Goal: Information Seeking & Learning: Learn about a topic

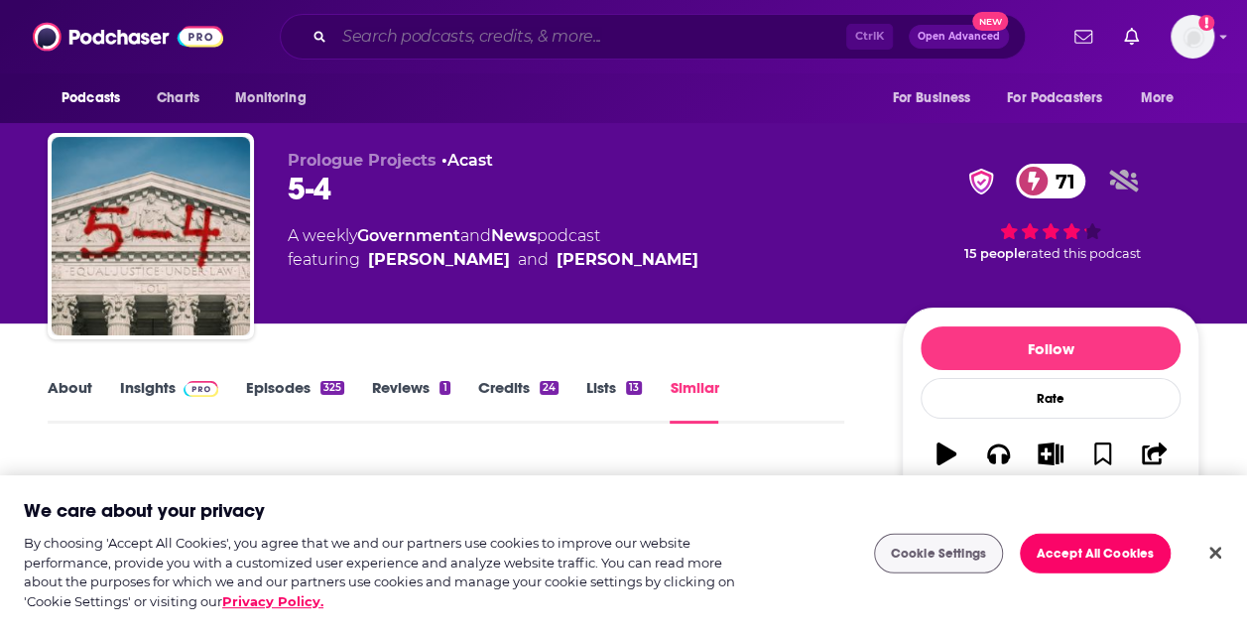
click at [432, 43] on input "Search podcasts, credits, & more..." at bounding box center [590, 37] width 512 height 32
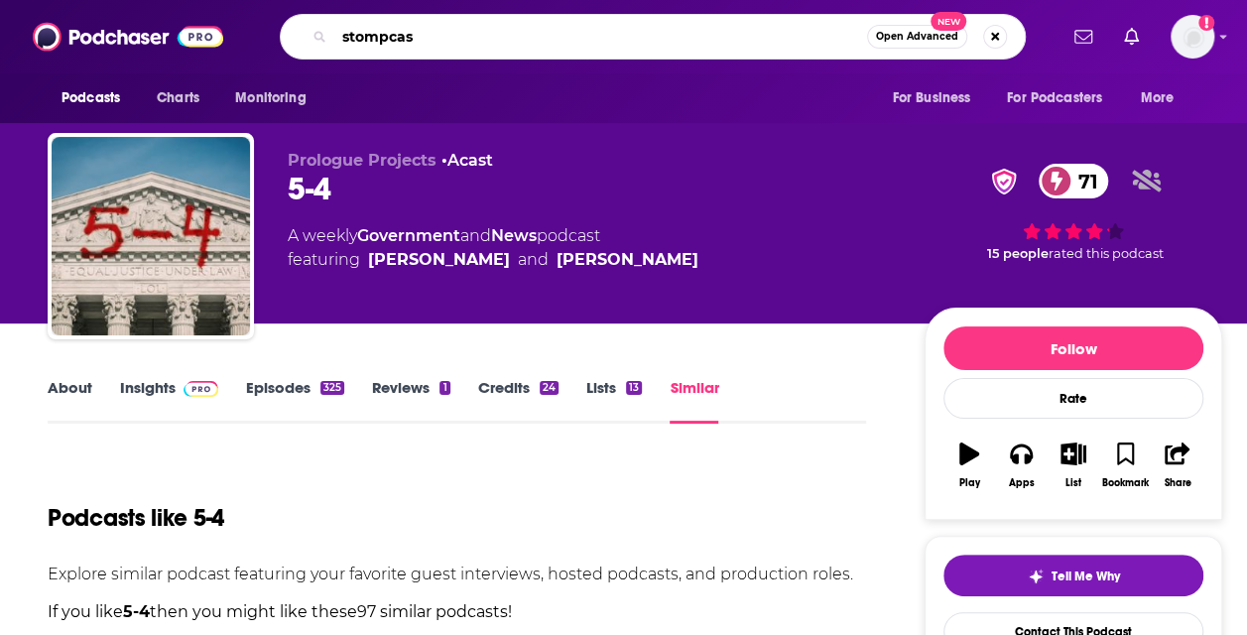
type input "stompcast"
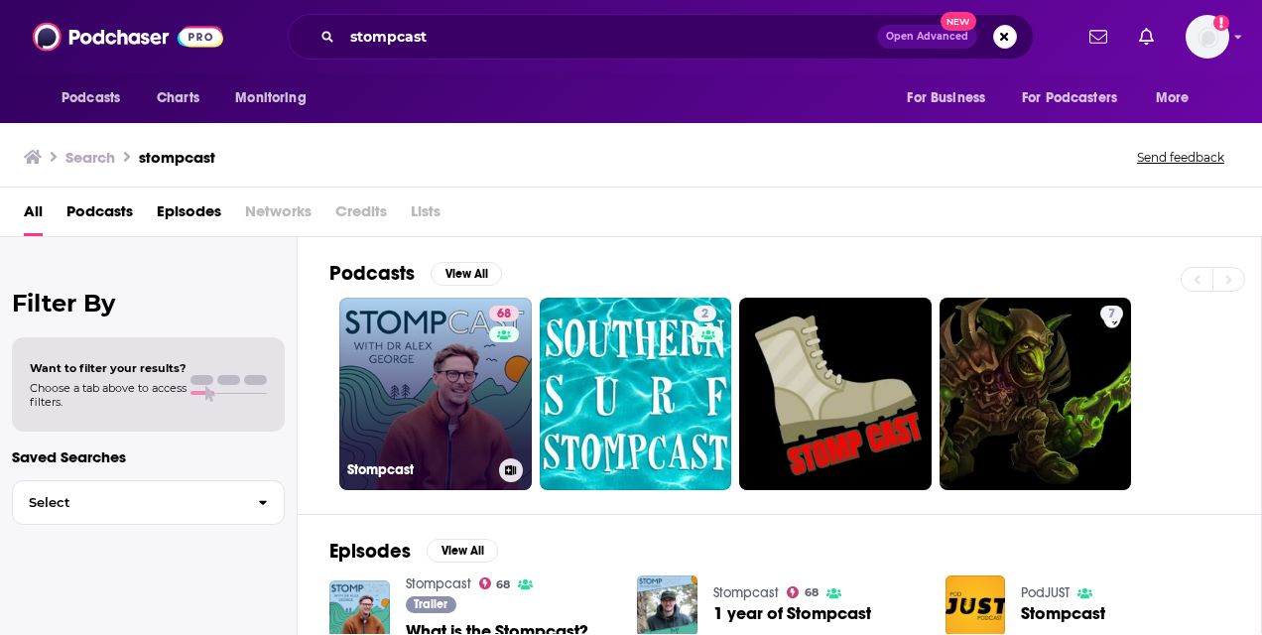
click at [400, 422] on link "68 Stompcast" at bounding box center [435, 394] width 192 height 192
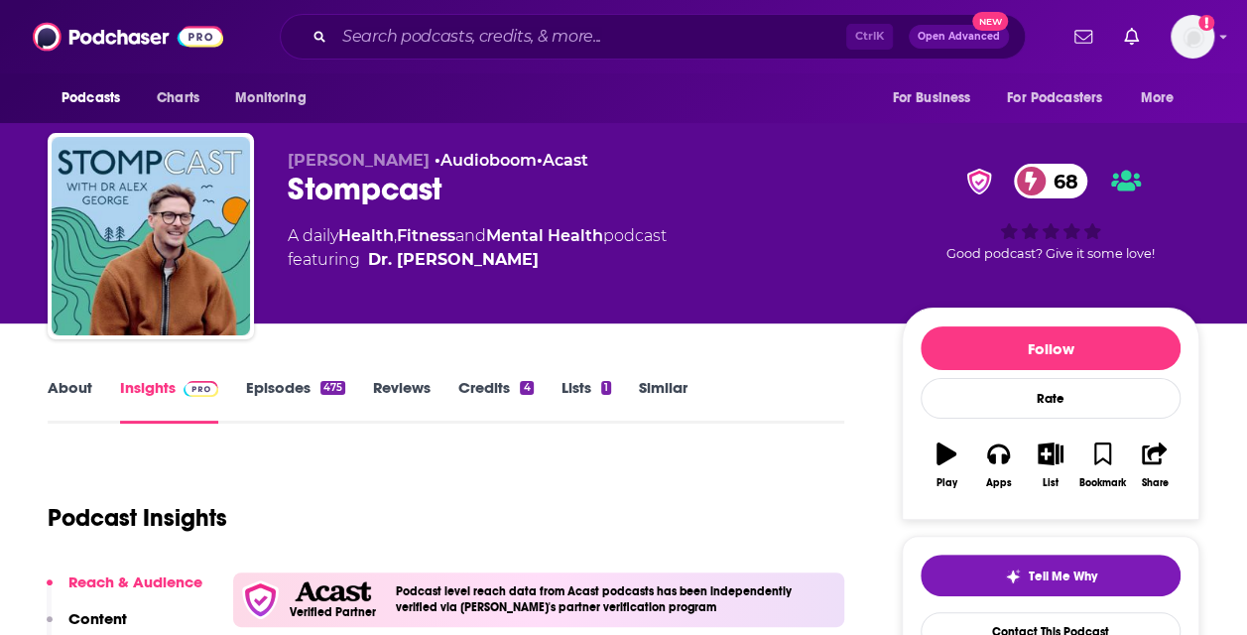
click at [677, 391] on link "Similar" at bounding box center [663, 401] width 49 height 46
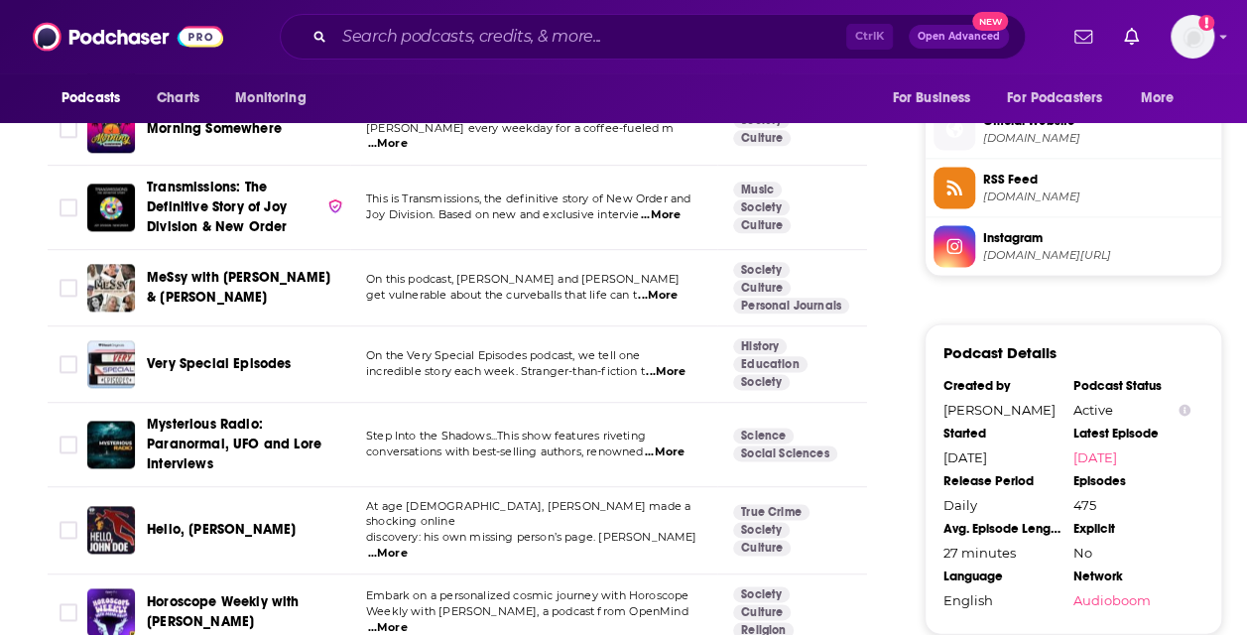
scroll to position [2063, 0]
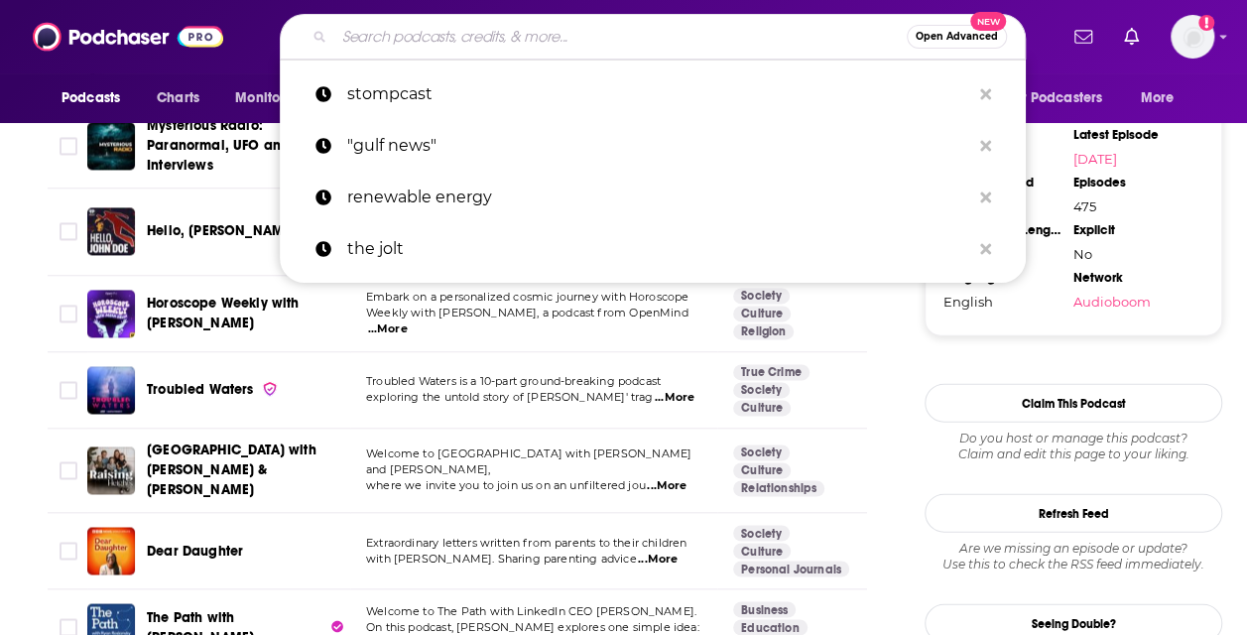
click at [438, 46] on input "Search podcasts, credits, & more..." at bounding box center [620, 37] width 572 height 32
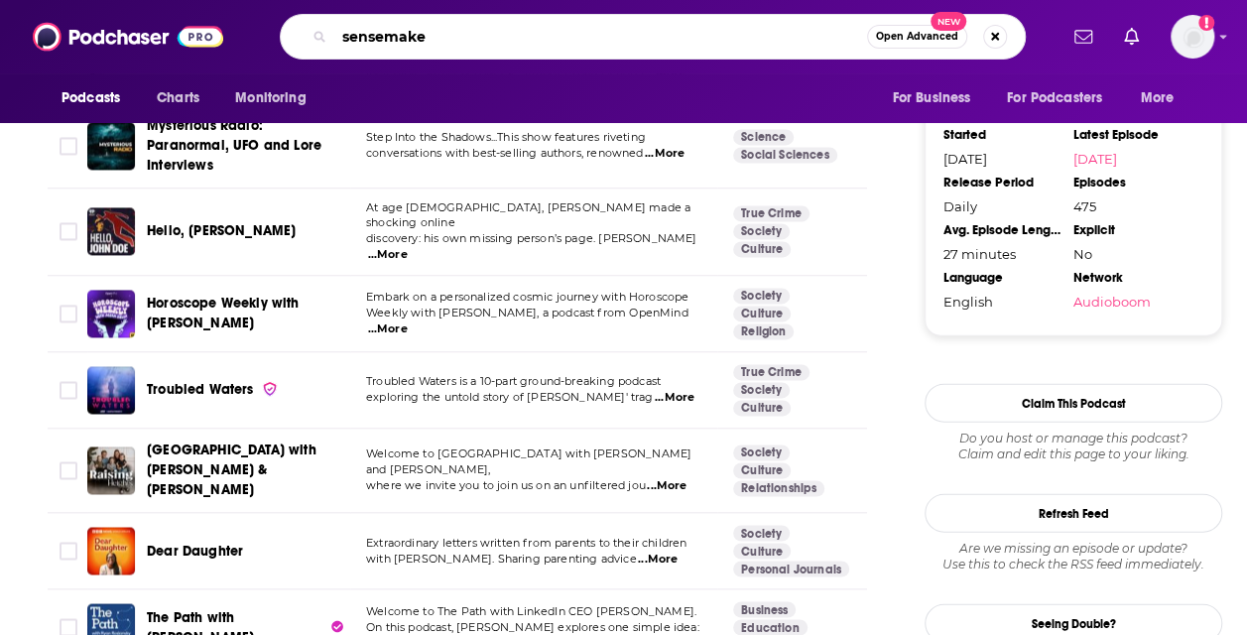
type input "sensemaker"
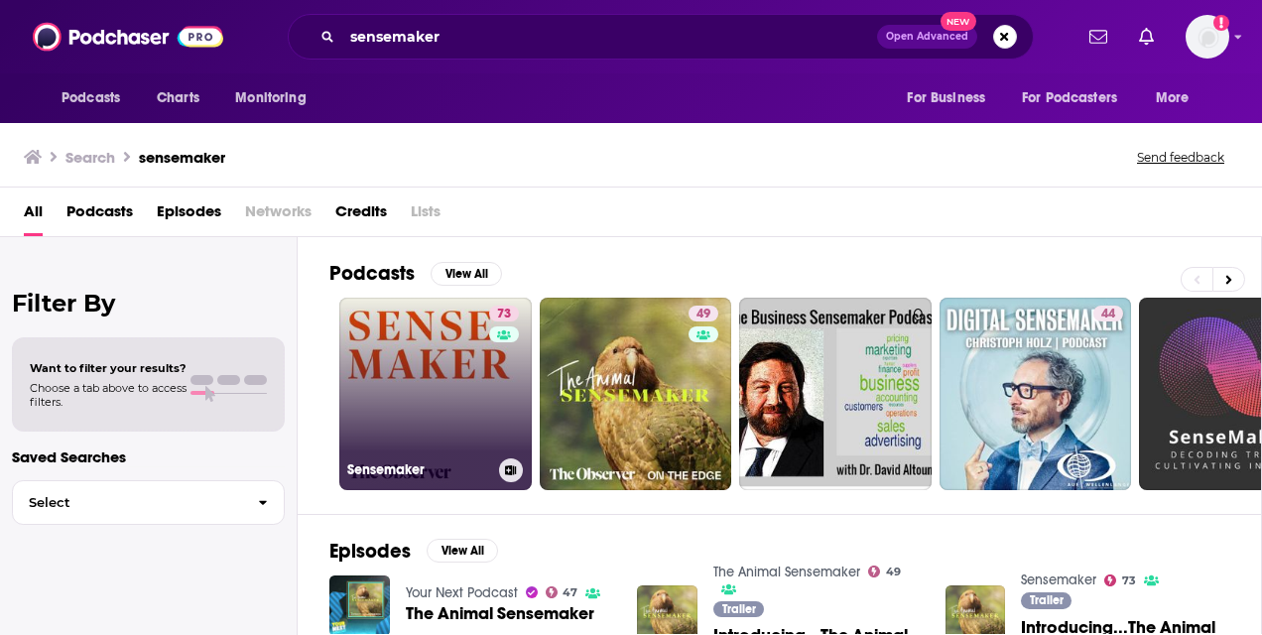
click at [375, 327] on link "73 Sensemaker" at bounding box center [435, 394] width 192 height 192
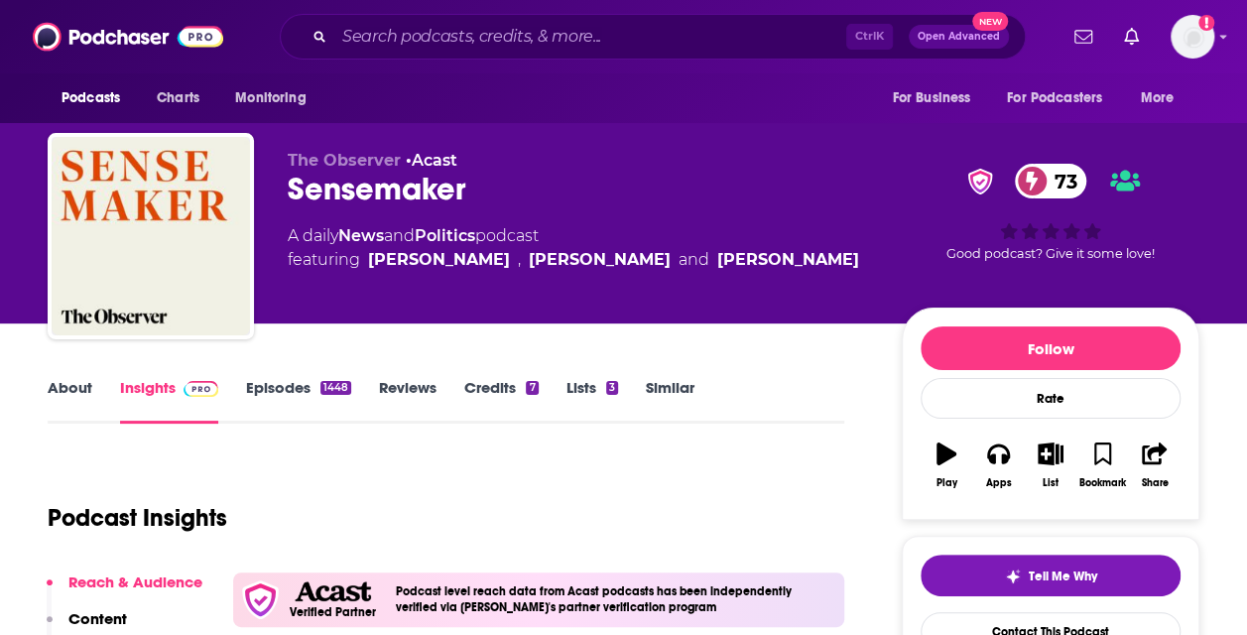
click at [307, 397] on link "Episodes 1448" at bounding box center [298, 401] width 105 height 46
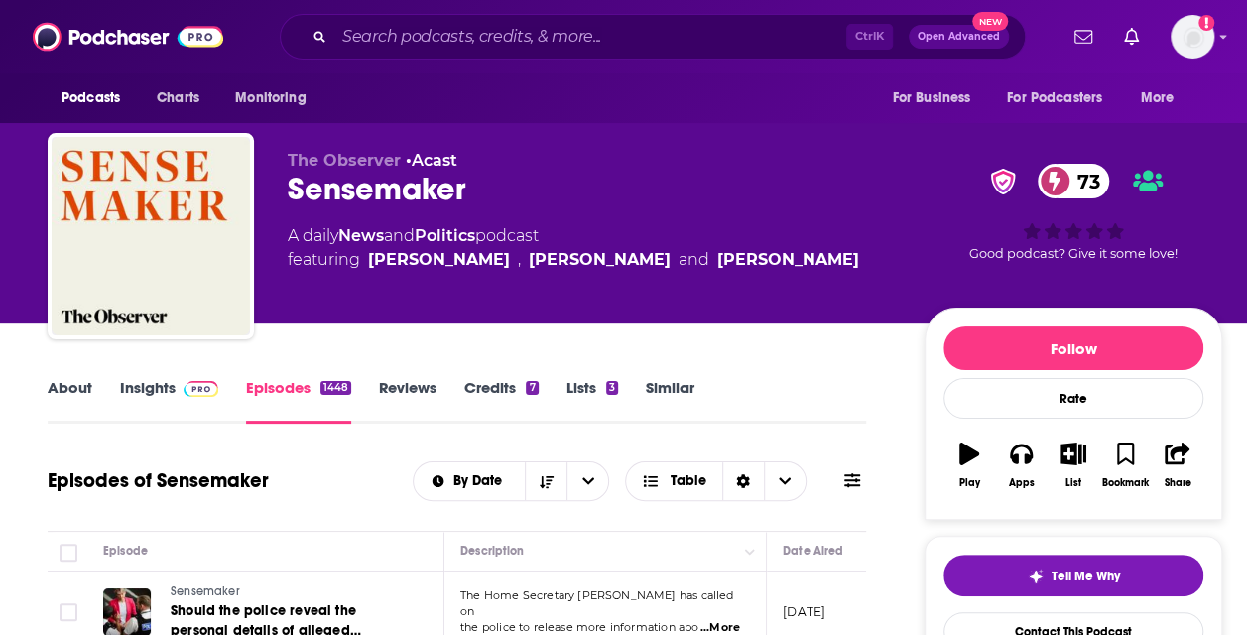
click at [353, 165] on span "The Observer" at bounding box center [344, 160] width 113 height 19
click at [71, 399] on link "About" at bounding box center [70, 401] width 45 height 46
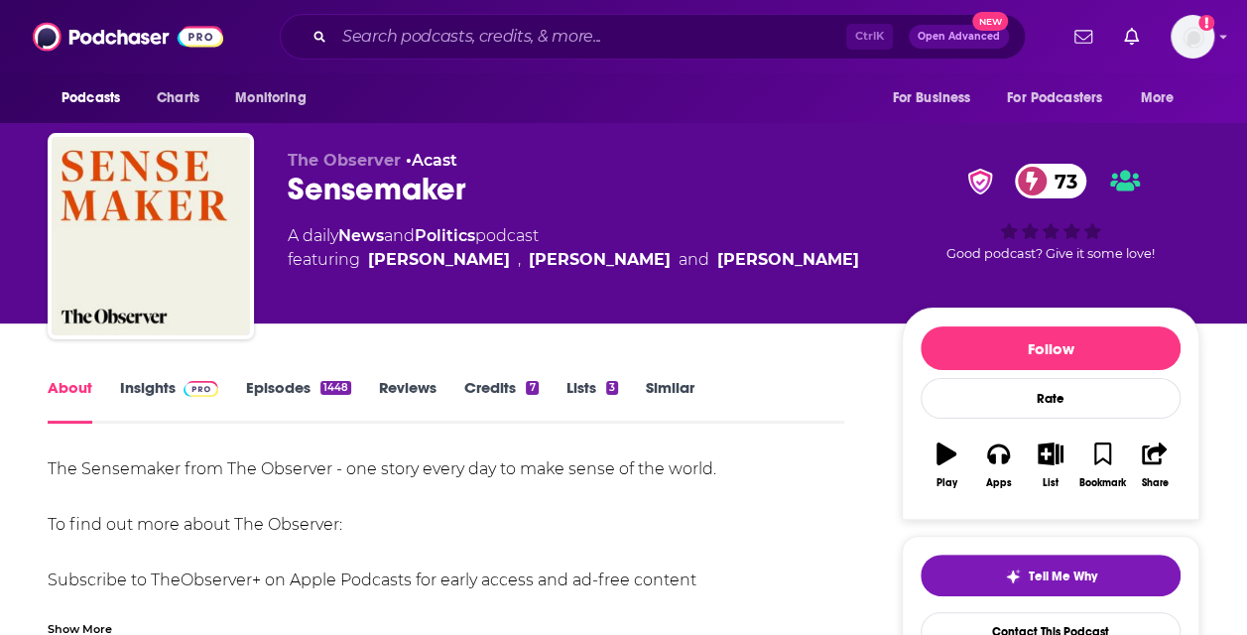
click at [678, 398] on link "Similar" at bounding box center [670, 401] width 49 height 46
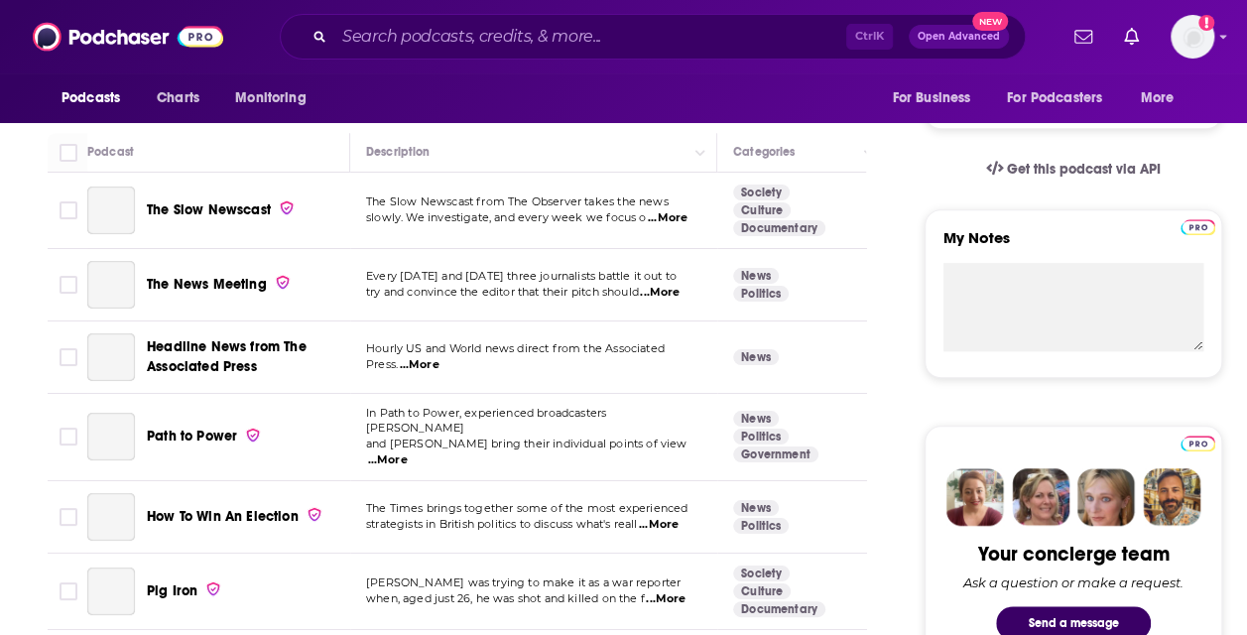
scroll to position [496, 0]
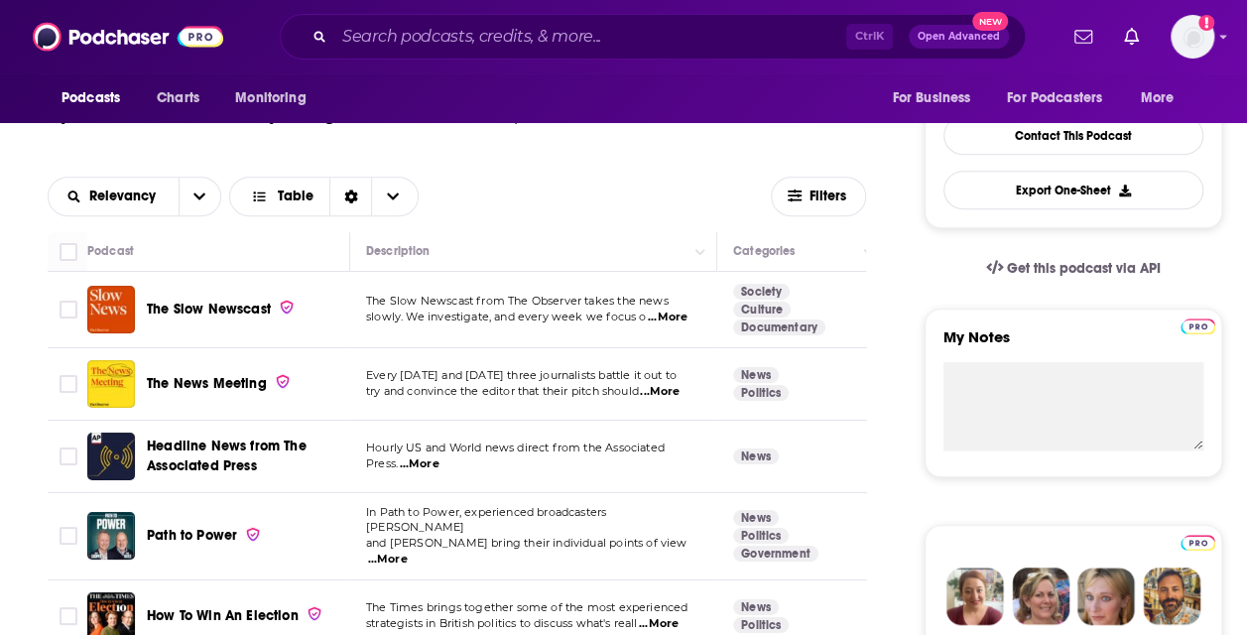
click at [658, 321] on span "...More" at bounding box center [668, 317] width 40 height 16
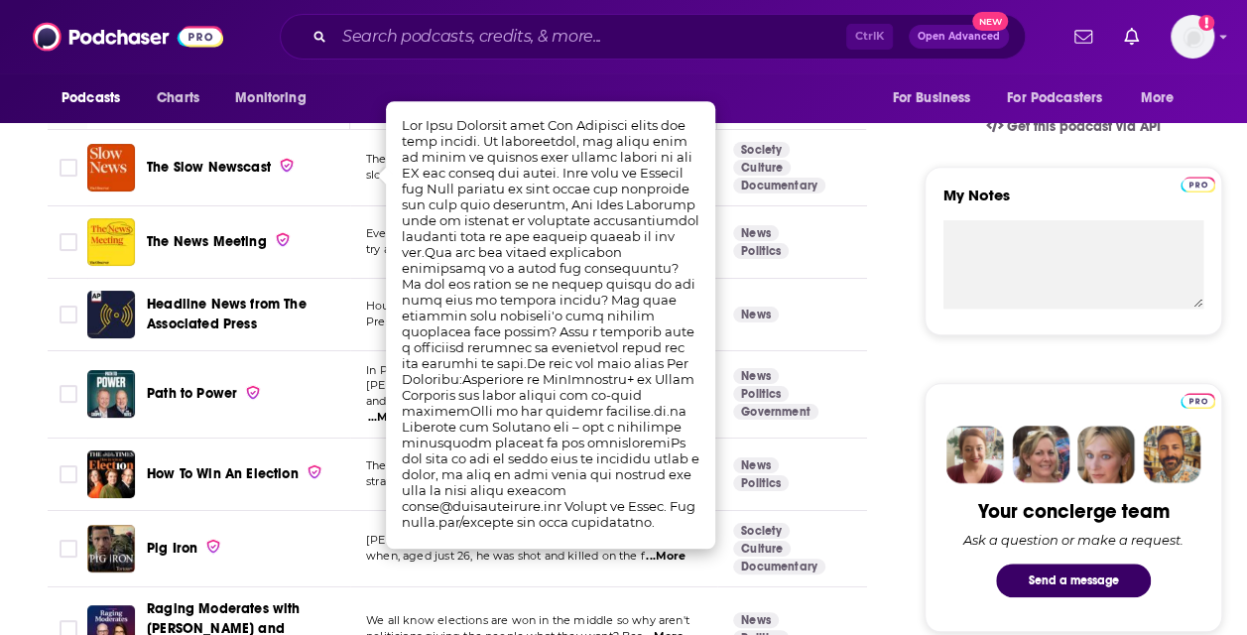
scroll to position [694, 0]
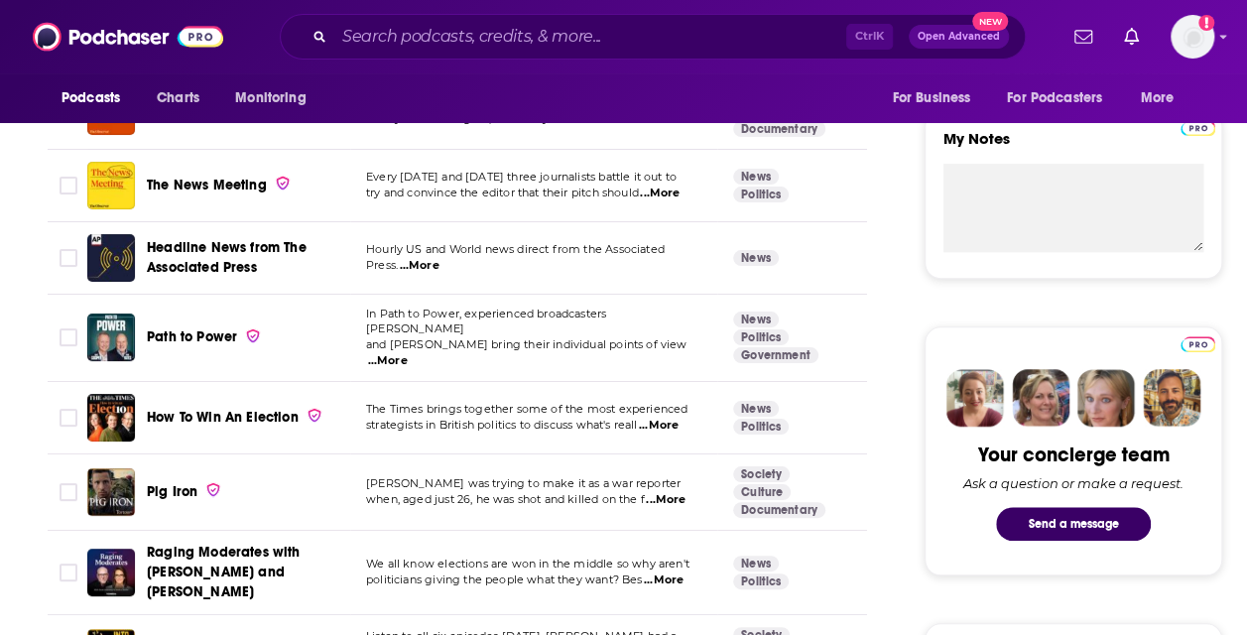
click at [854, 341] on td "News Politics Government" at bounding box center [801, 338] width 169 height 87
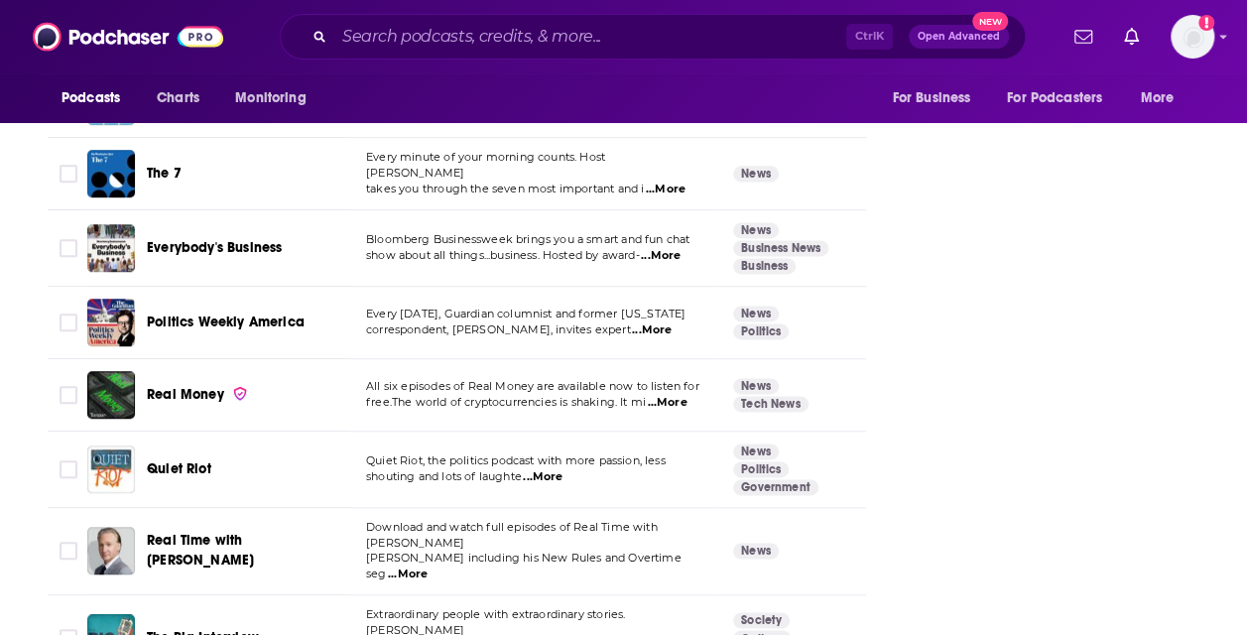
scroll to position [5058, 0]
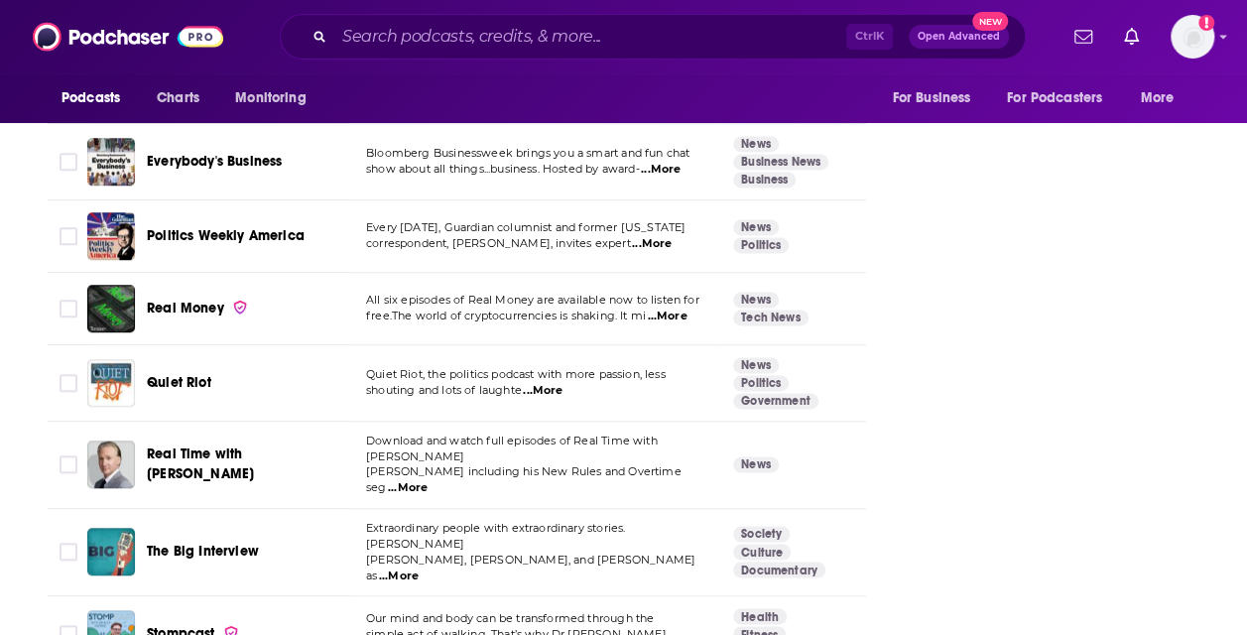
click at [419, 567] on span "...More" at bounding box center [399, 575] width 40 height 16
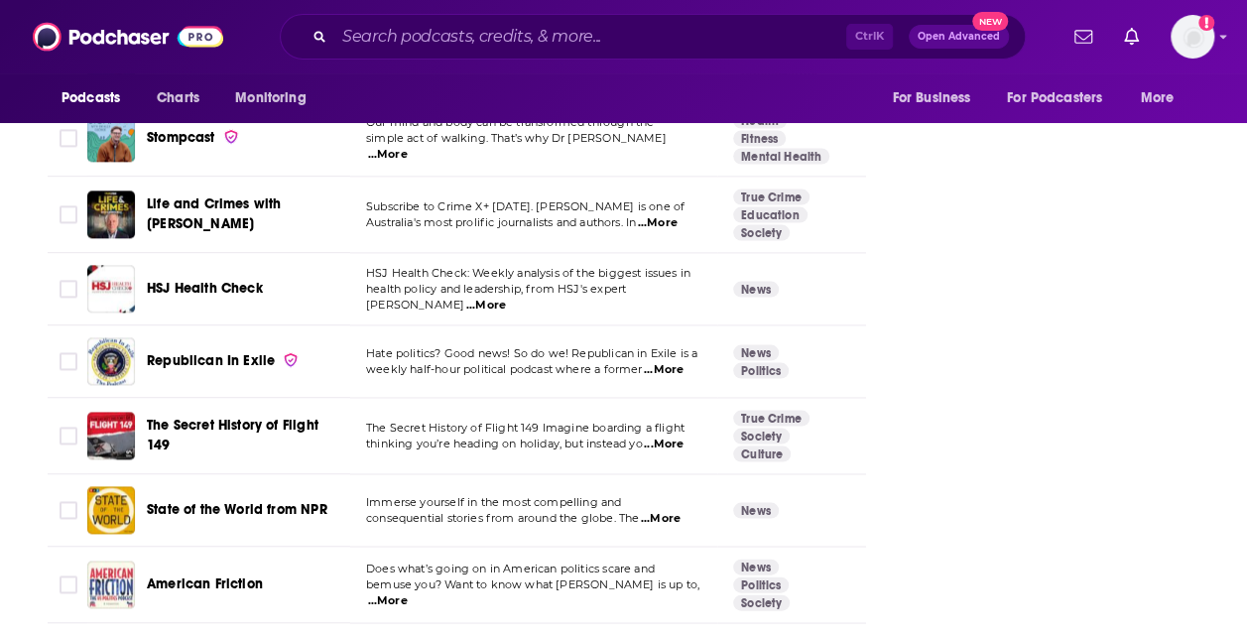
scroll to position [5852, 0]
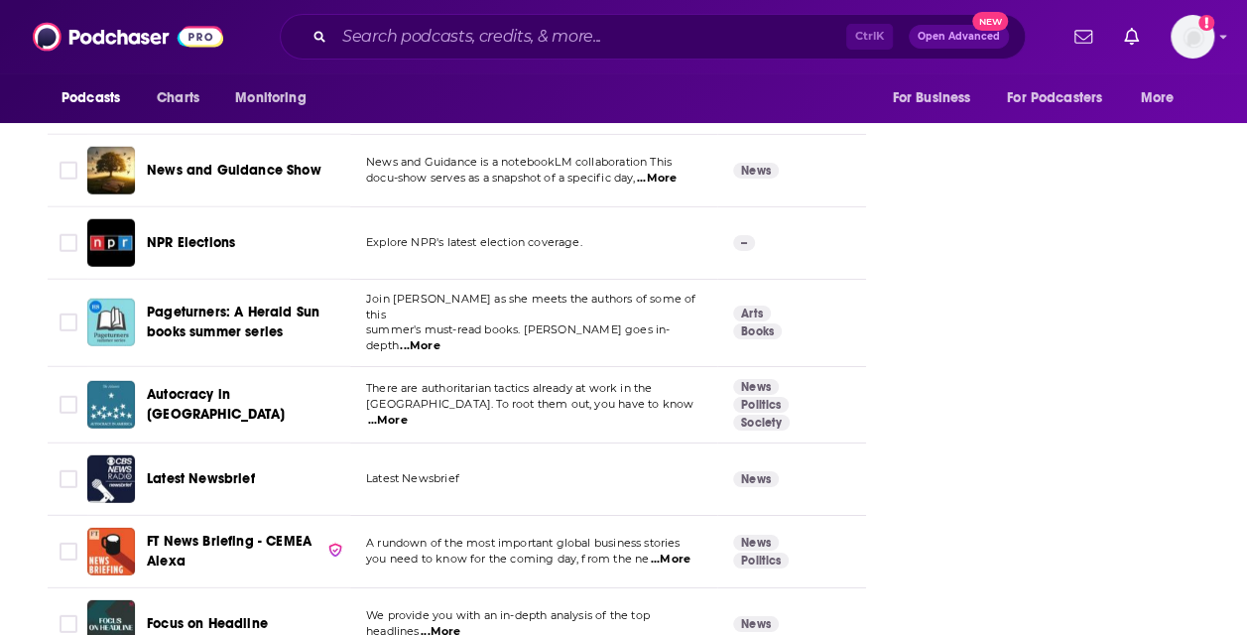
scroll to position [7233, 0]
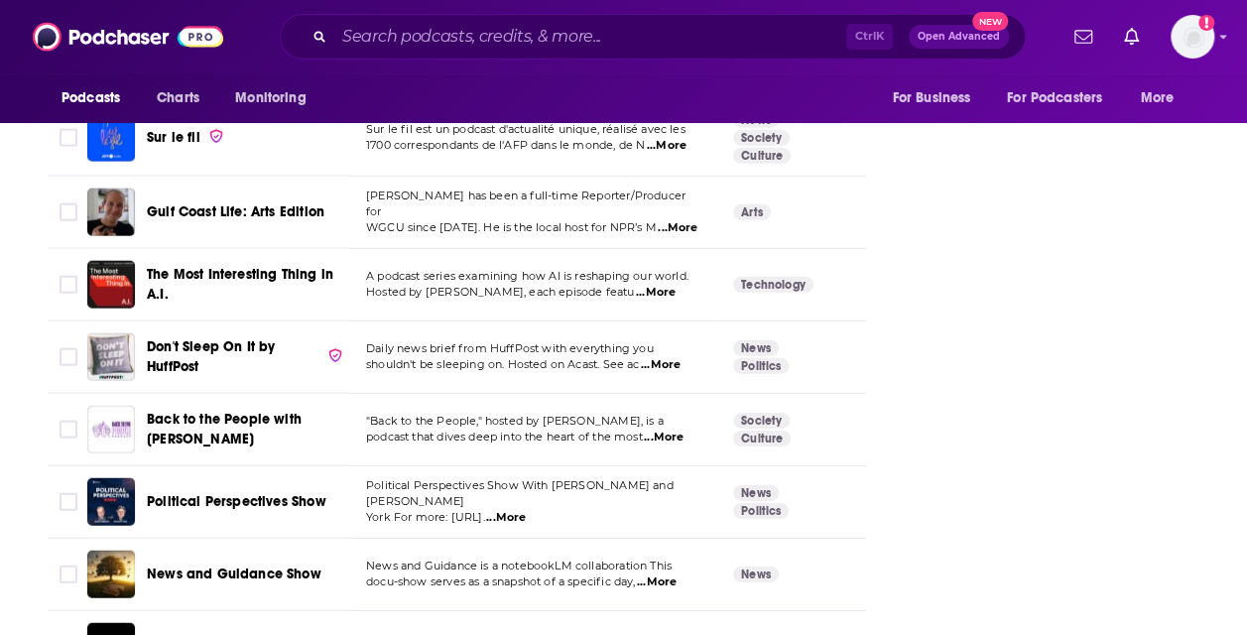
scroll to position [6043, 0]
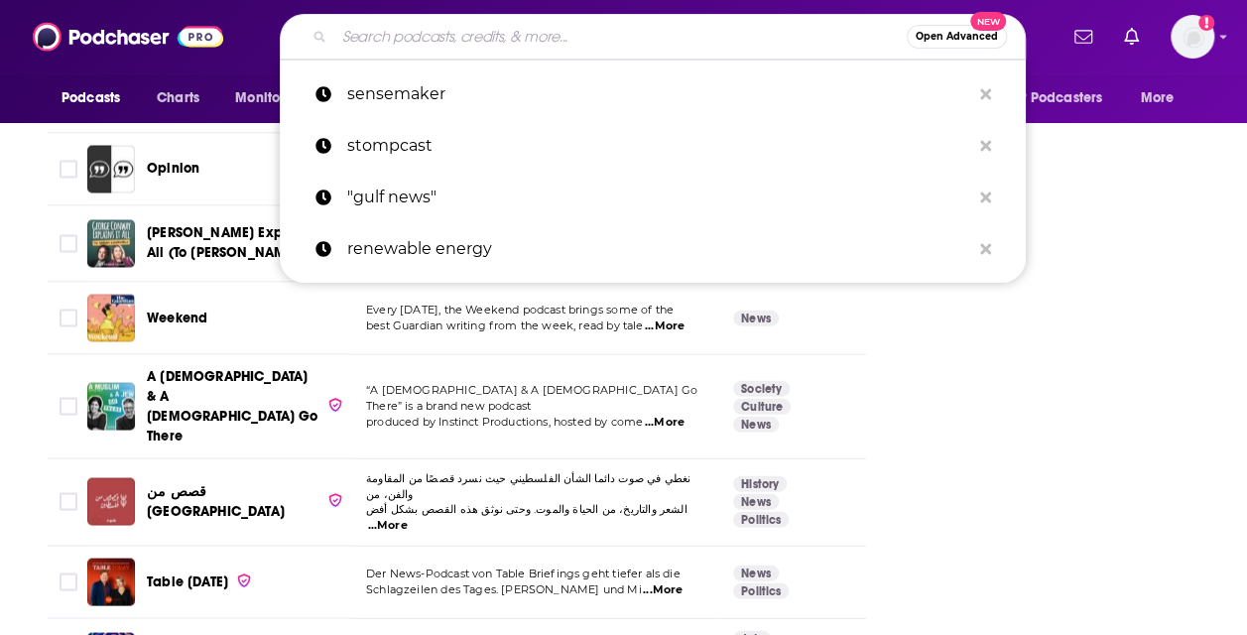
click at [666, 42] on input "Search podcasts, credits, & more..." at bounding box center [620, 37] width 572 height 32
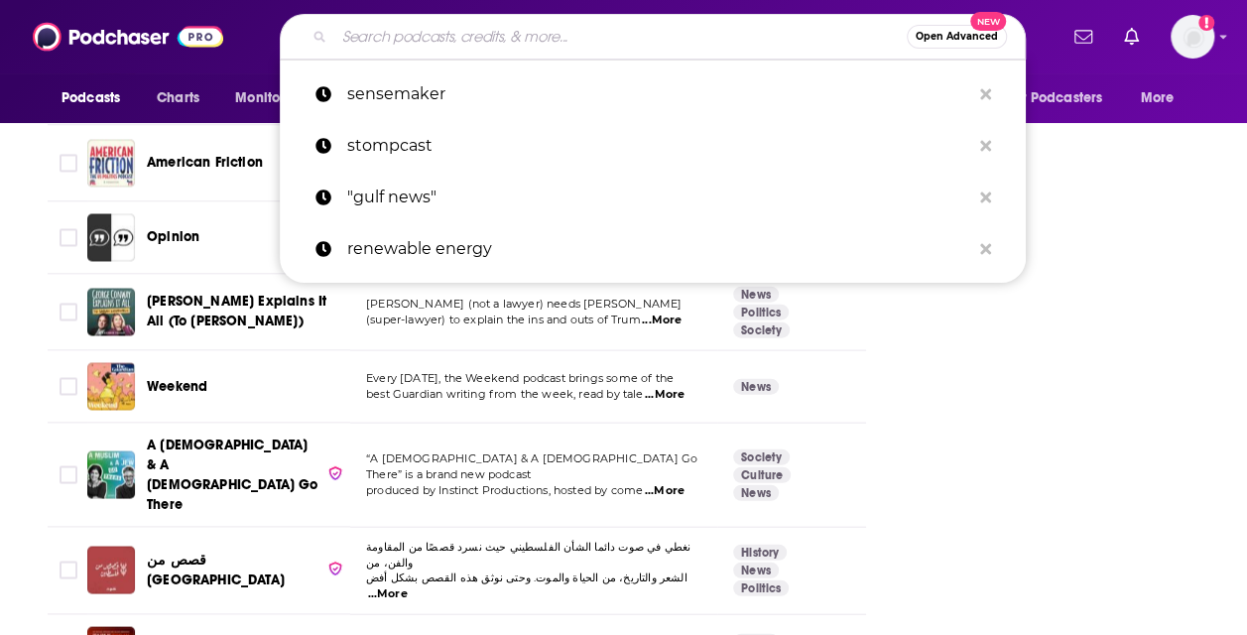
scroll to position [5944, 0]
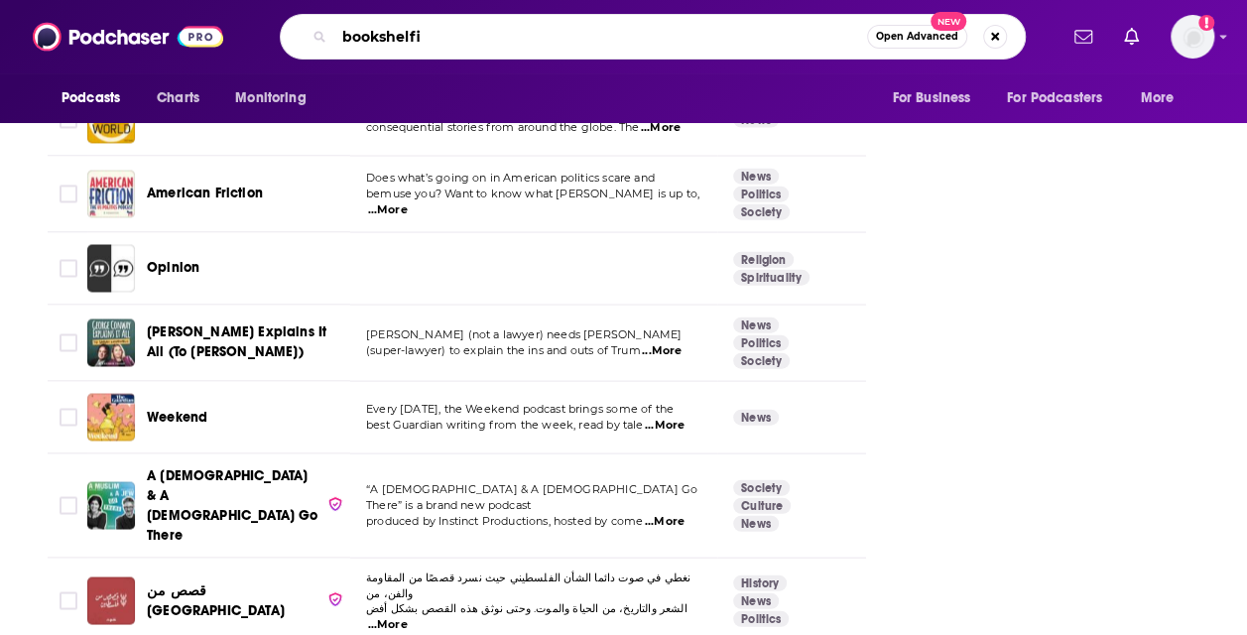
type input "bookshelfie"
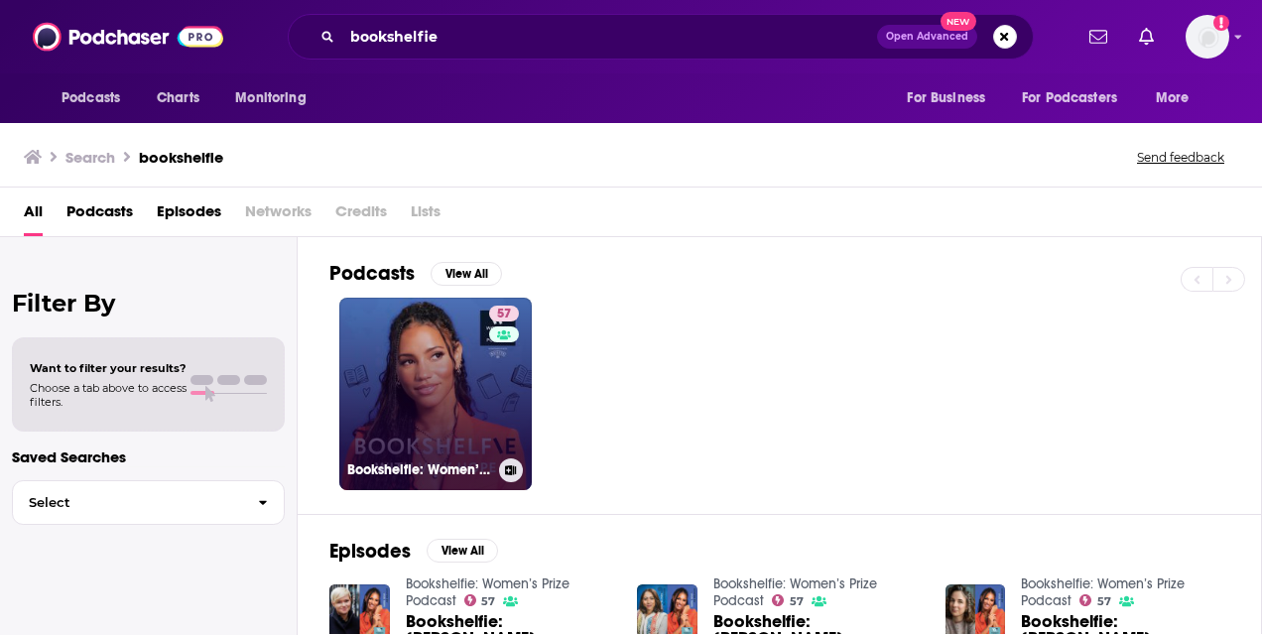
click at [411, 417] on link "57 Bookshelfie: Women’s Prize Podcast" at bounding box center [435, 394] width 192 height 192
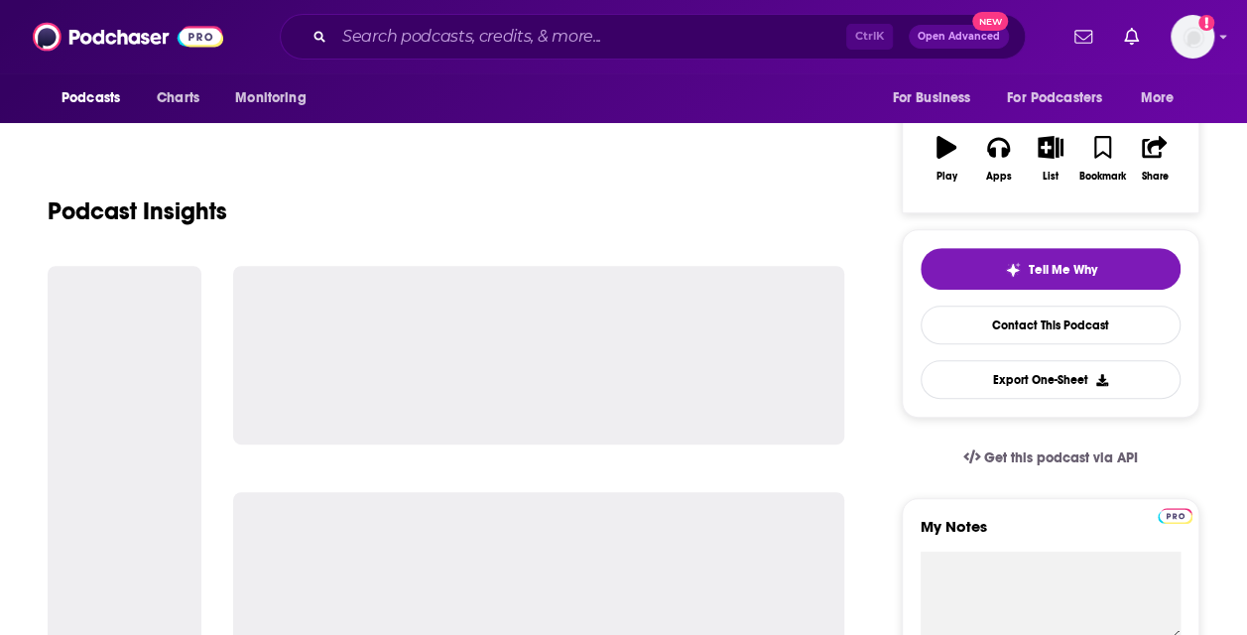
scroll to position [198, 0]
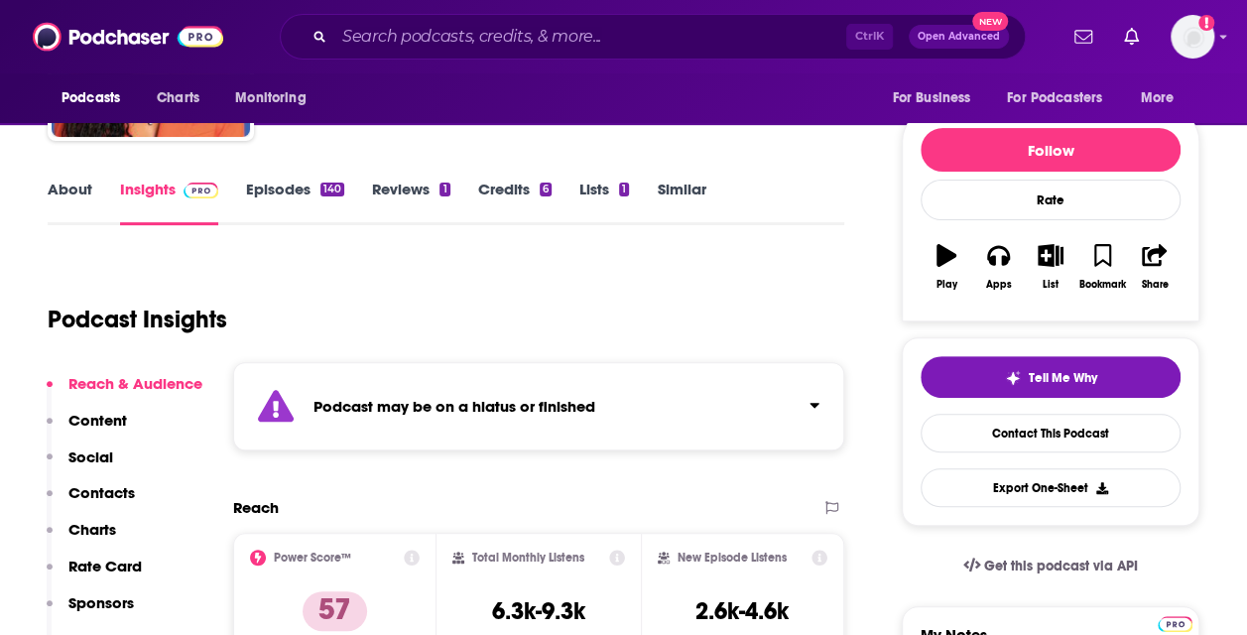
click at [303, 193] on link "Episodes 140" at bounding box center [295, 203] width 98 height 46
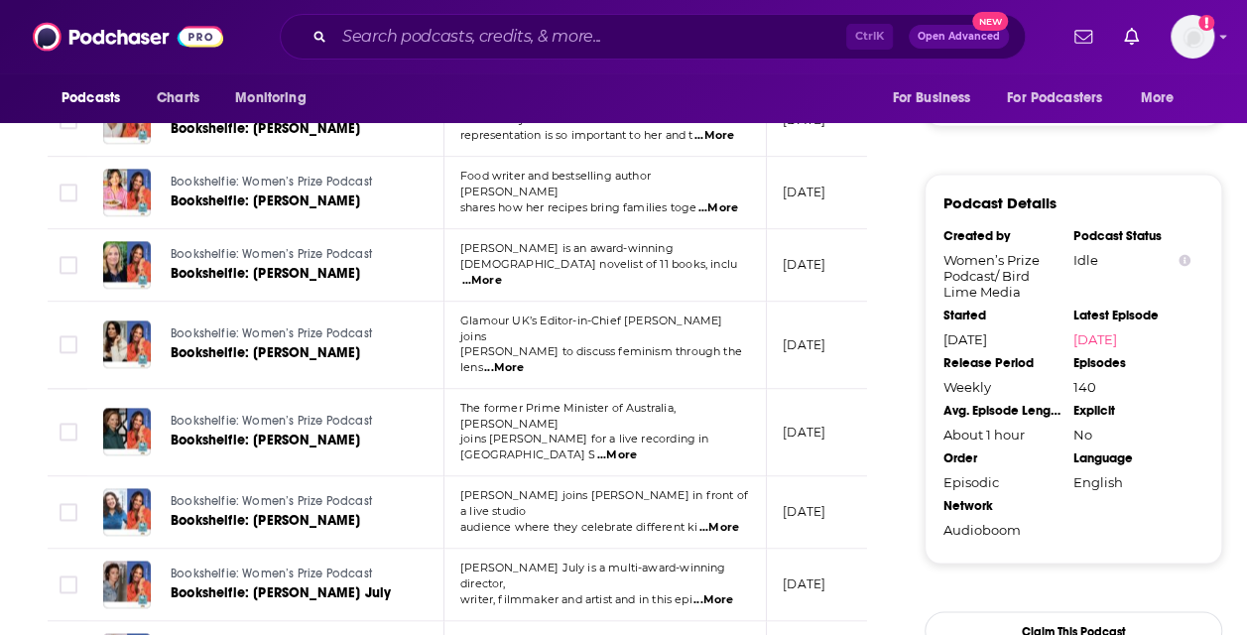
scroll to position [1488, 0]
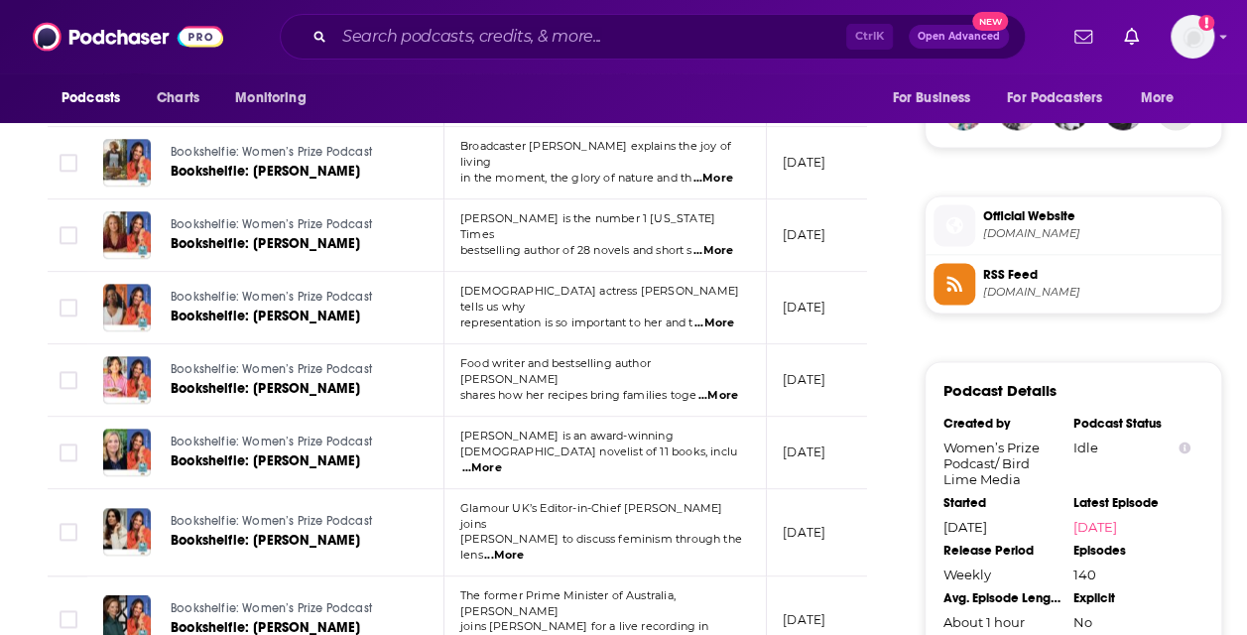
click at [722, 315] on span "...More" at bounding box center [714, 323] width 40 height 16
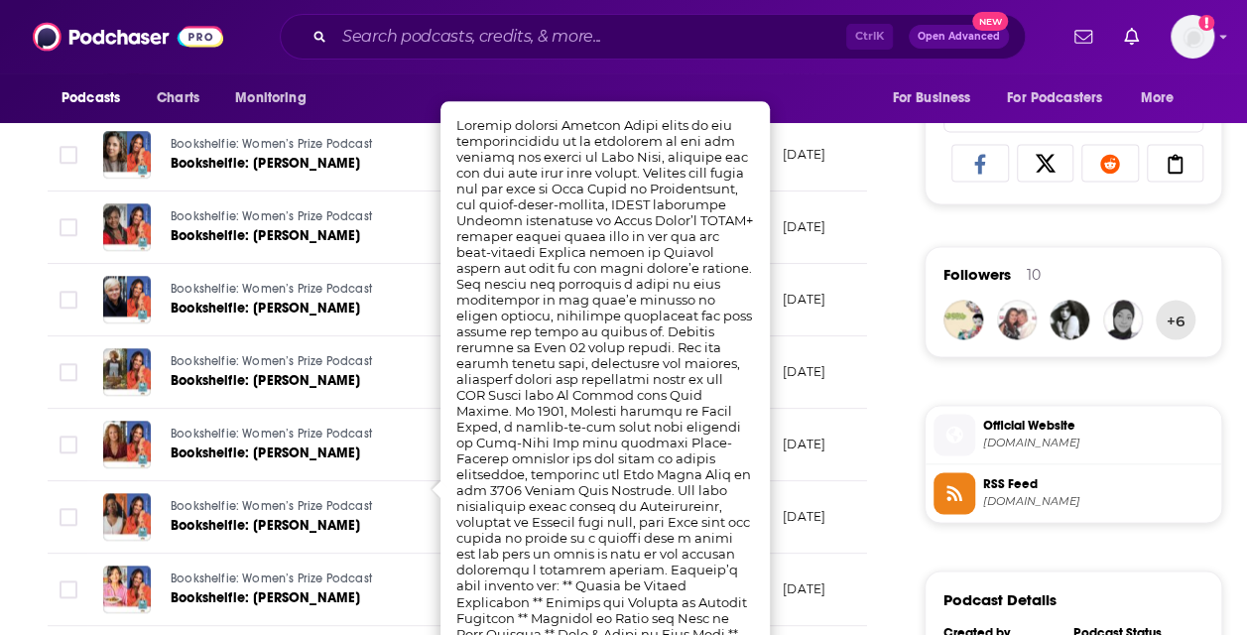
scroll to position [1091, 0]
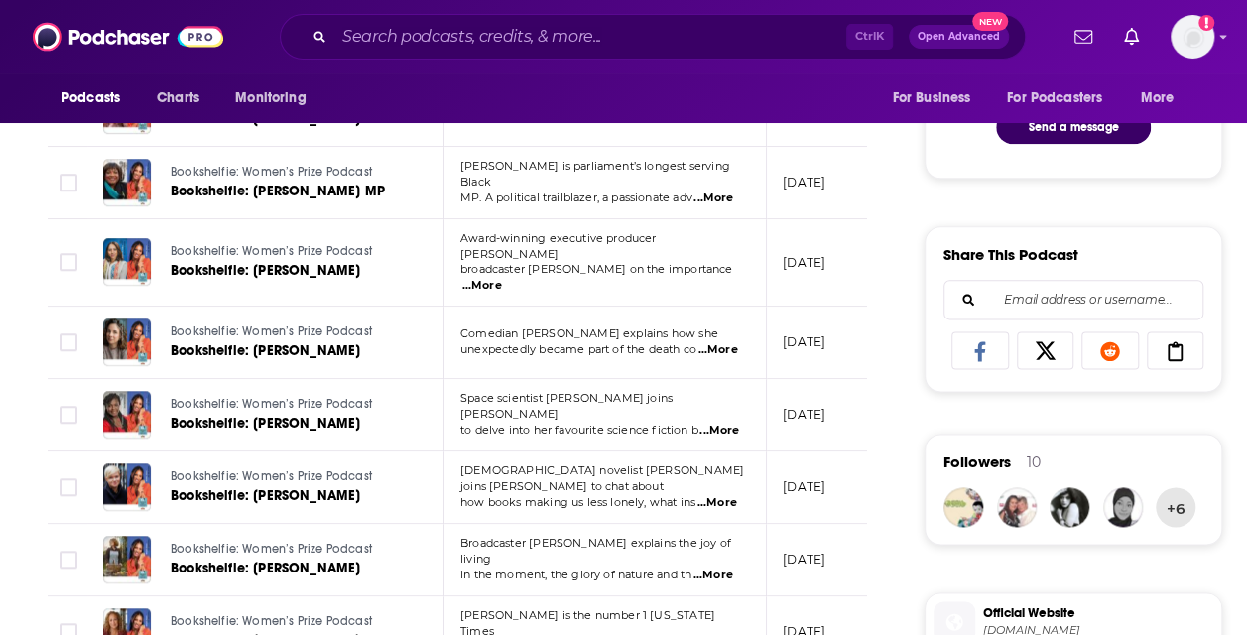
click at [922, 230] on div "About Insights Episodes 140 Reviews 1 Credits 6 Lists 1 Similar Episodes of Boo…" at bounding box center [470, 585] width 908 height 2603
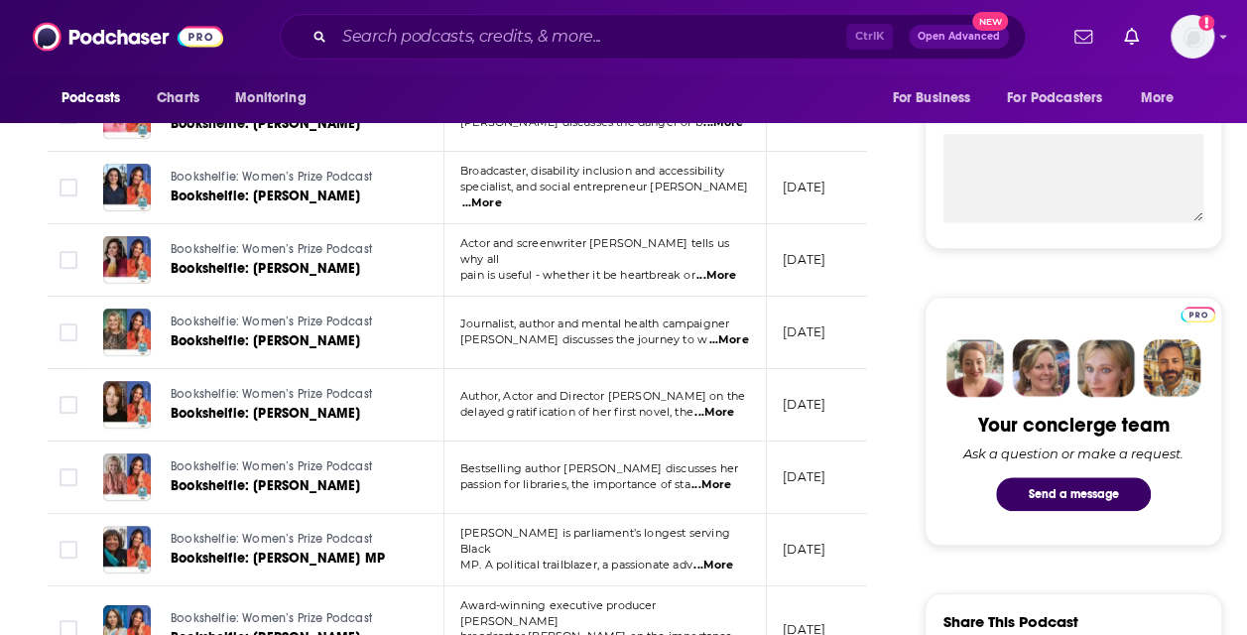
scroll to position [694, 0]
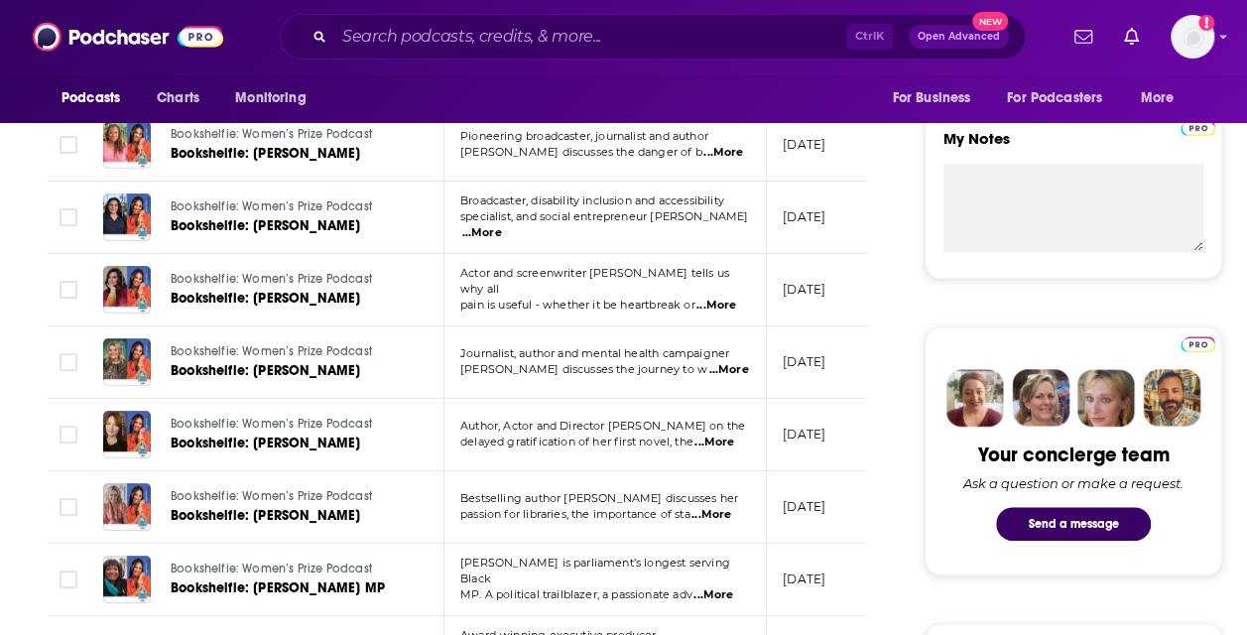
click at [710, 298] on span "...More" at bounding box center [716, 306] width 40 height 16
click at [780, 281] on td "[DATE]" at bounding box center [831, 290] width 129 height 72
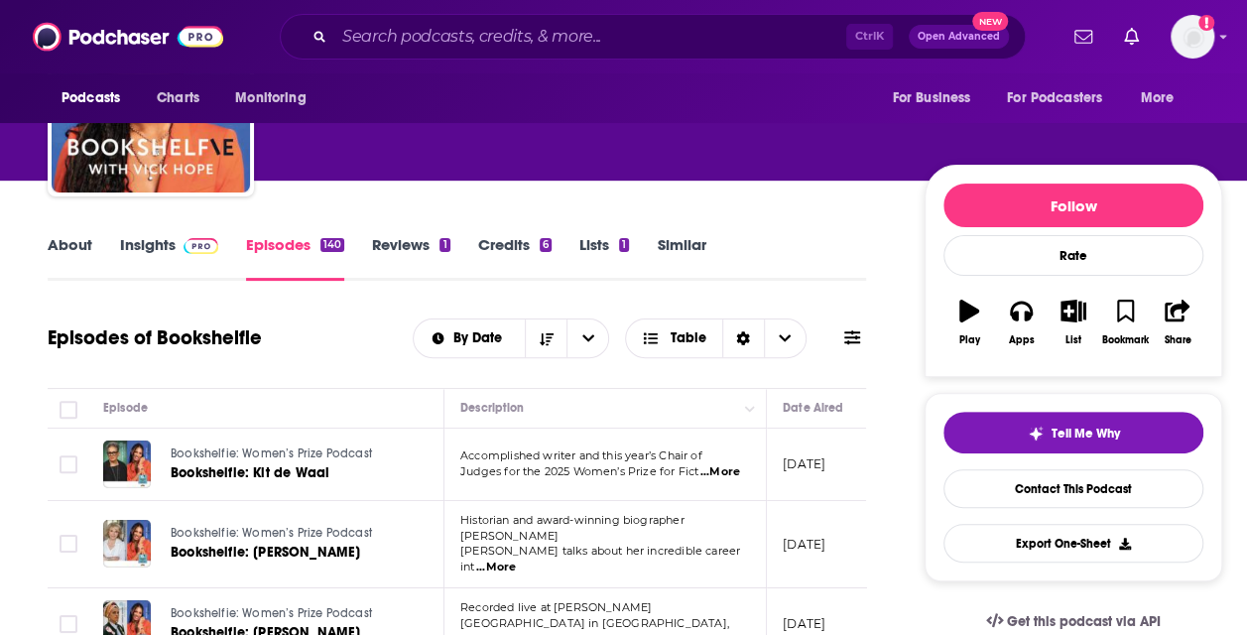
scroll to position [99, 0]
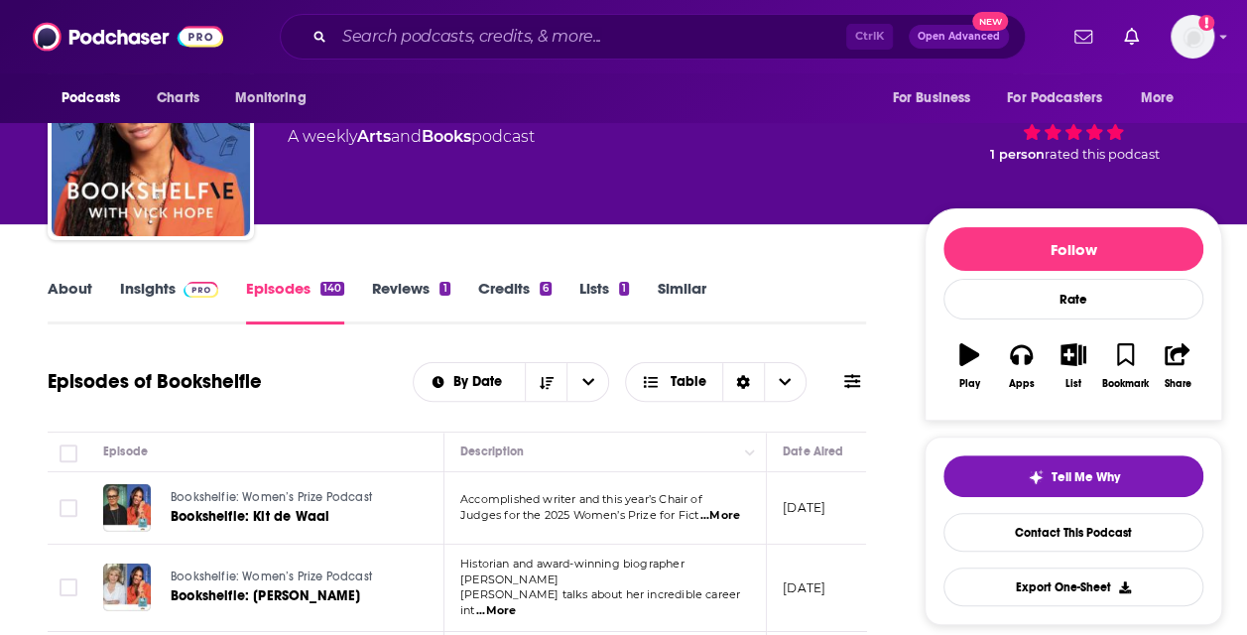
click at [672, 299] on link "Similar" at bounding box center [681, 302] width 49 height 46
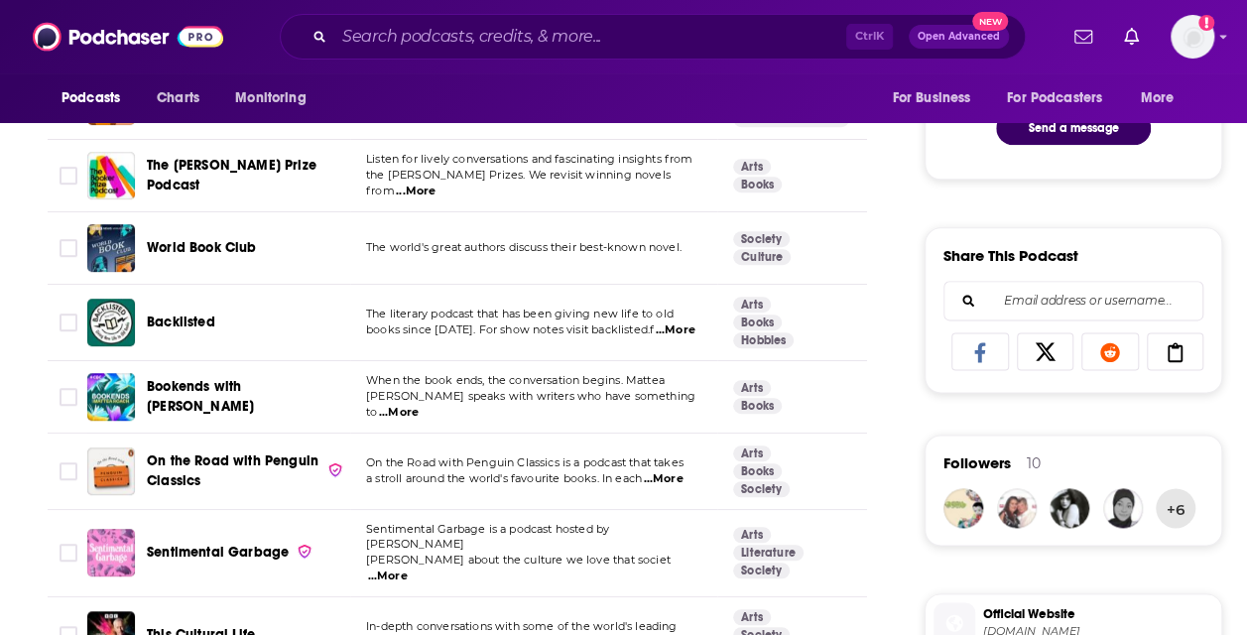
scroll to position [1091, 0]
click at [659, 470] on span "...More" at bounding box center [663, 478] width 40 height 16
click at [824, 509] on td "Arts Literature Society" at bounding box center [801, 552] width 169 height 87
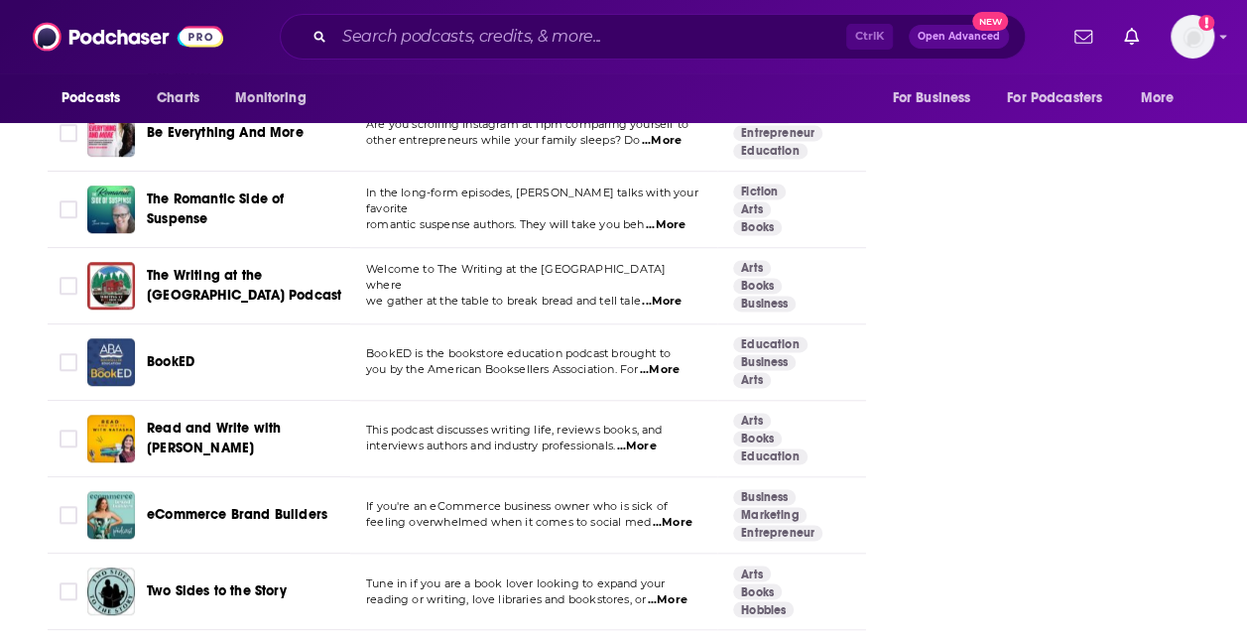
scroll to position [5356, 0]
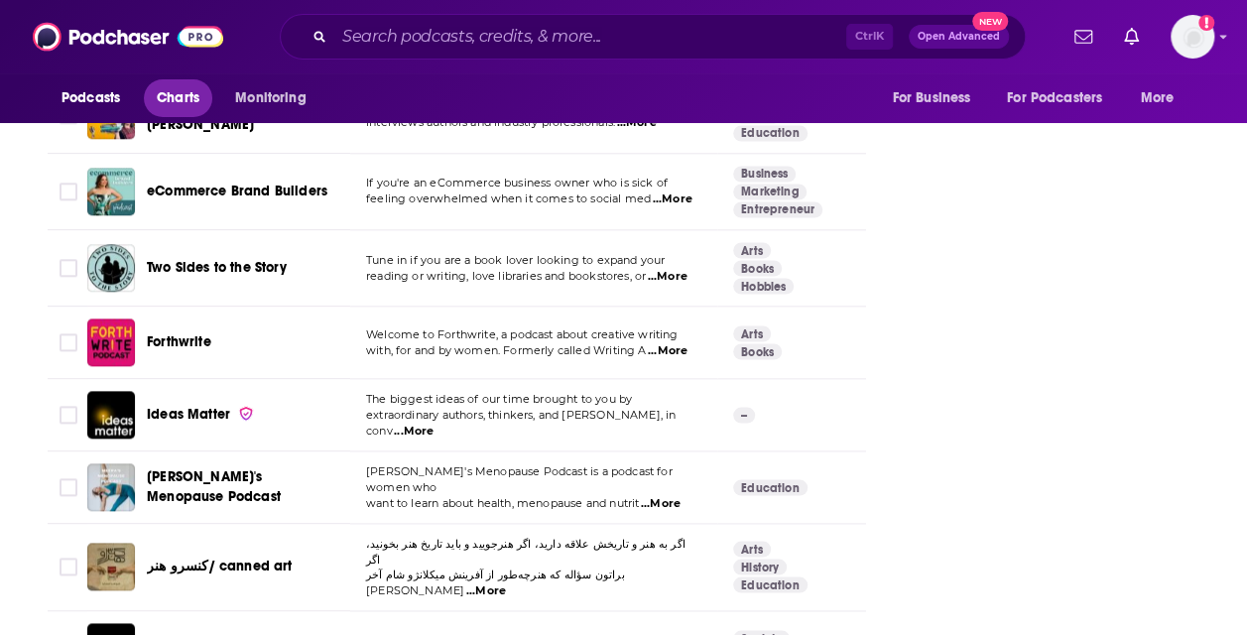
click at [169, 92] on span "Charts" at bounding box center [178, 98] width 43 height 28
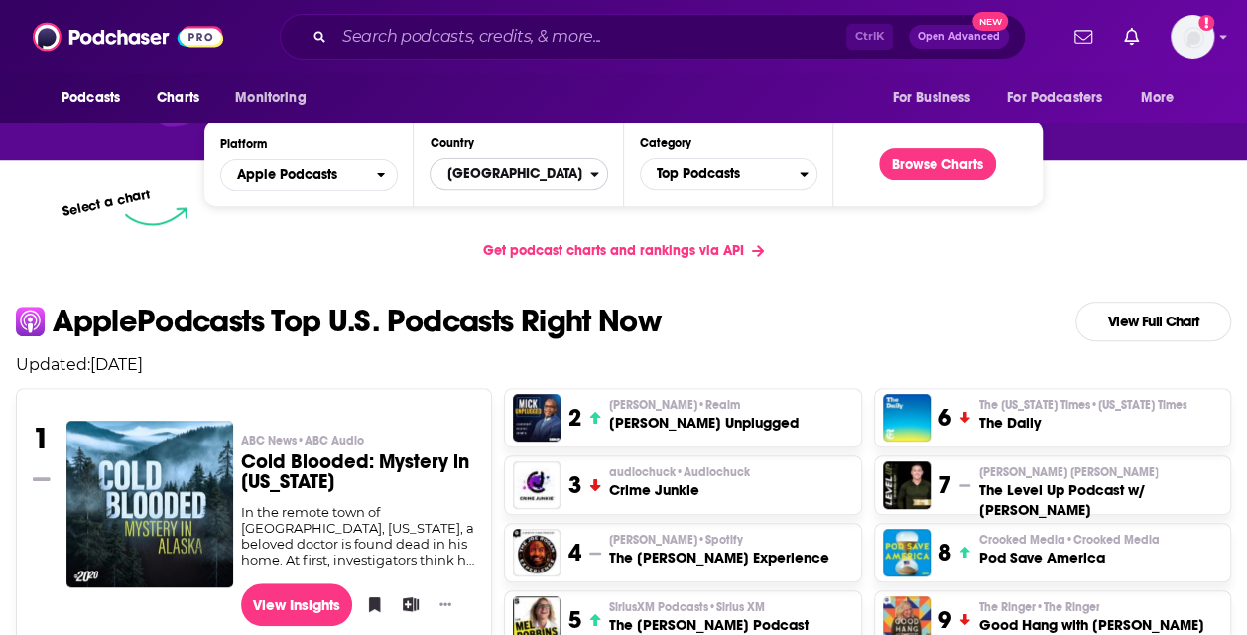
click at [460, 178] on span "[GEOGRAPHIC_DATA]" at bounding box center [509, 174] width 159 height 34
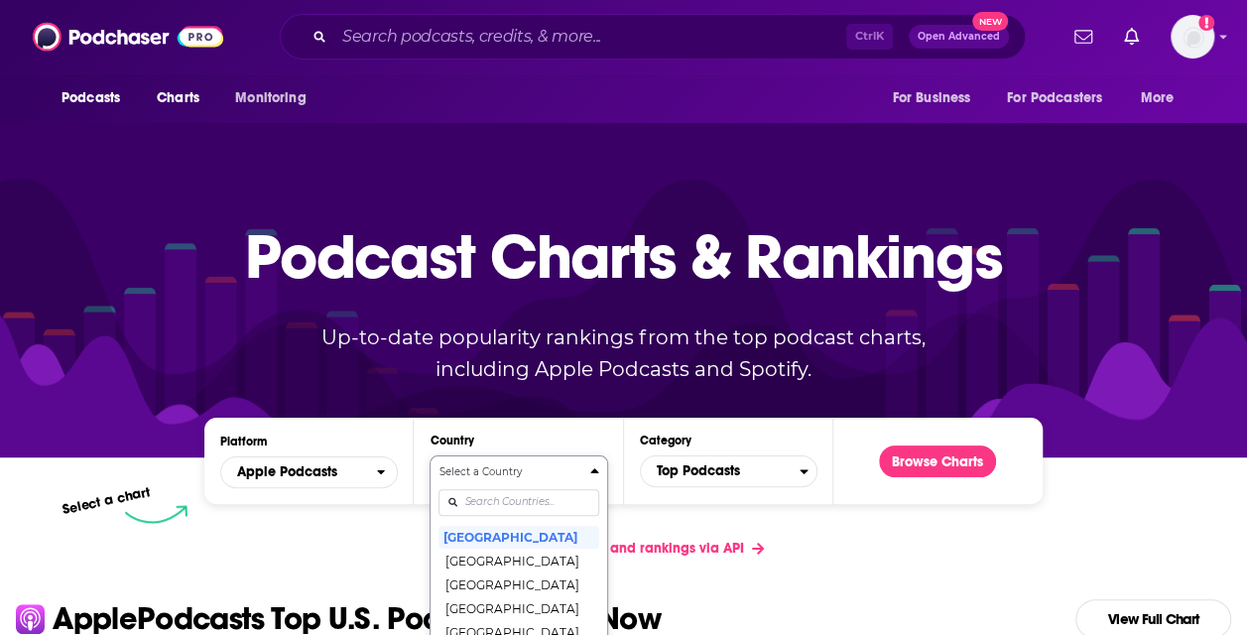
click at [532, 509] on div "Select a Country [GEOGRAPHIC_DATA] [GEOGRAPHIC_DATA] [GEOGRAPHIC_DATA] [GEOGRAP…" at bounding box center [518, 568] width 160 height 209
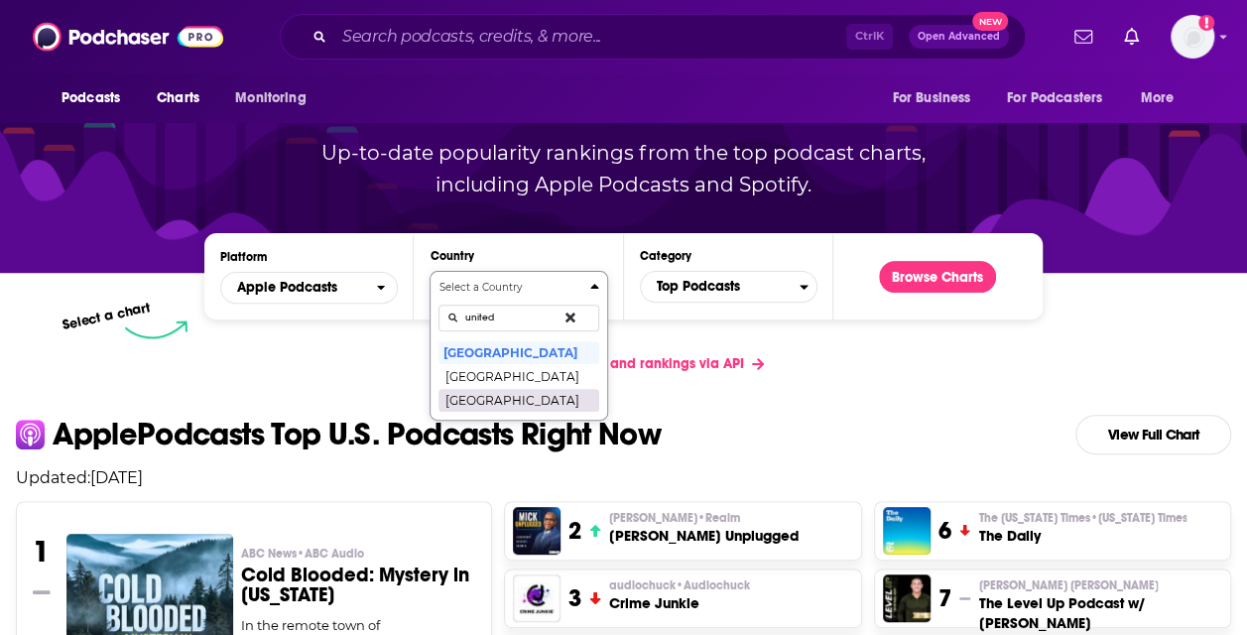
type input "united"
click at [498, 392] on button "[GEOGRAPHIC_DATA]" at bounding box center [518, 400] width 160 height 24
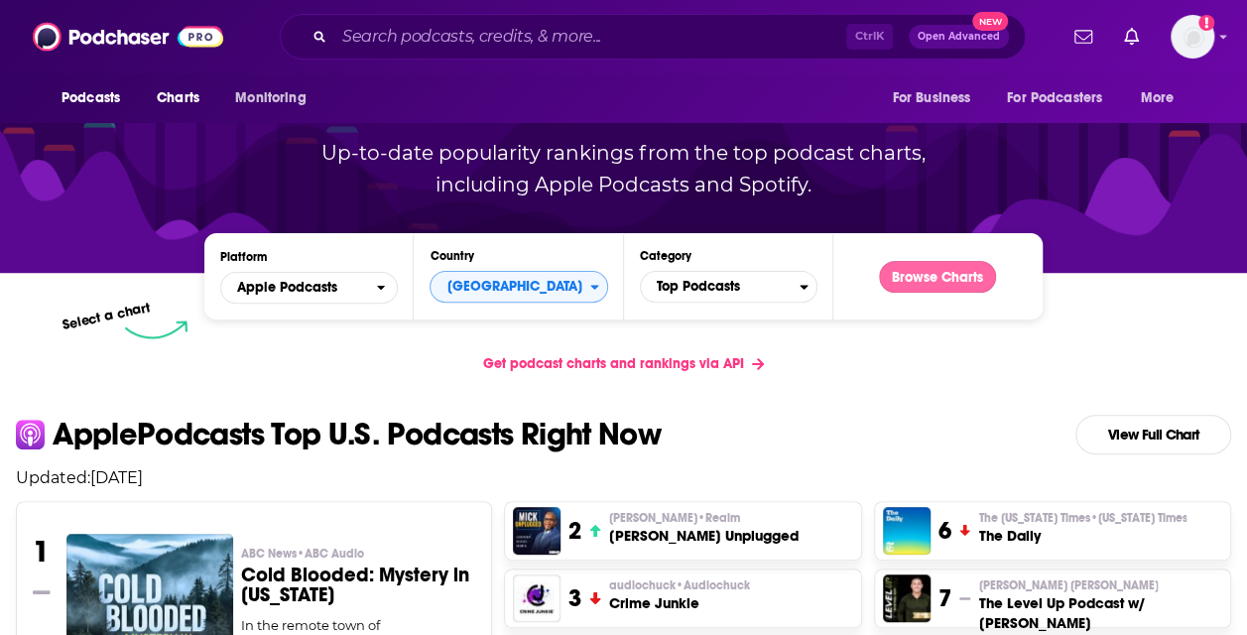
click at [944, 280] on button "Browse Charts" at bounding box center [937, 277] width 117 height 32
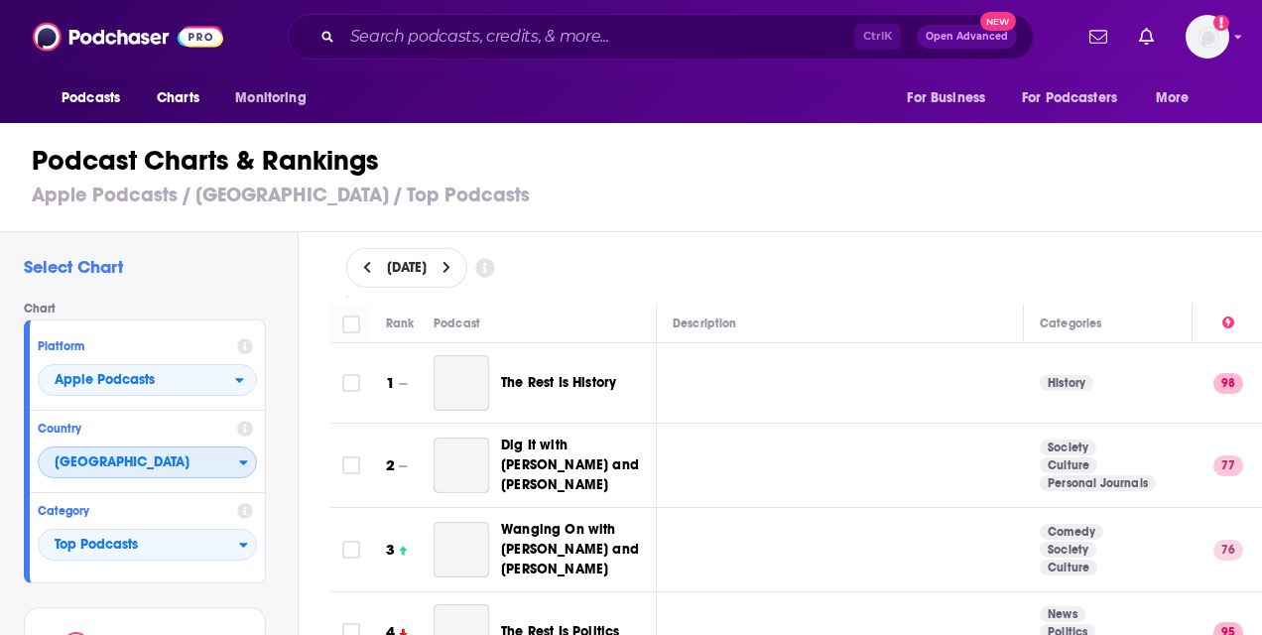
click at [150, 446] on span "[GEOGRAPHIC_DATA]" at bounding box center [139, 463] width 200 height 34
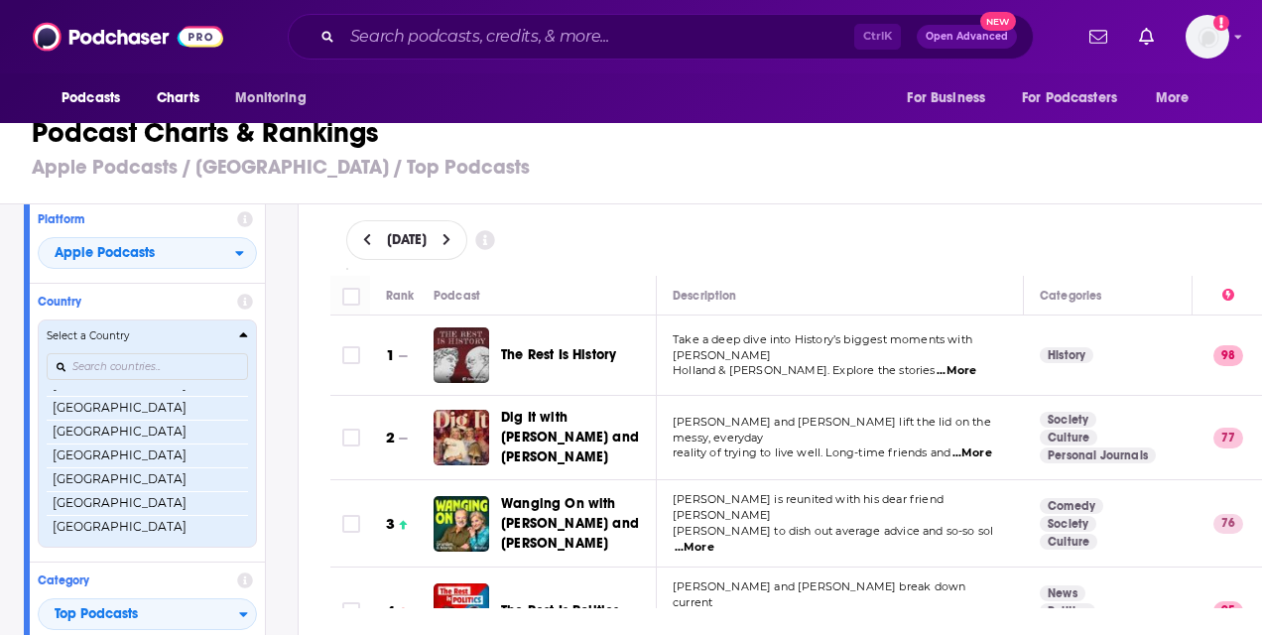
scroll to position [3803, 0]
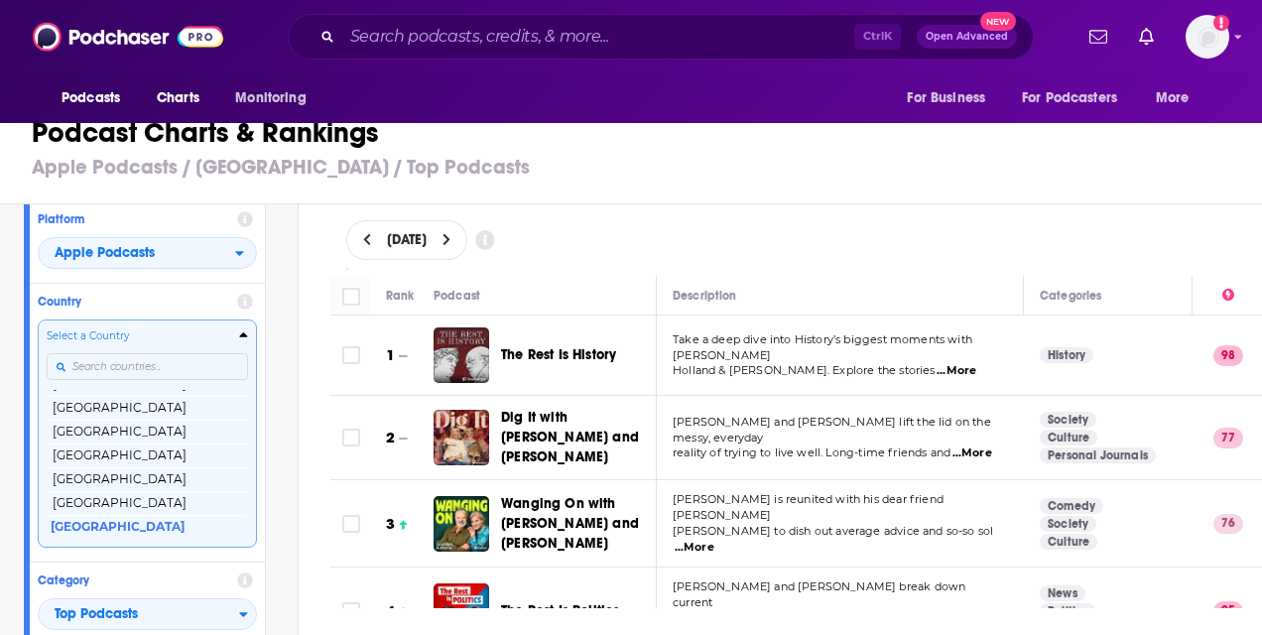
click at [276, 292] on div "Chart Platform Apple Podcasts Country Select a Country [GEOGRAPHIC_DATA] [GEOGR…" at bounding box center [153, 413] width 258 height 477
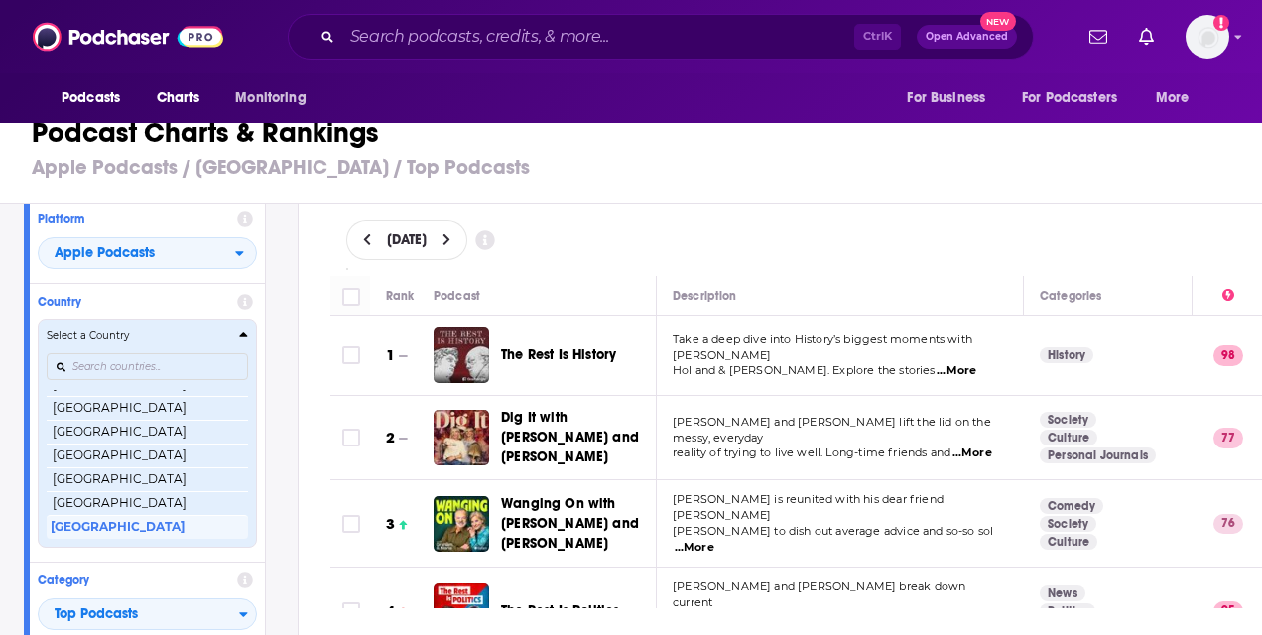
click at [240, 333] on div "Select a Country" at bounding box center [147, 335] width 201 height 15
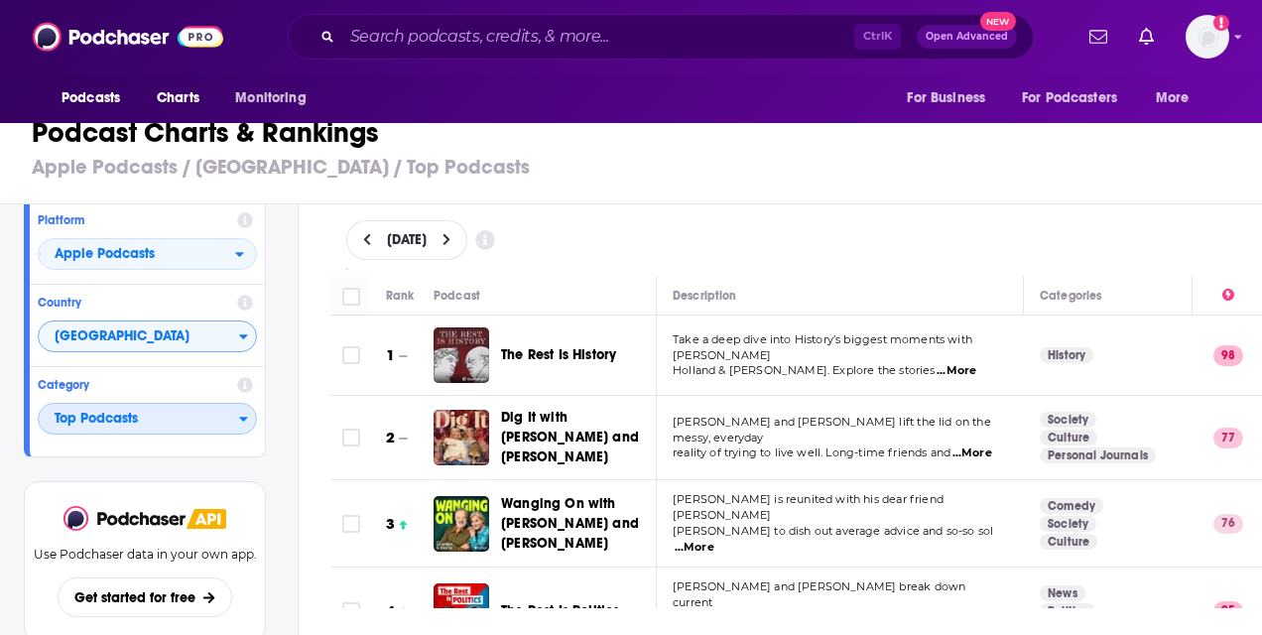
click at [169, 423] on span "Top Podcasts" at bounding box center [139, 420] width 200 height 34
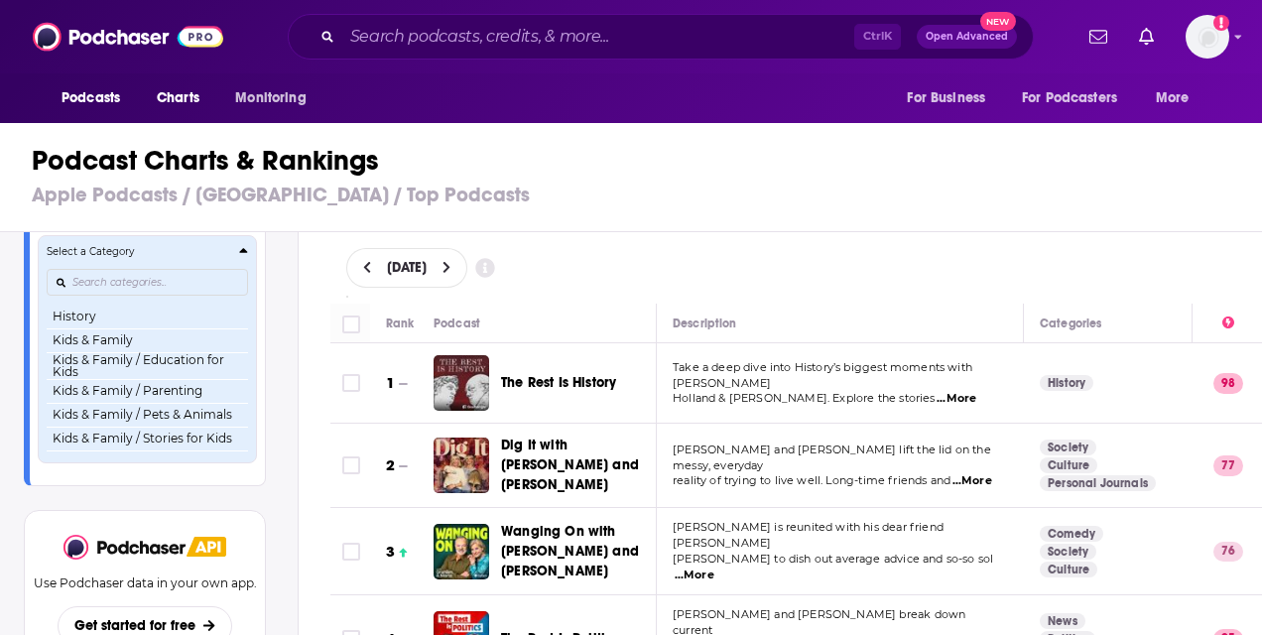
scroll to position [893, 0]
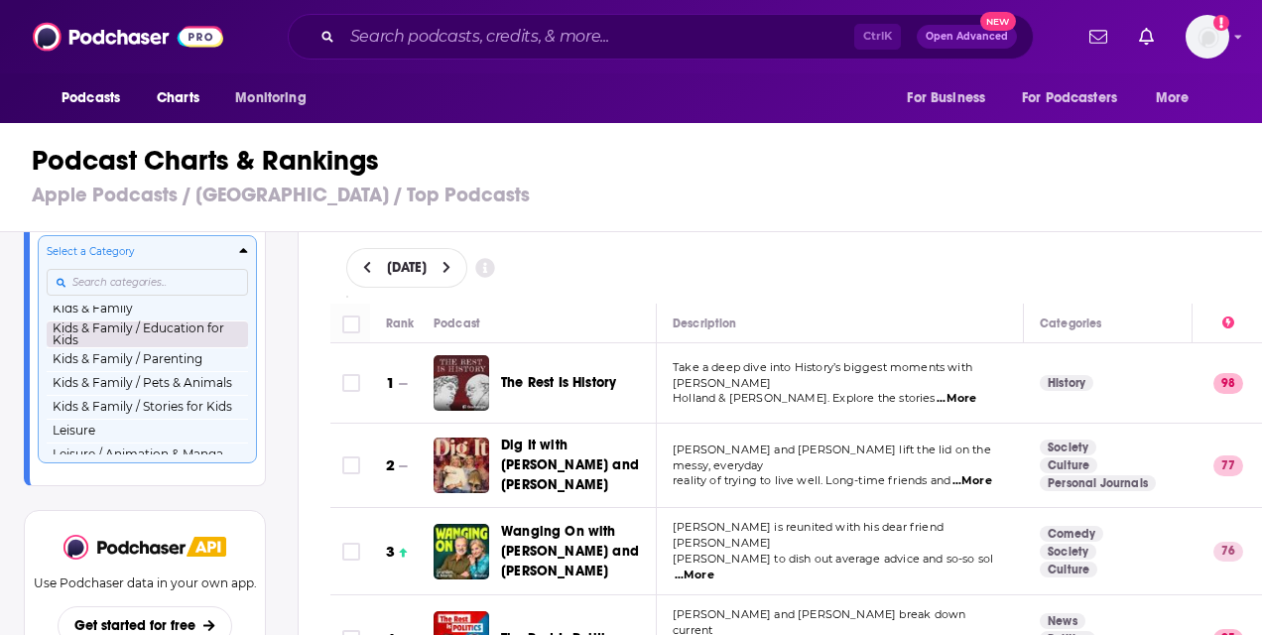
click at [148, 334] on button "Kids & Family / Education for Kids" at bounding box center [147, 333] width 201 height 27
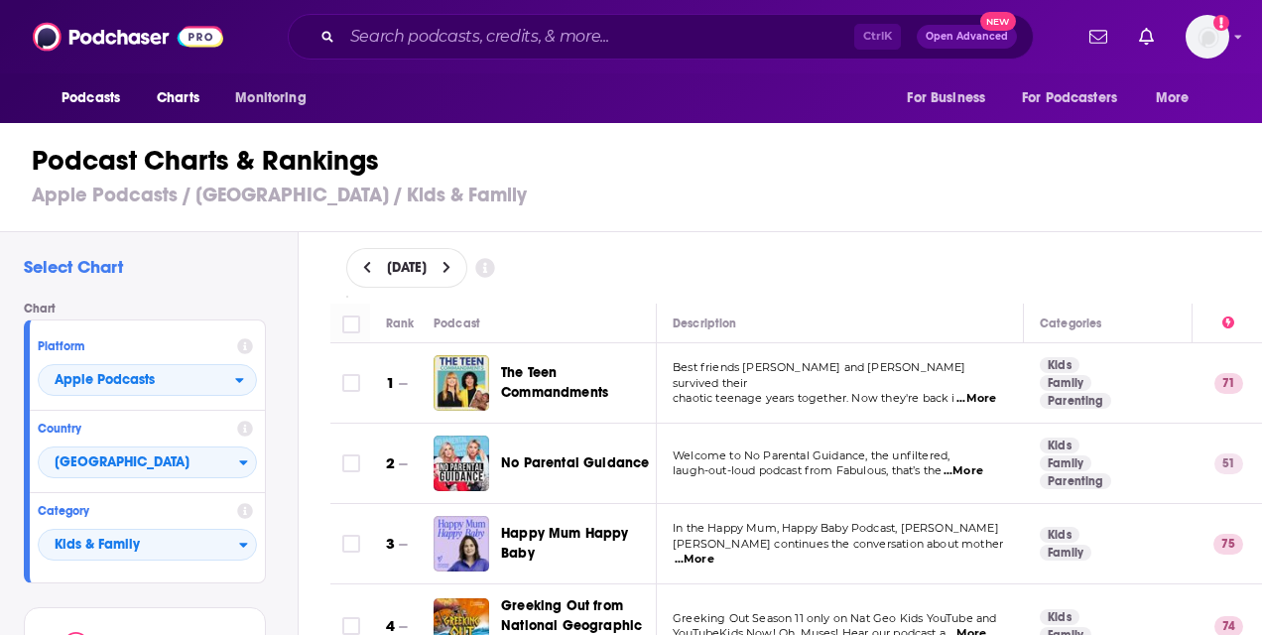
drag, startPoint x: 980, startPoint y: 452, endPoint x: 987, endPoint y: 460, distance: 10.5
click at [987, 460] on p "Welcome to No Parental Guidance, the unfiltered," at bounding box center [839, 456] width 334 height 16
click at [983, 472] on span "...More" at bounding box center [963, 471] width 40 height 16
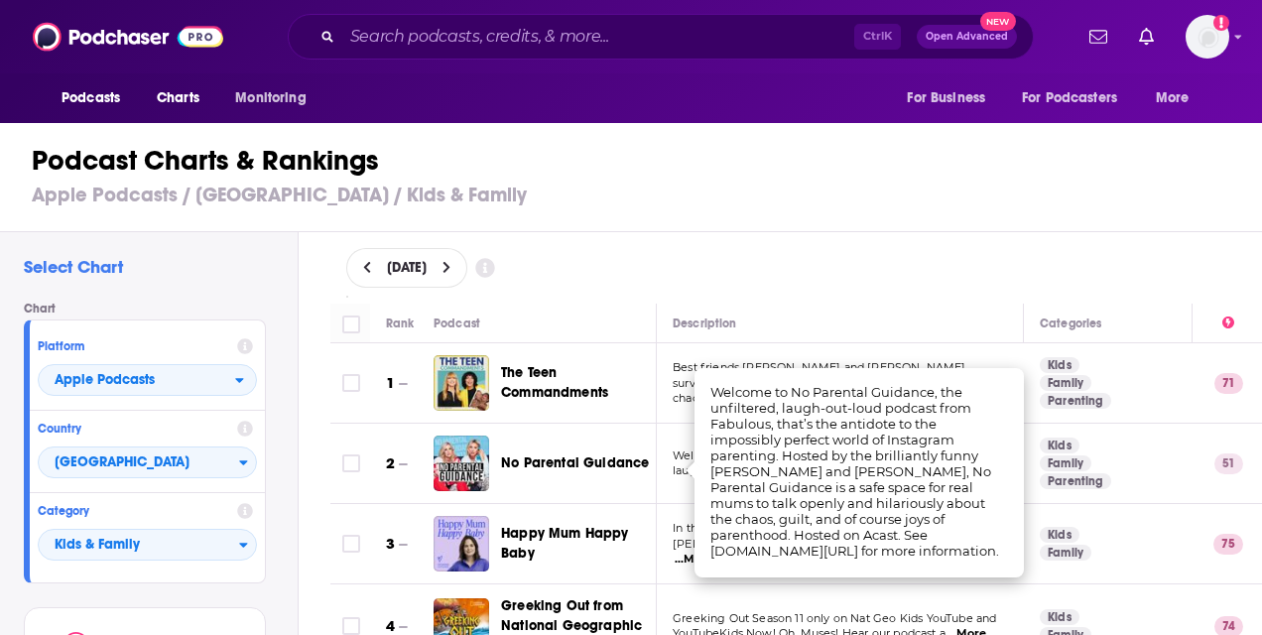
click at [864, 274] on div "[DATE]" at bounding box center [796, 268] width 901 height 40
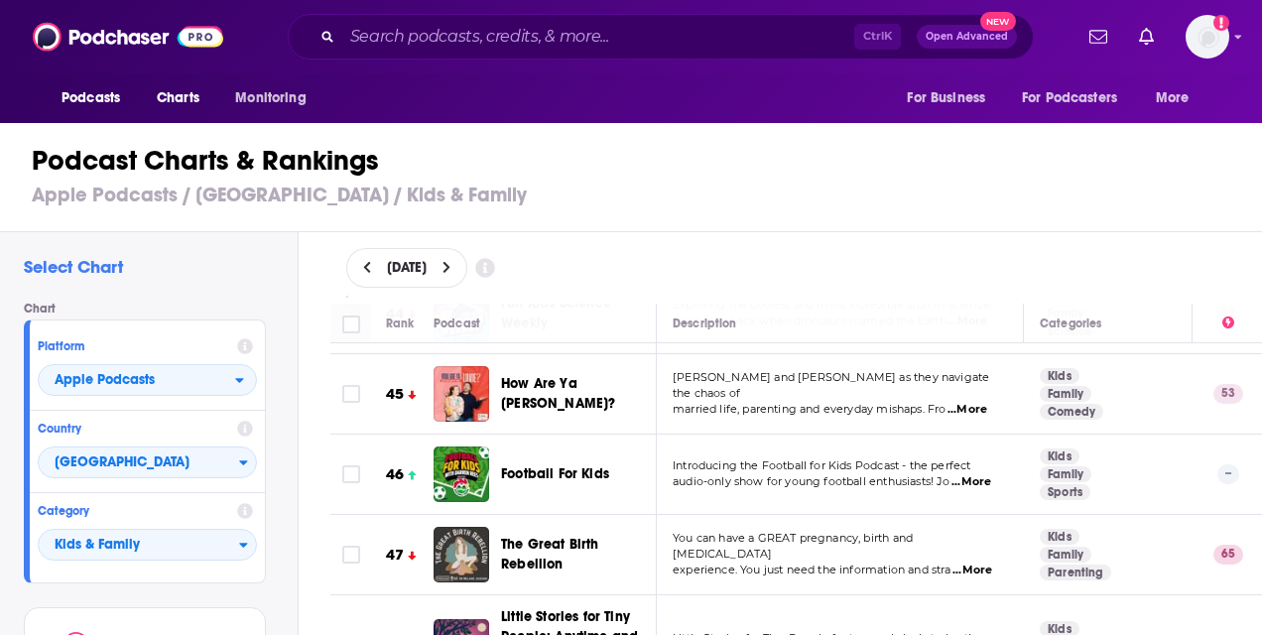
scroll to position [3769, 0]
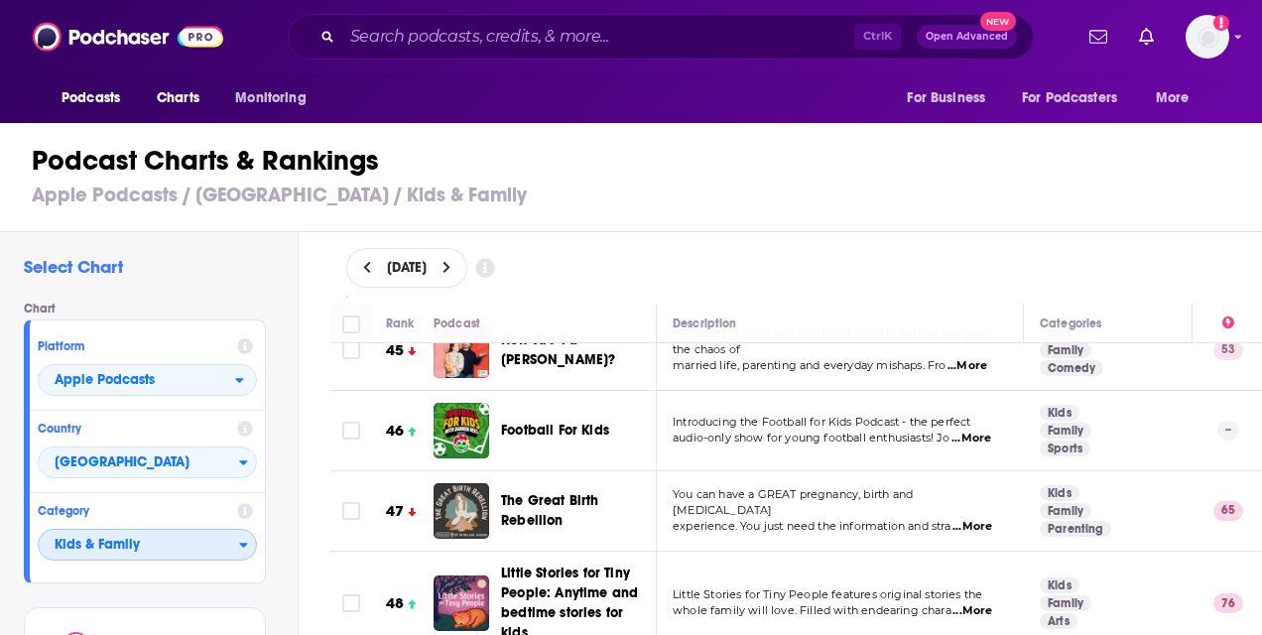
click at [234, 546] on span "Kids & Family" at bounding box center [139, 546] width 200 height 34
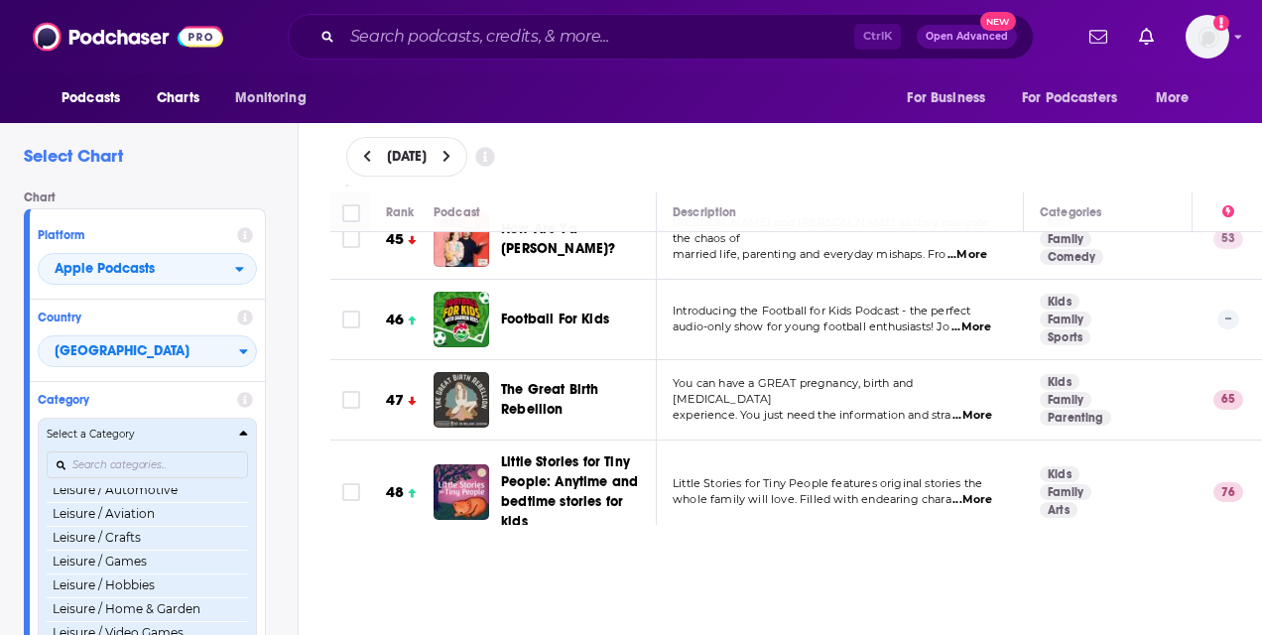
scroll to position [1162, 0]
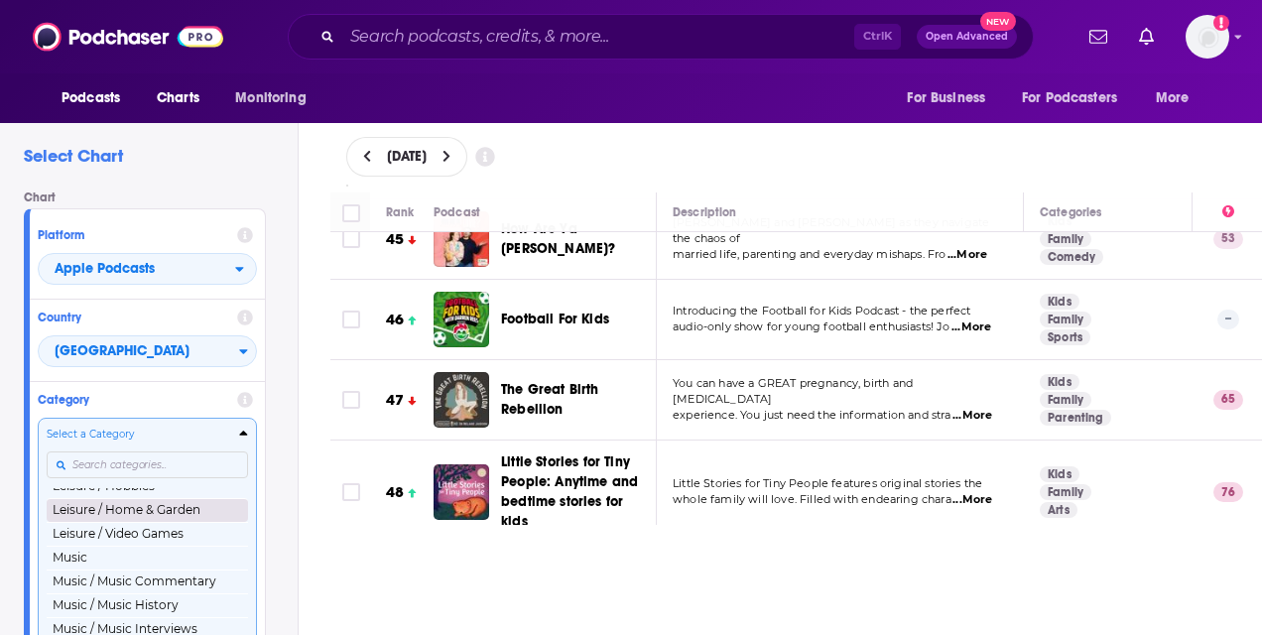
click at [143, 515] on button "Leisure / Home & Garden" at bounding box center [147, 510] width 201 height 24
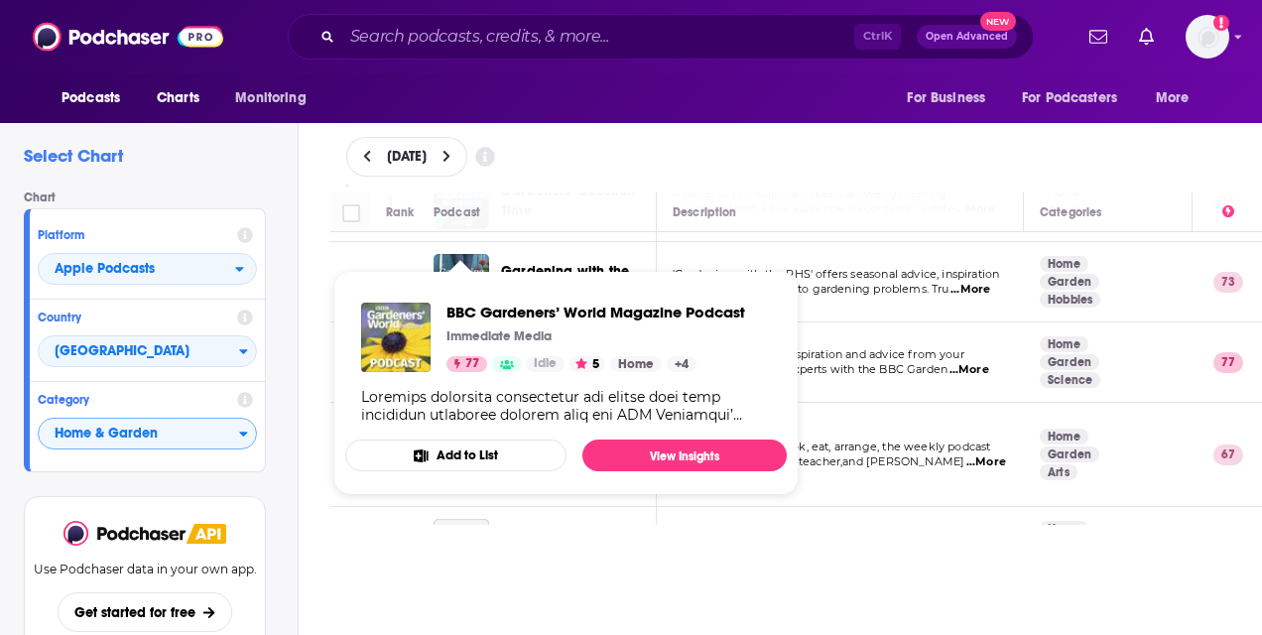
scroll to position [99, 0]
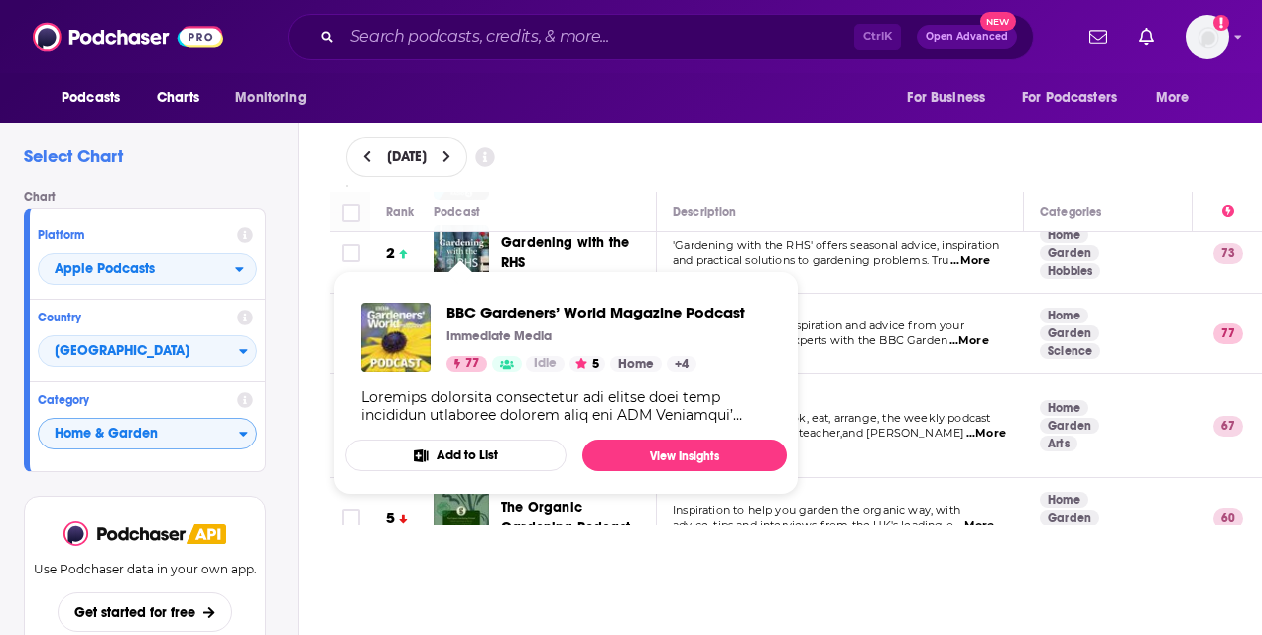
click at [587, 600] on div "[DATE] Rank Podcast Description Categories 1 Gardeners' Question Time A panel o…" at bounding box center [796, 378] width 964 height 515
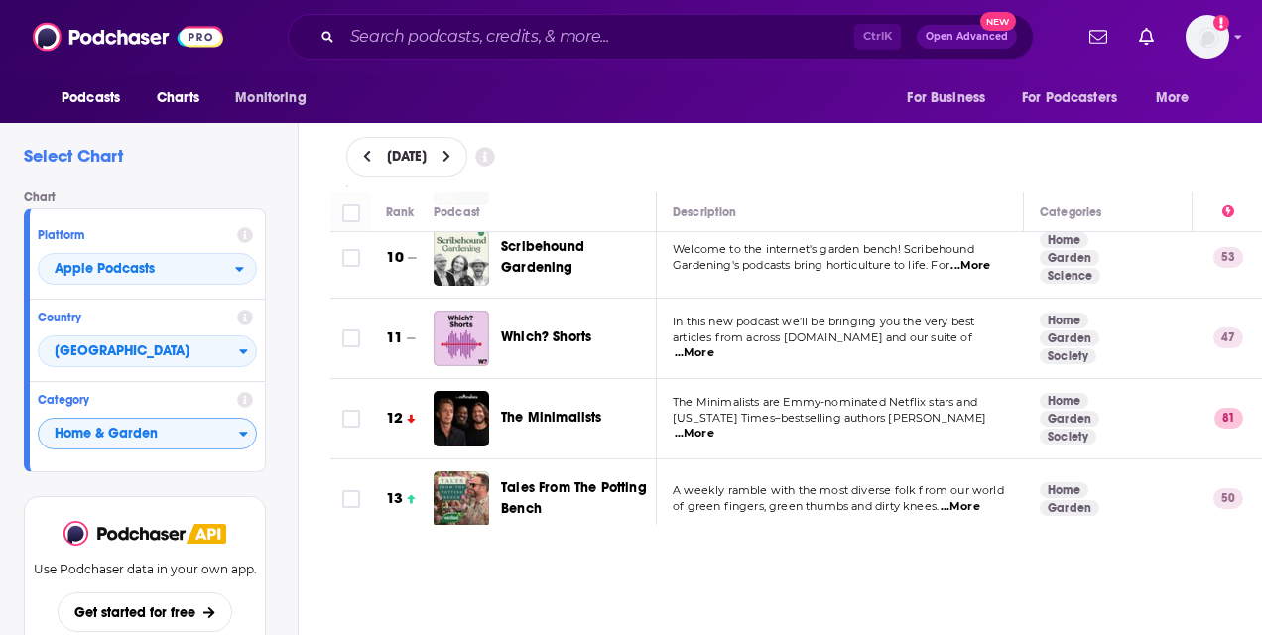
scroll to position [793, 0]
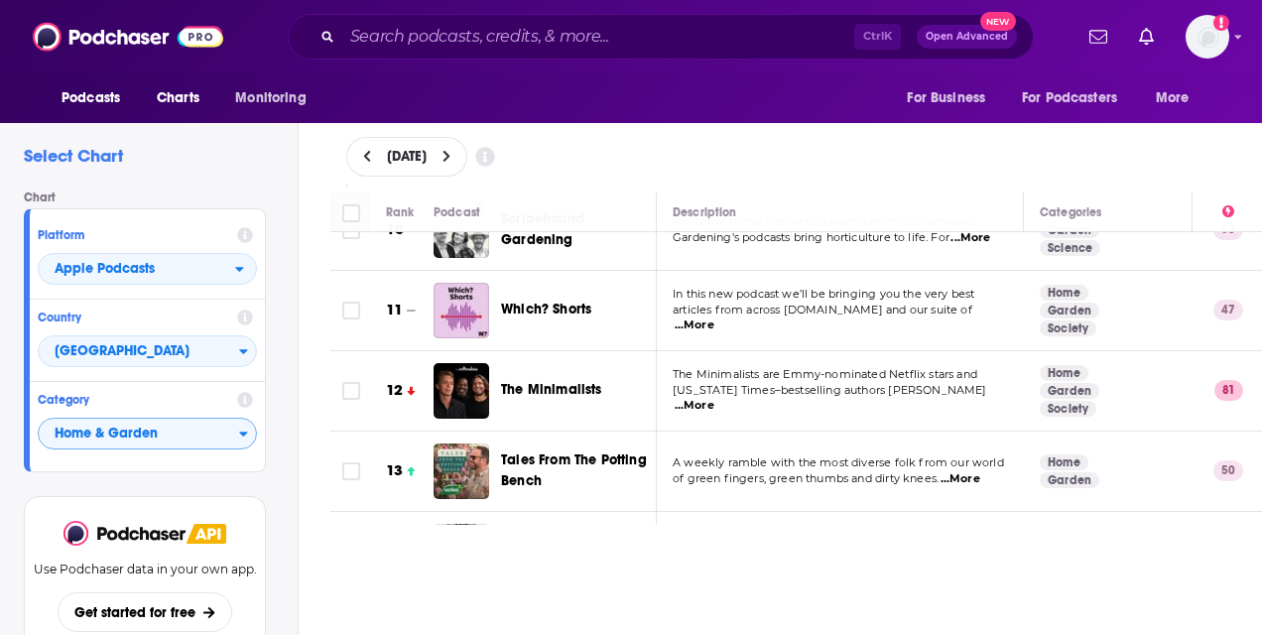
click at [714, 317] on span "...More" at bounding box center [694, 325] width 40 height 16
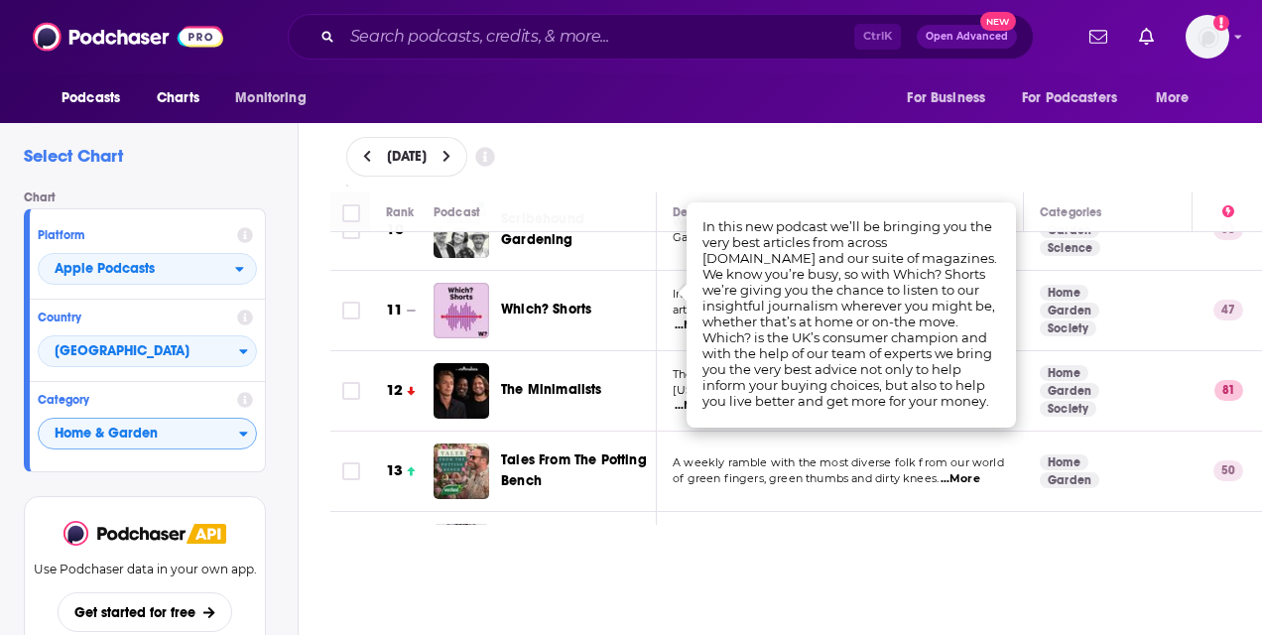
click at [792, 455] on span "A weekly ramble with the most diverse folk from our world" at bounding box center [837, 462] width 331 height 14
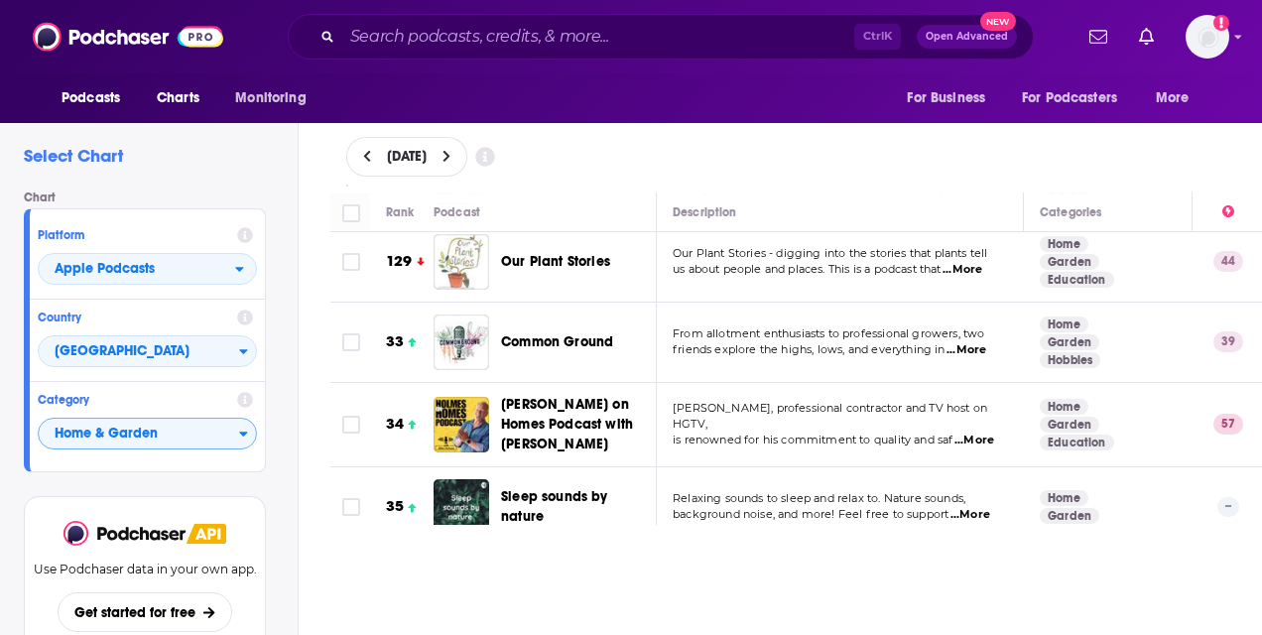
scroll to position [2579, 0]
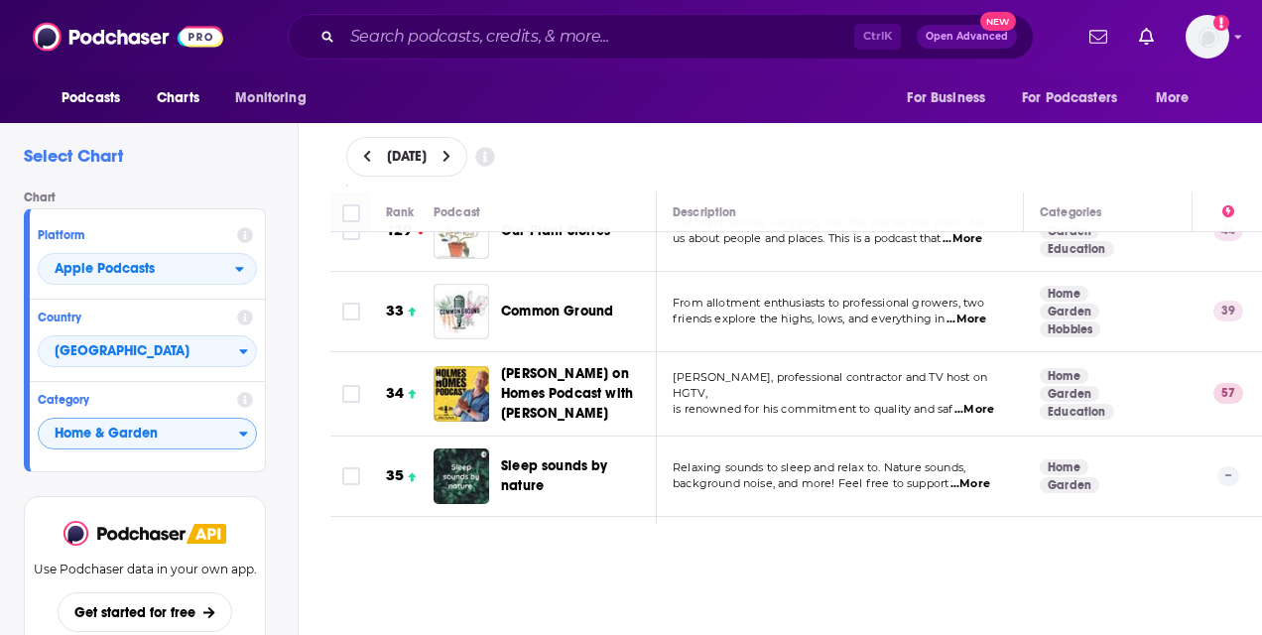
click at [986, 311] on span "...More" at bounding box center [966, 319] width 40 height 16
click at [922, 373] on td "[PERSON_NAME], professional contractor and TV host on HGTV, is renowned for his…" at bounding box center [840, 394] width 367 height 84
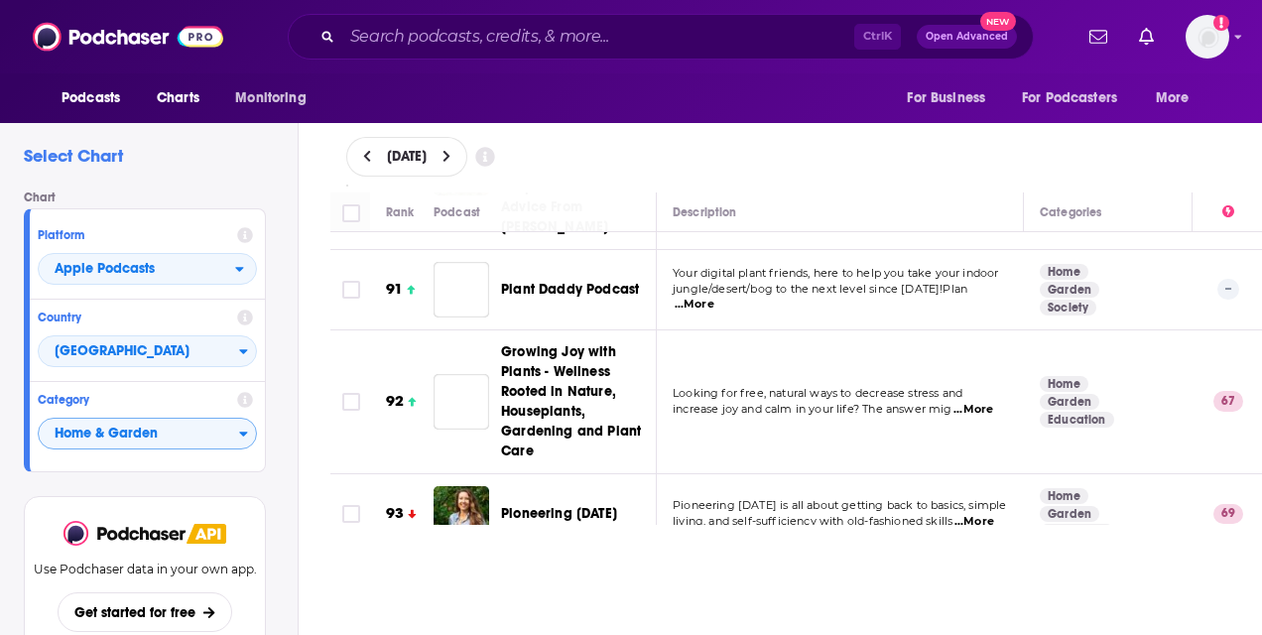
scroll to position [7835, 0]
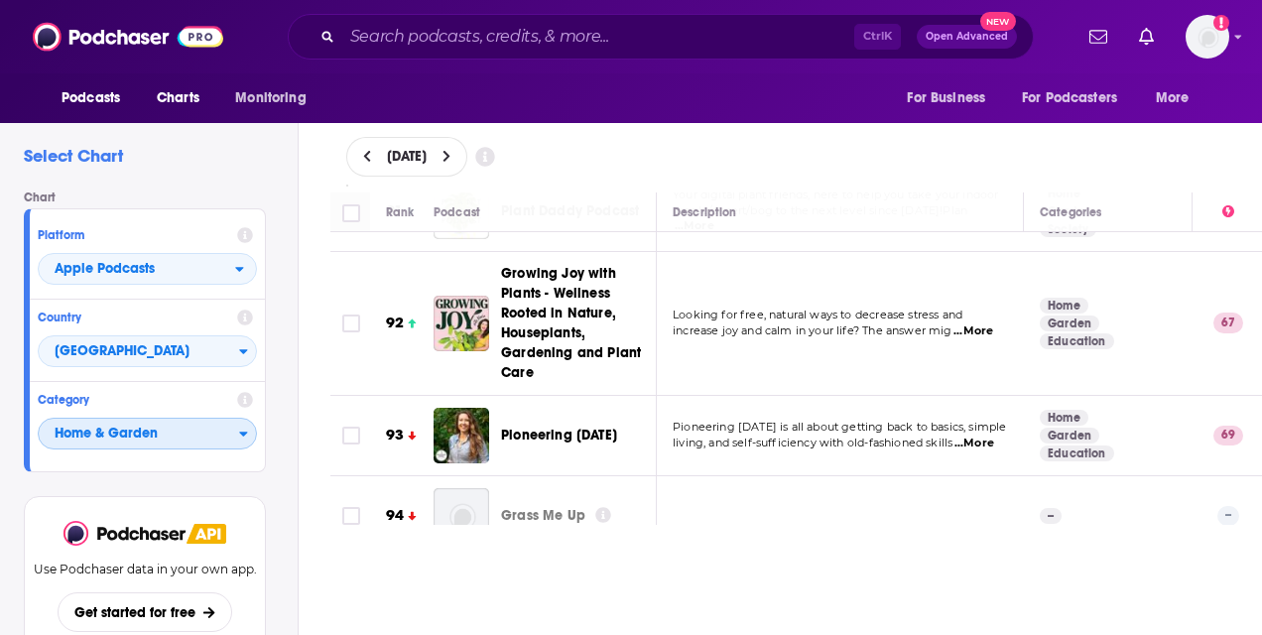
click at [149, 428] on span "Home & Garden" at bounding box center [139, 435] width 200 height 34
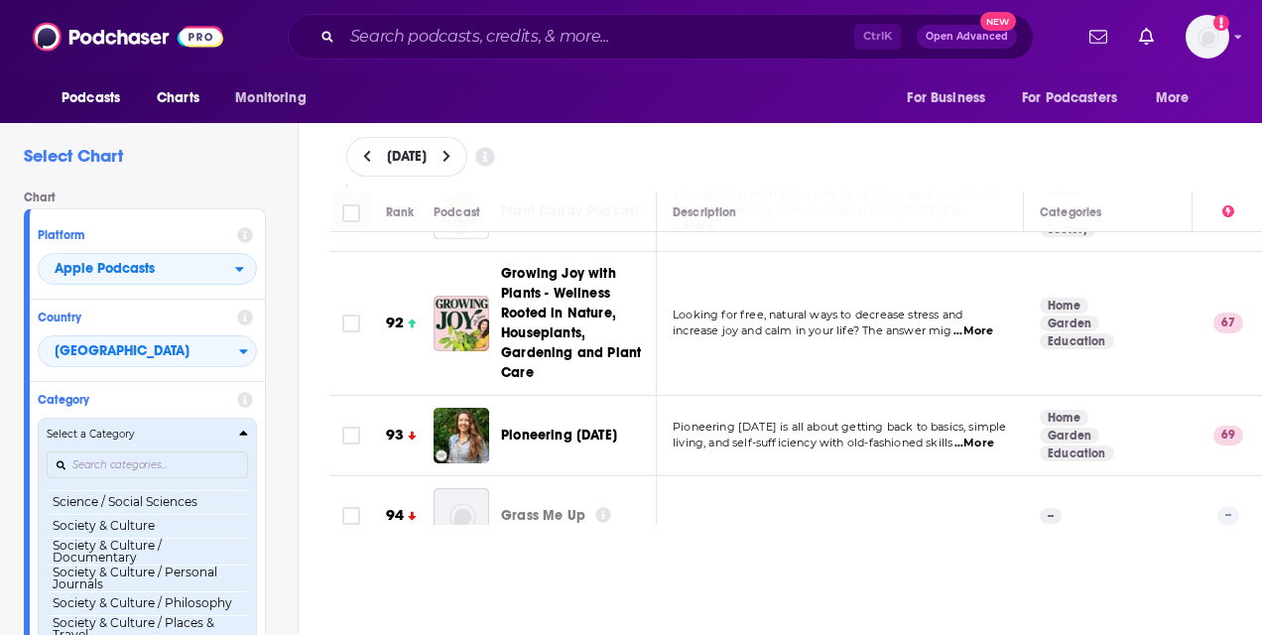
scroll to position [1952, 0]
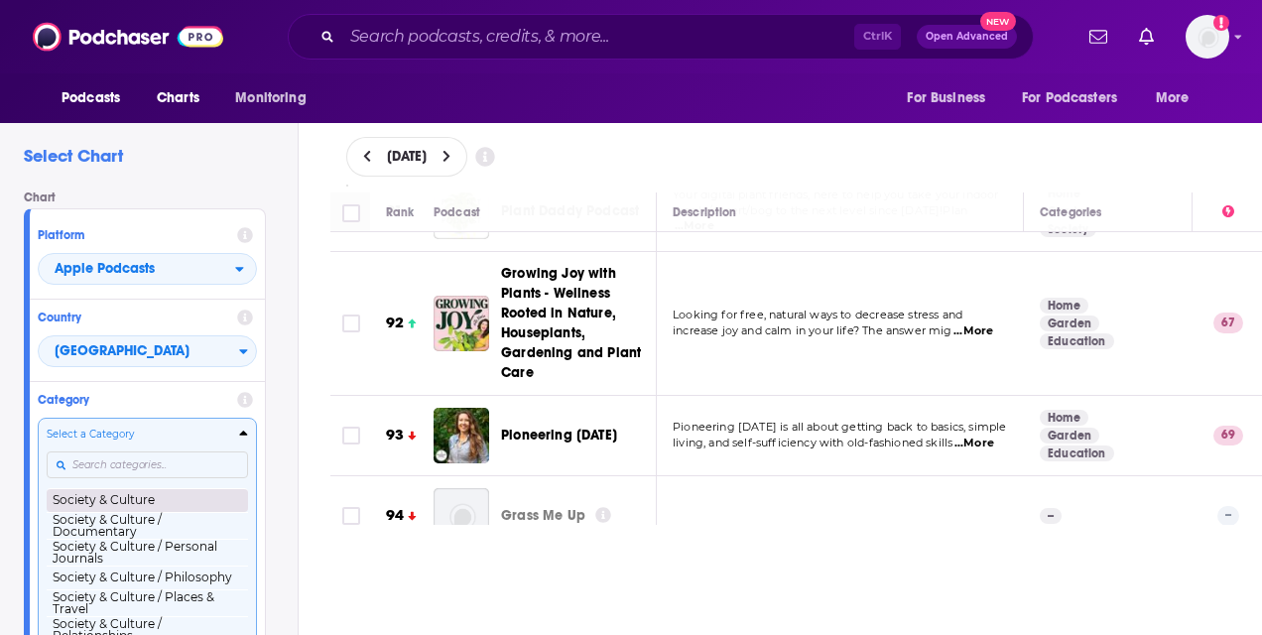
click at [152, 502] on button "Society & Culture" at bounding box center [147, 500] width 201 height 24
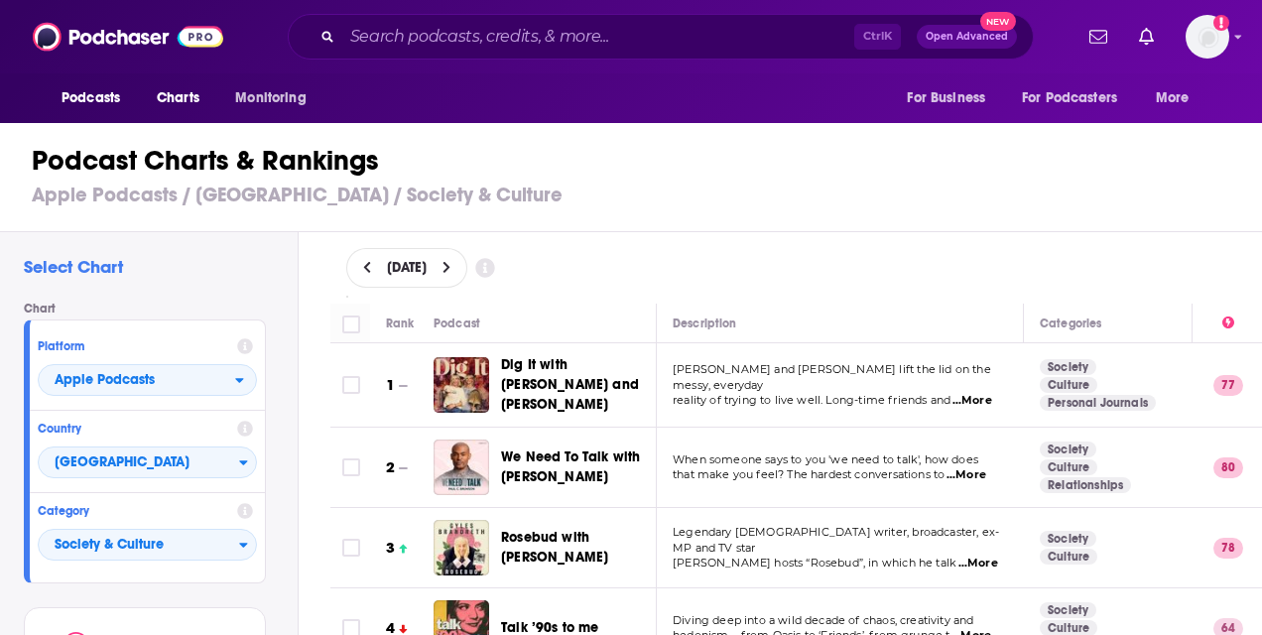
click at [968, 393] on span "...More" at bounding box center [972, 401] width 40 height 16
click at [611, 300] on div "[DATE]" at bounding box center [796, 267] width 964 height 71
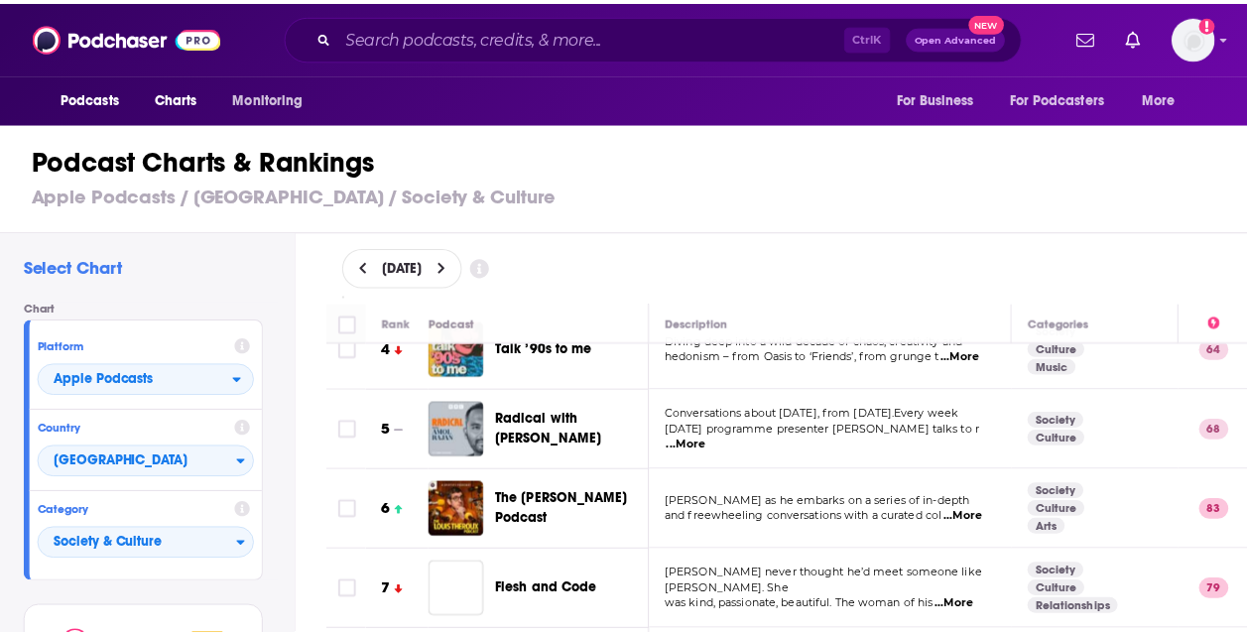
scroll to position [298, 0]
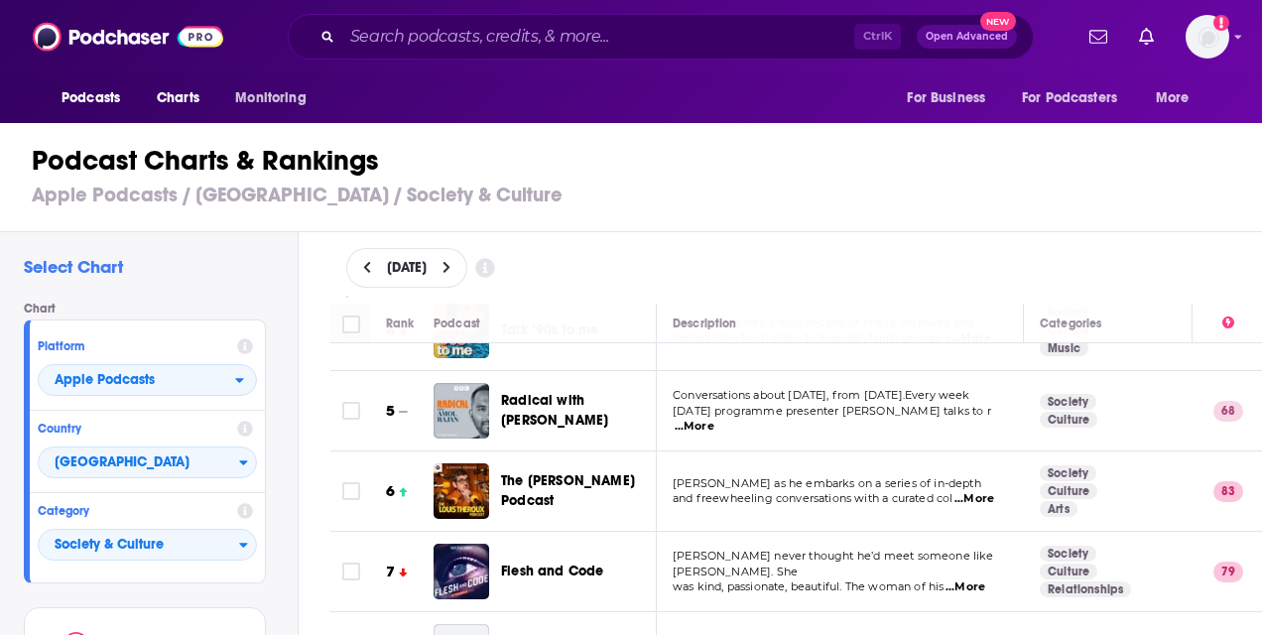
click at [714, 419] on span "...More" at bounding box center [694, 427] width 40 height 16
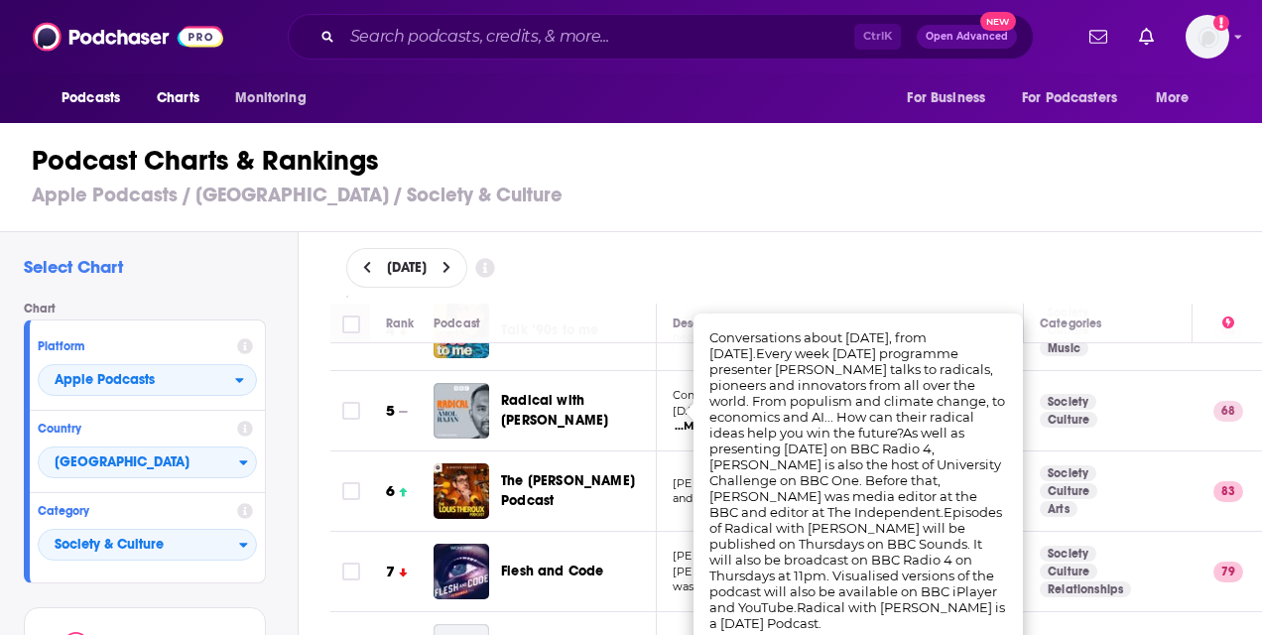
click at [848, 238] on div "[DATE]" at bounding box center [796, 267] width 964 height 71
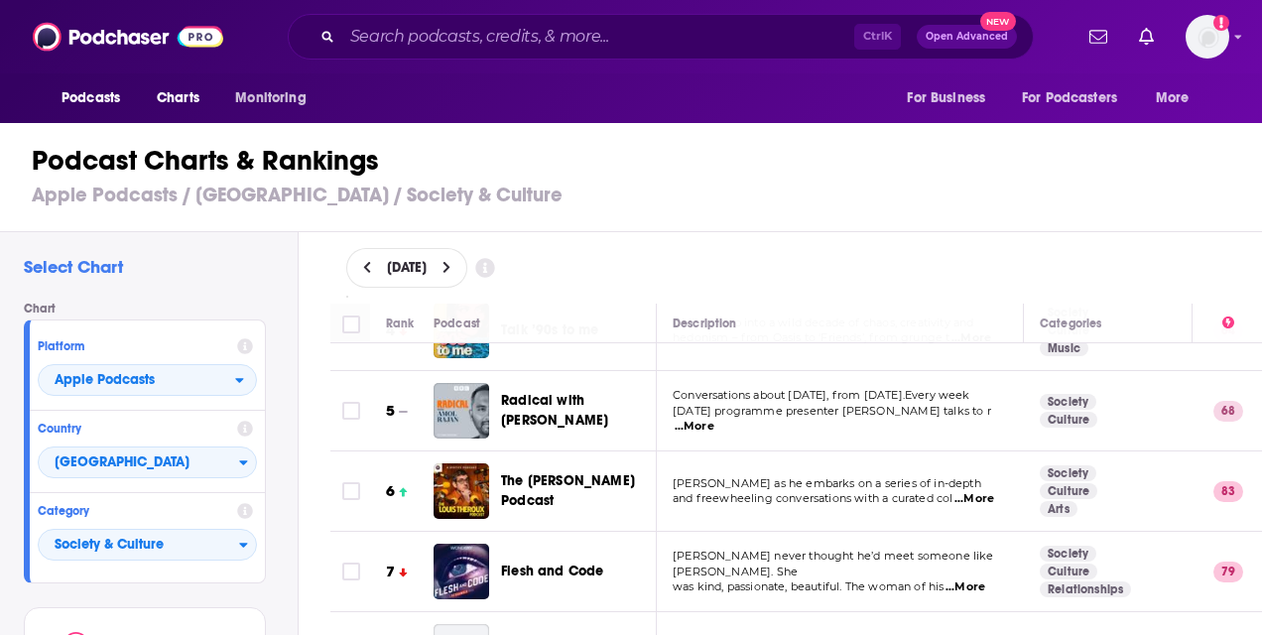
click at [977, 491] on span "...More" at bounding box center [974, 499] width 40 height 16
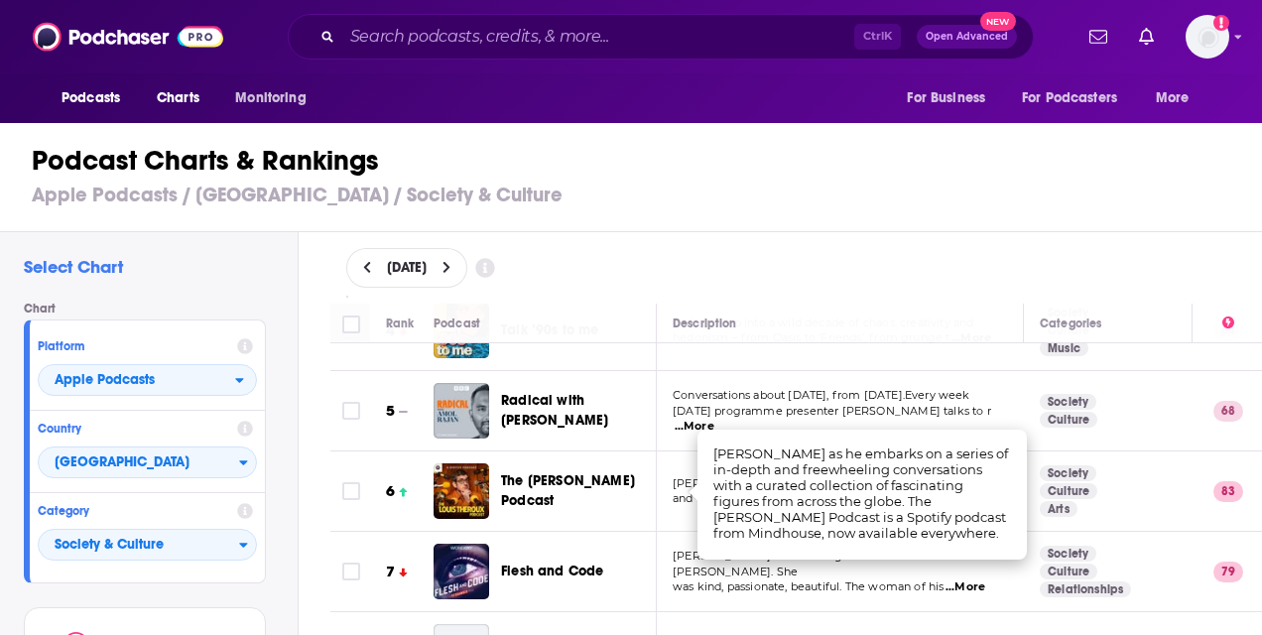
click at [526, 498] on span "The [PERSON_NAME] Podcast" at bounding box center [568, 490] width 134 height 37
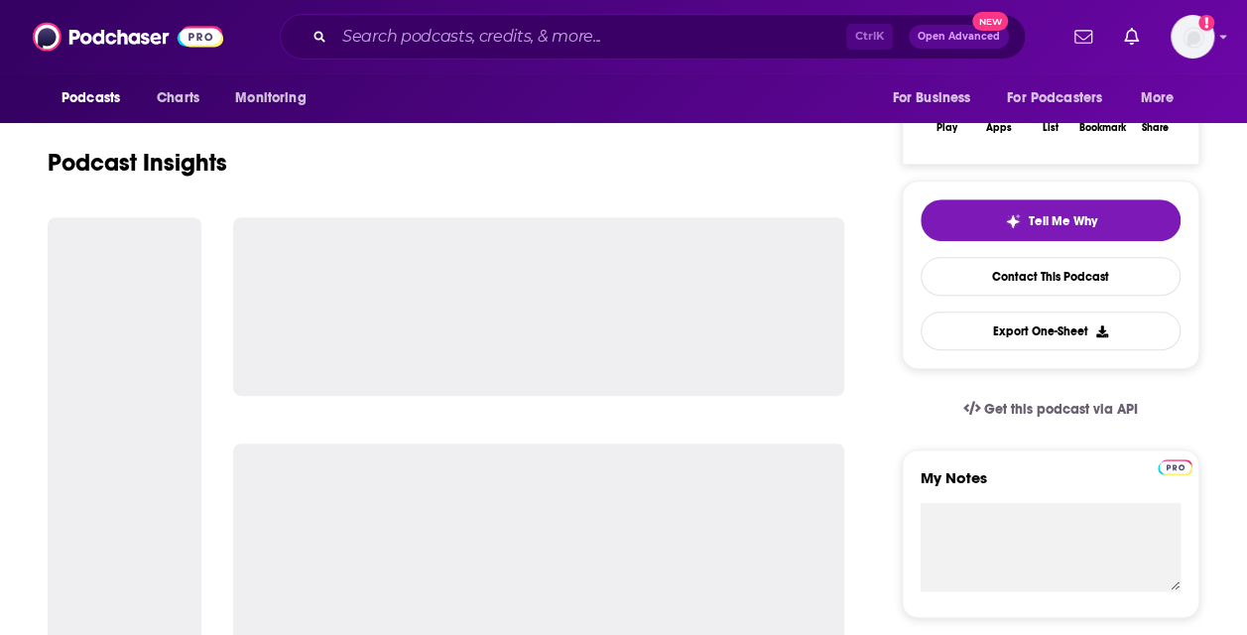
scroll to position [397, 0]
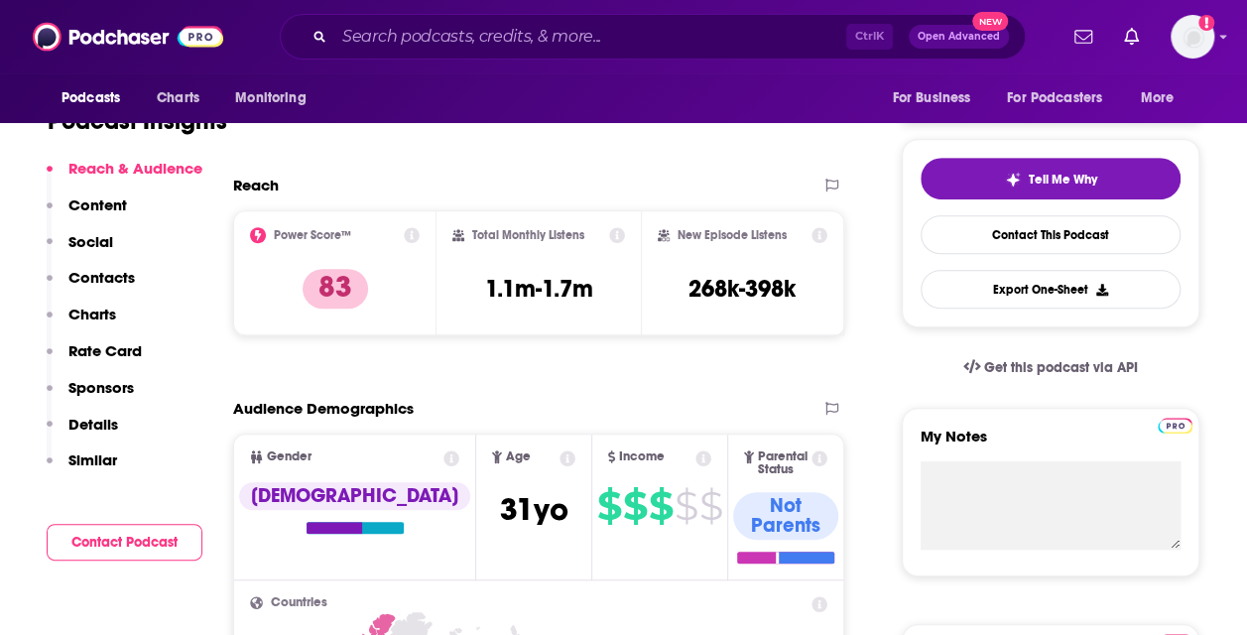
click at [97, 213] on p "Content" at bounding box center [97, 204] width 59 height 19
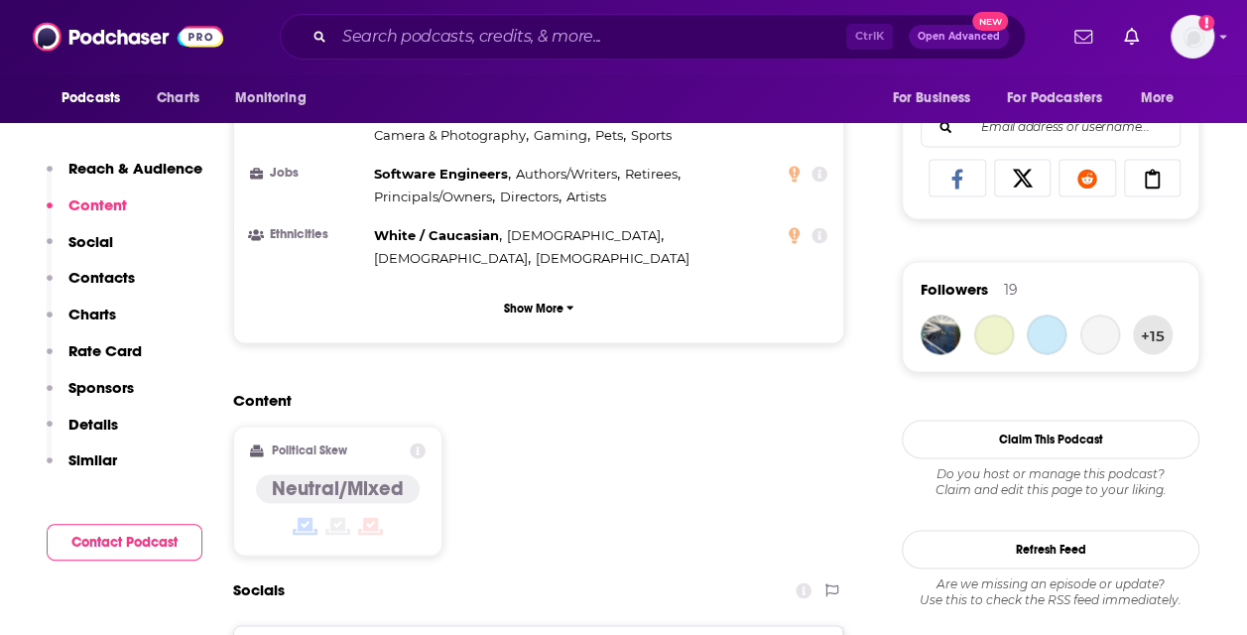
scroll to position [1271, 0]
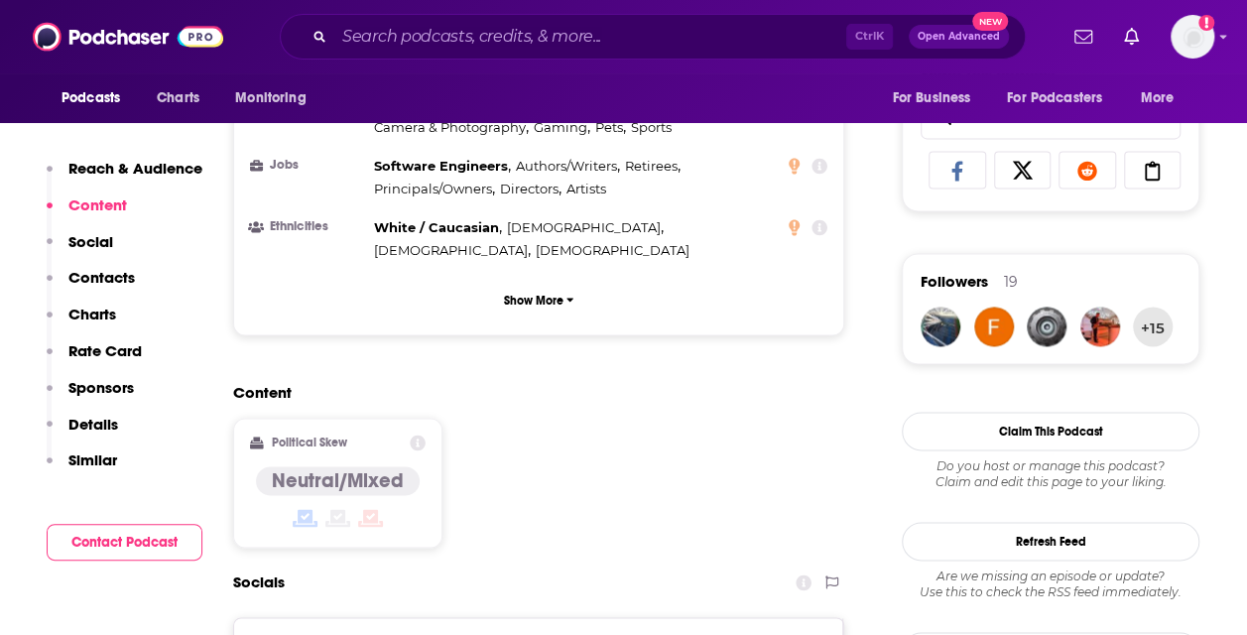
click at [99, 232] on p "Social" at bounding box center [90, 241] width 45 height 19
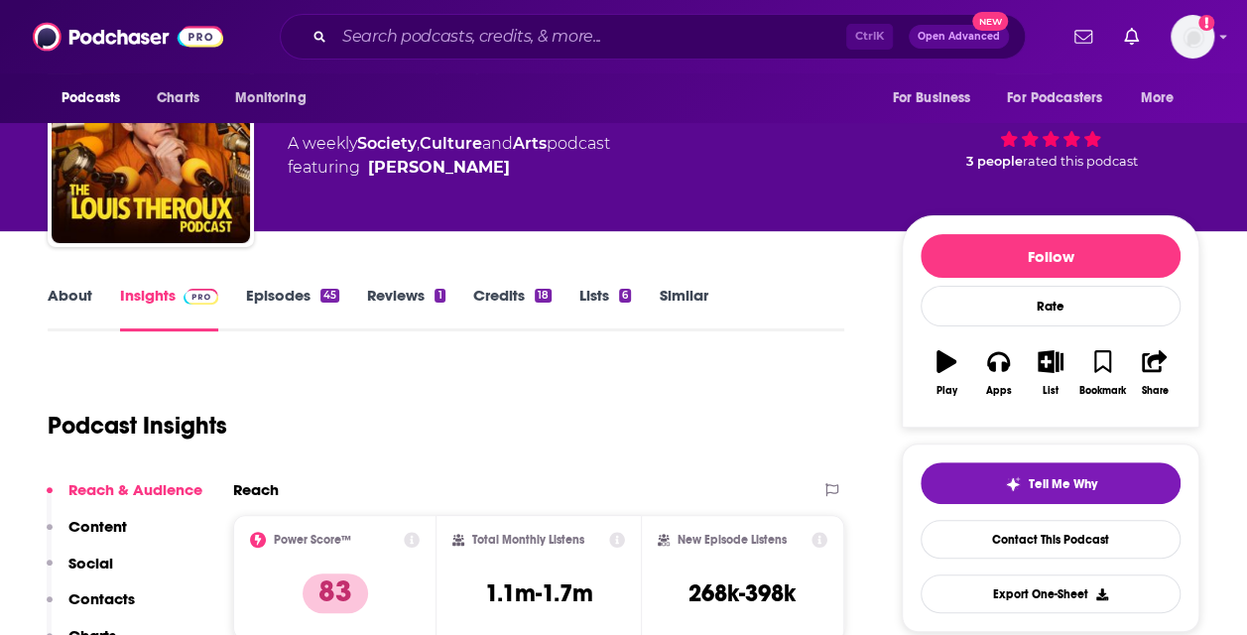
scroll to position [63, 0]
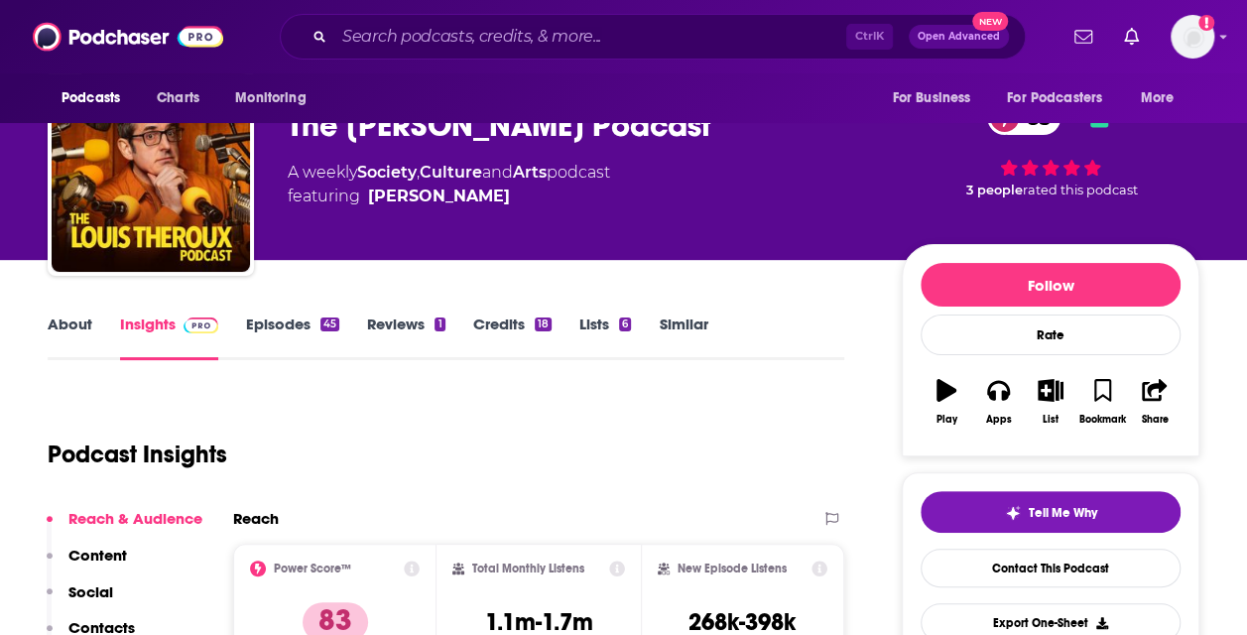
click at [302, 337] on link "Episodes 45" at bounding box center [292, 337] width 93 height 46
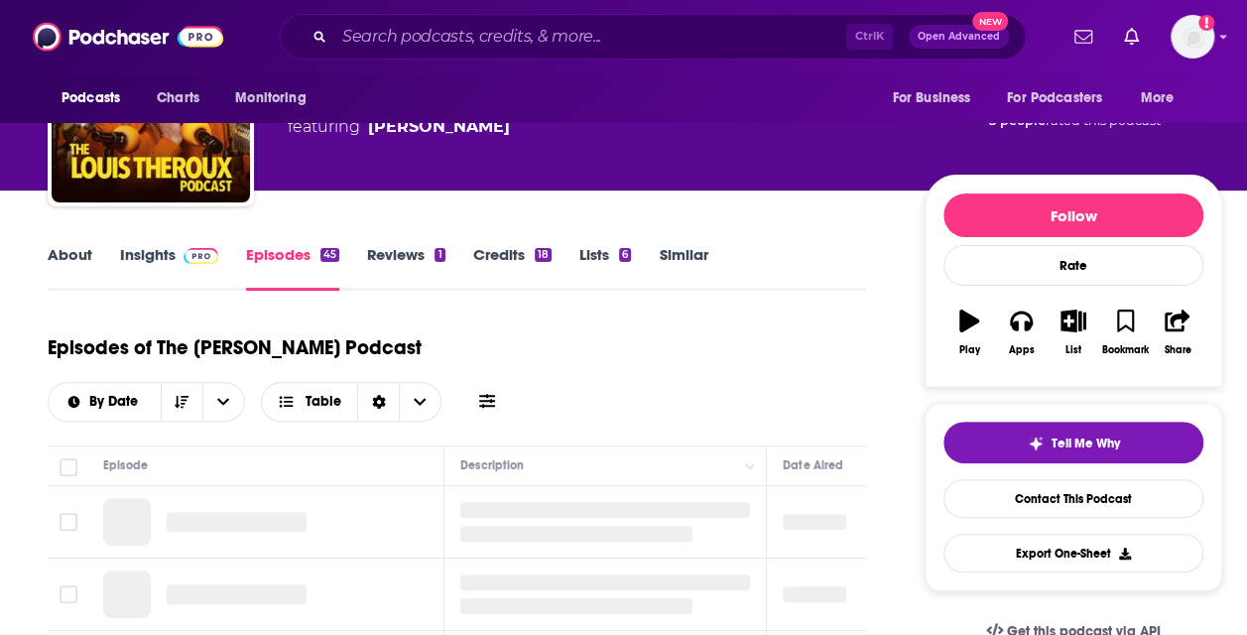
scroll to position [198, 0]
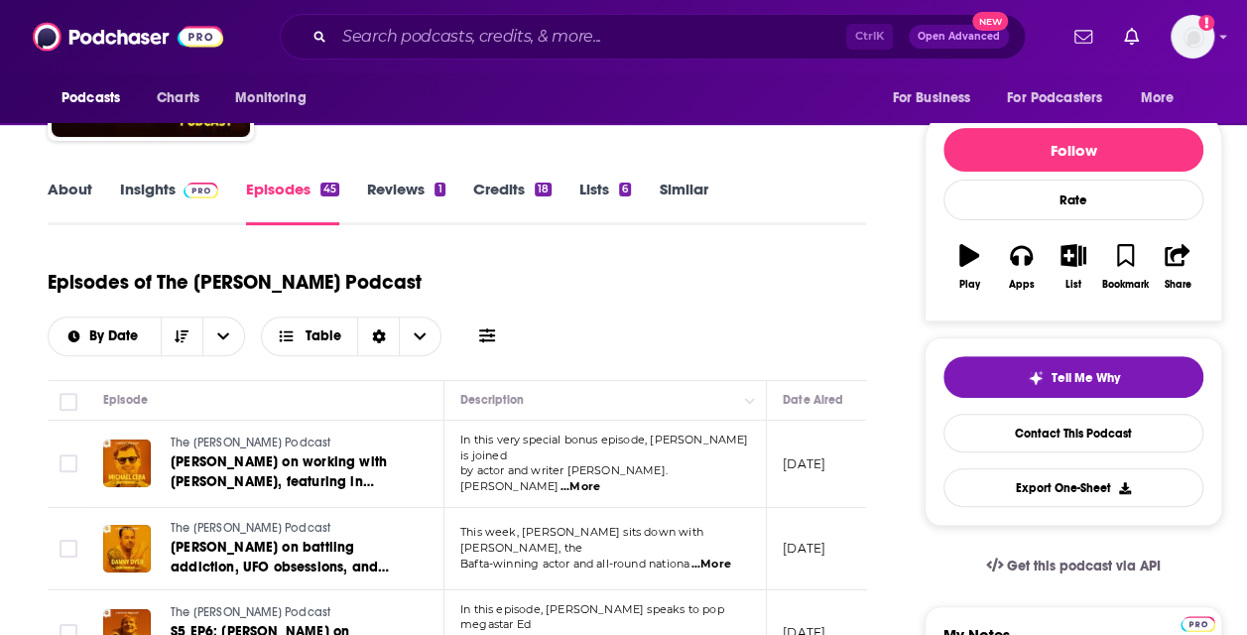
click at [600, 479] on span "...More" at bounding box center [580, 487] width 40 height 16
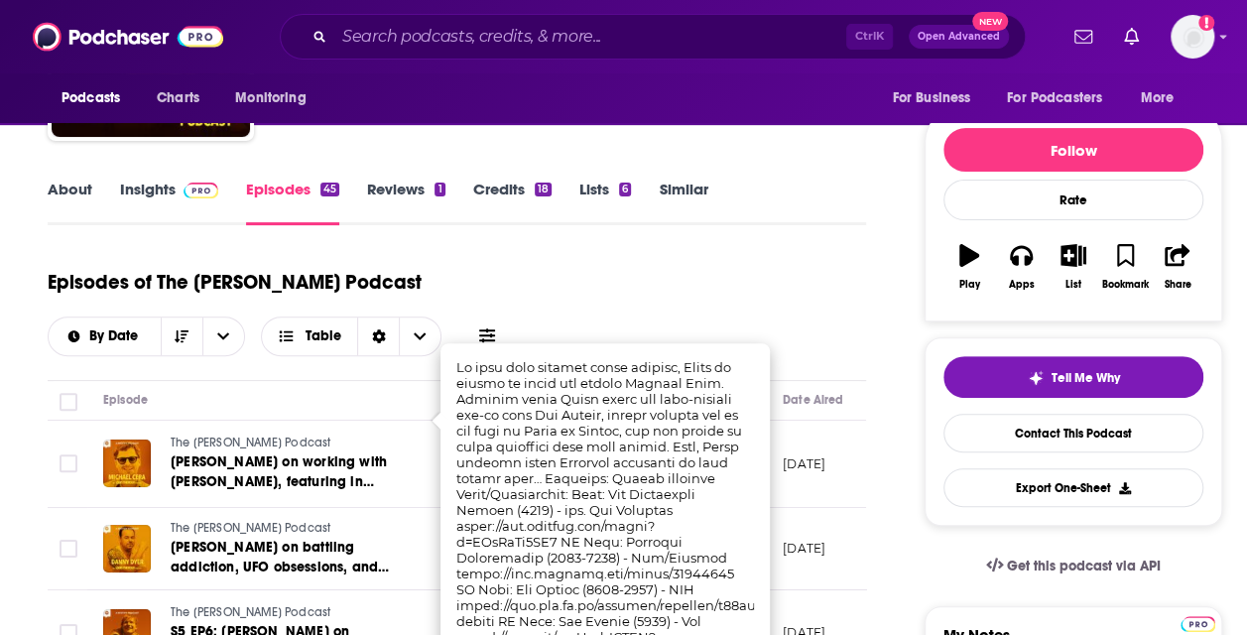
scroll to position [298, 0]
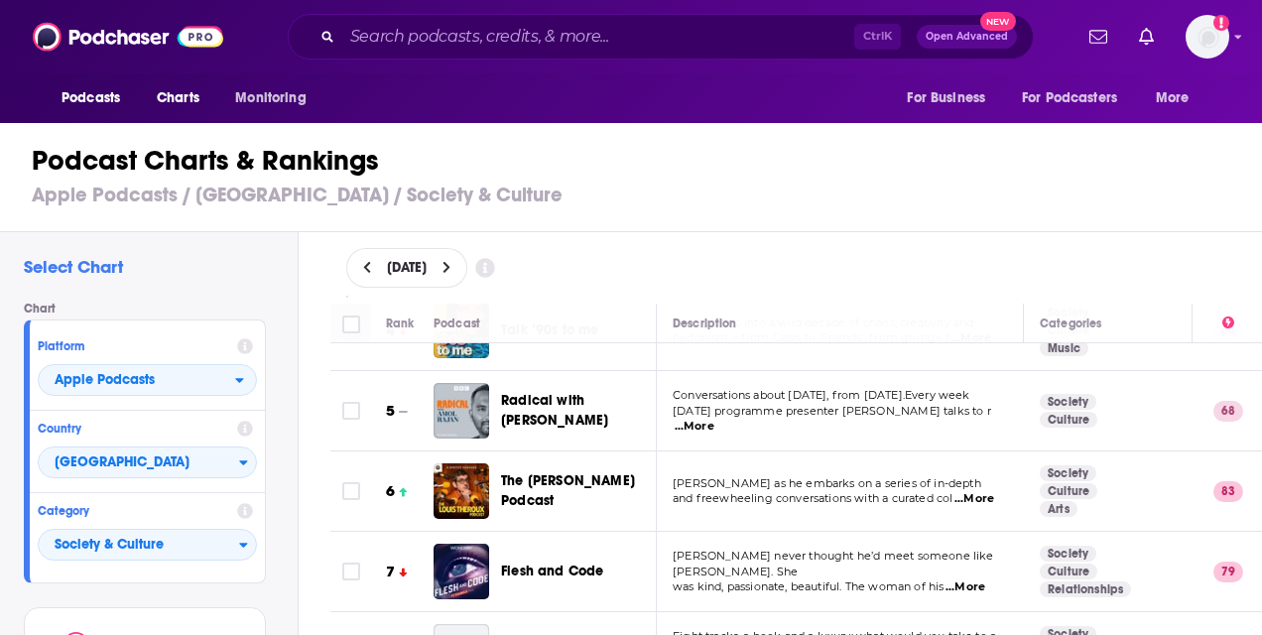
scroll to position [595, 0]
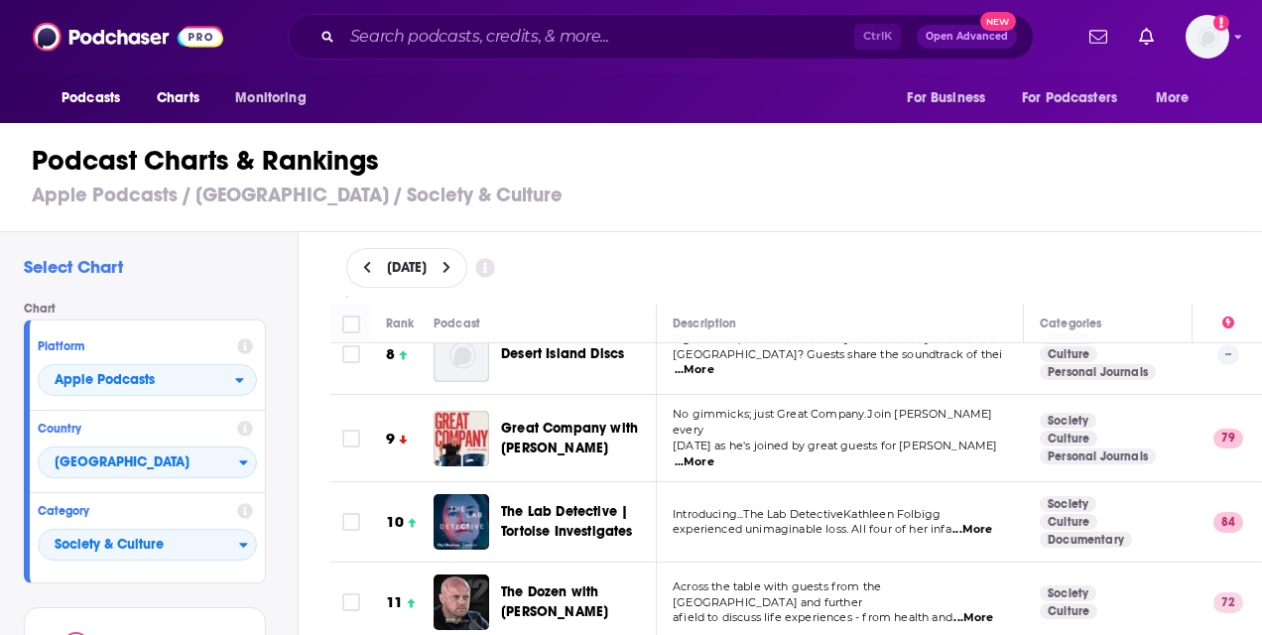
click at [985, 424] on p "No gimmicks; just Great Company.Join [PERSON_NAME] every" at bounding box center [839, 423] width 334 height 32
click at [714, 454] on span "...More" at bounding box center [694, 462] width 40 height 16
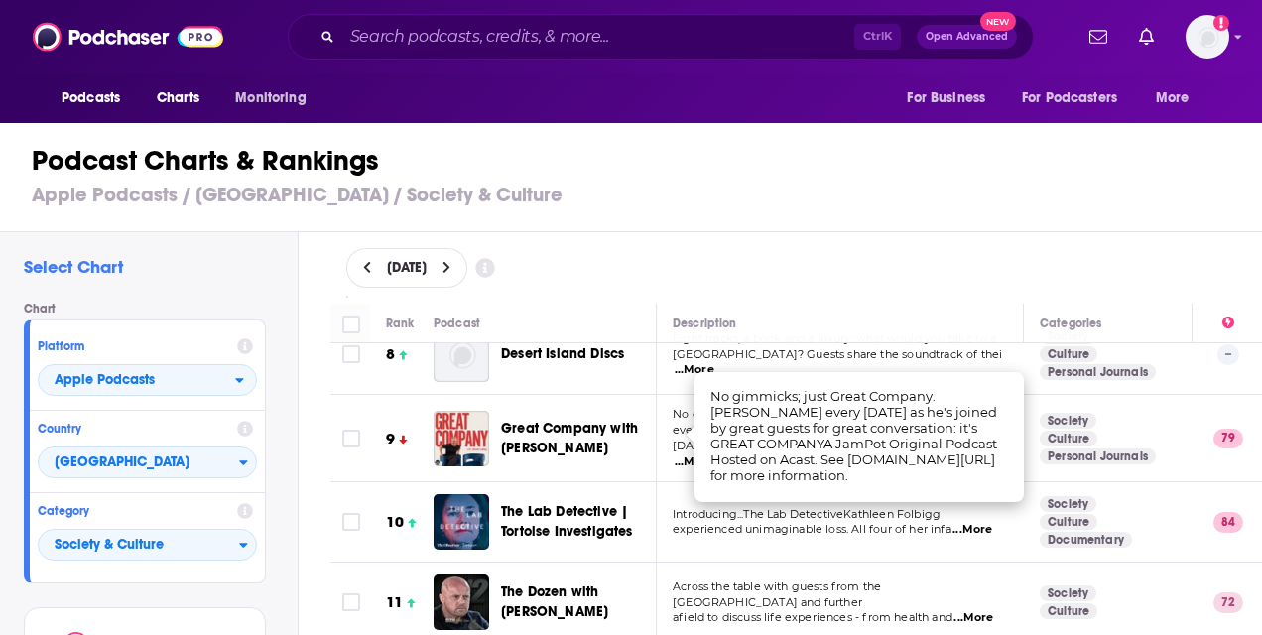
click at [986, 232] on div "[DATE]" at bounding box center [796, 267] width 964 height 71
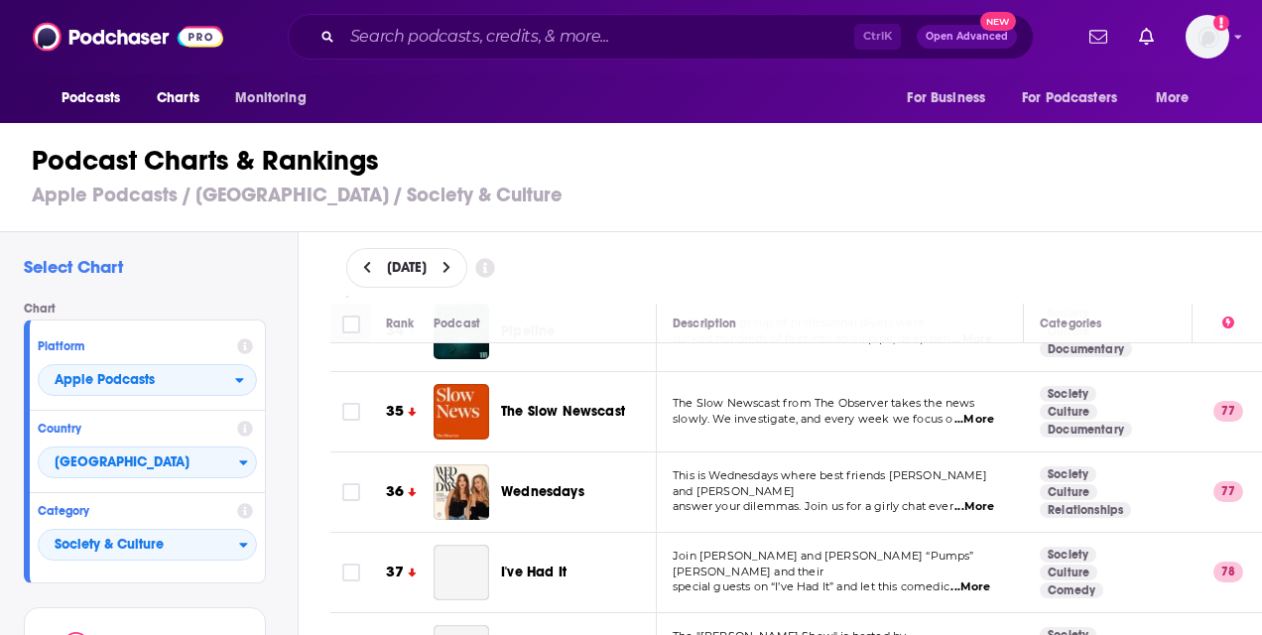
scroll to position [2777, 0]
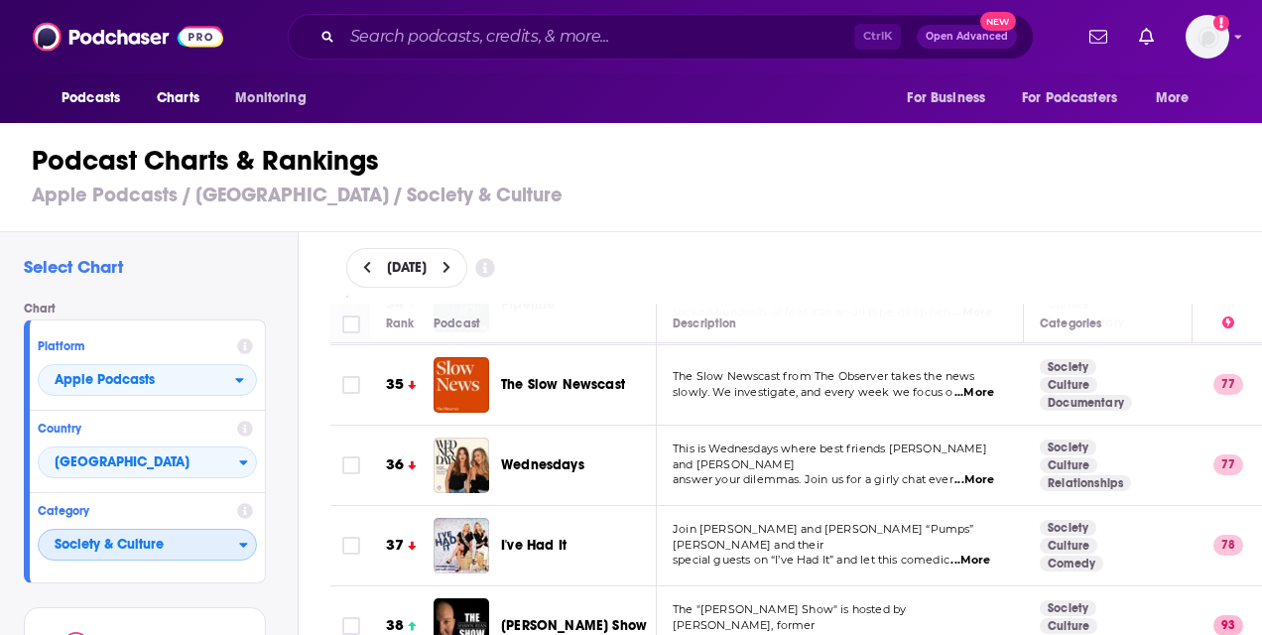
click at [240, 549] on icon "Categories" at bounding box center [243, 545] width 9 height 14
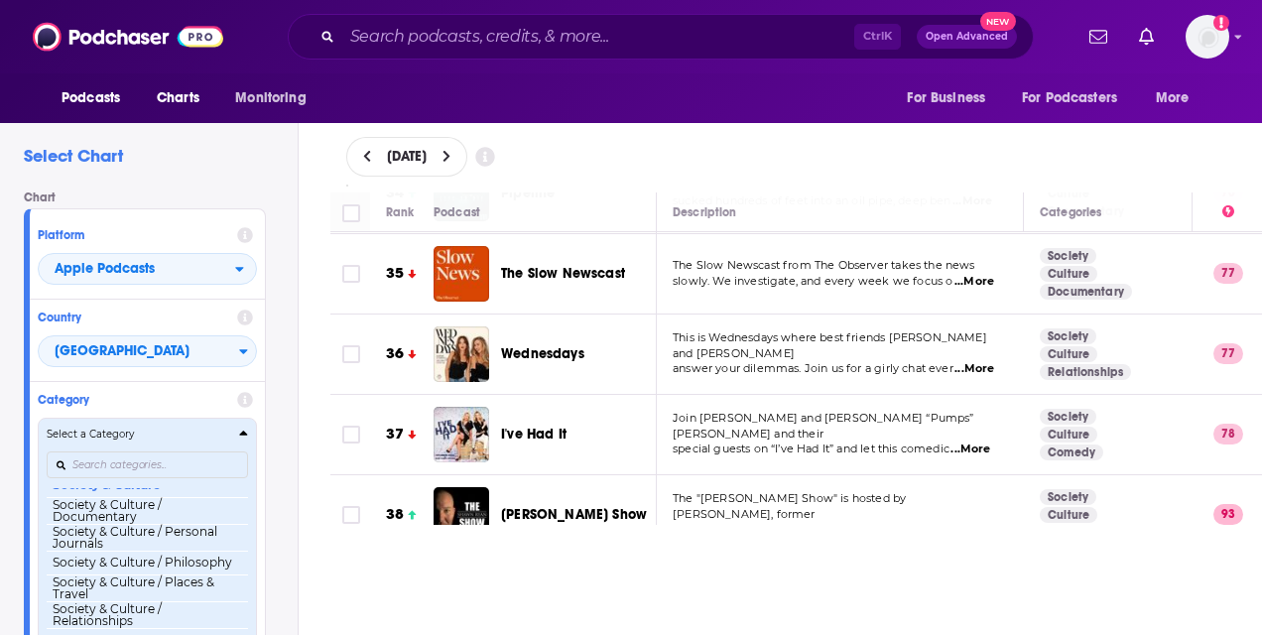
scroll to position [1936, 0]
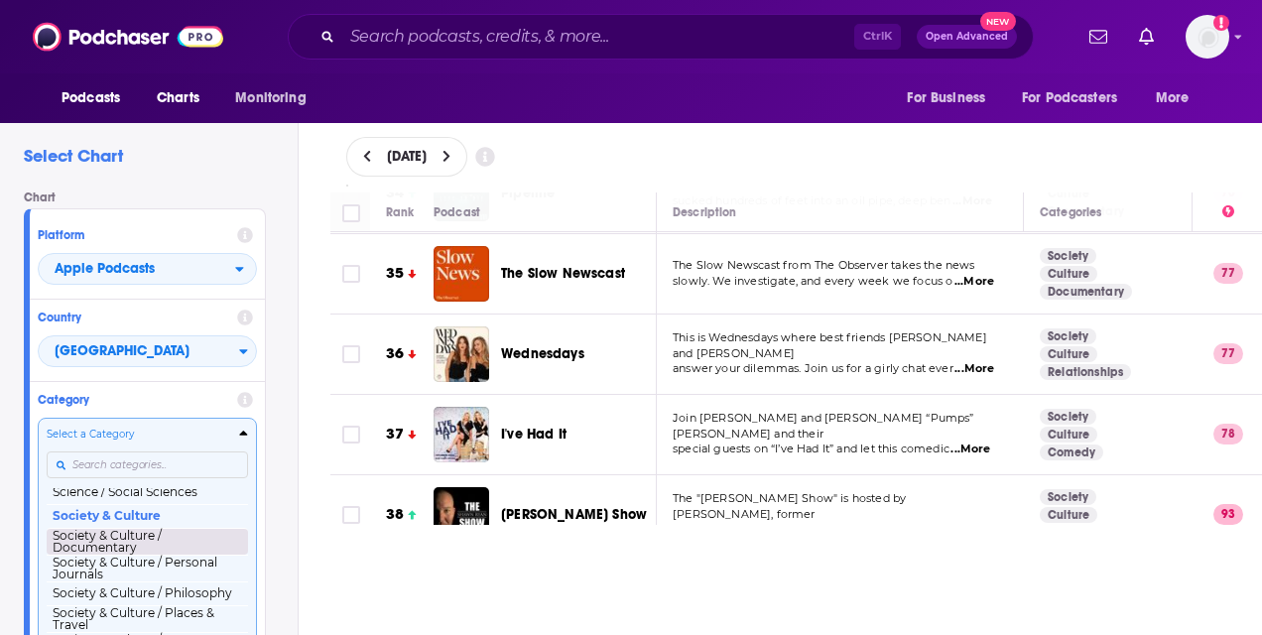
click at [137, 554] on button "Society & Culture / Documentary" at bounding box center [147, 541] width 201 height 27
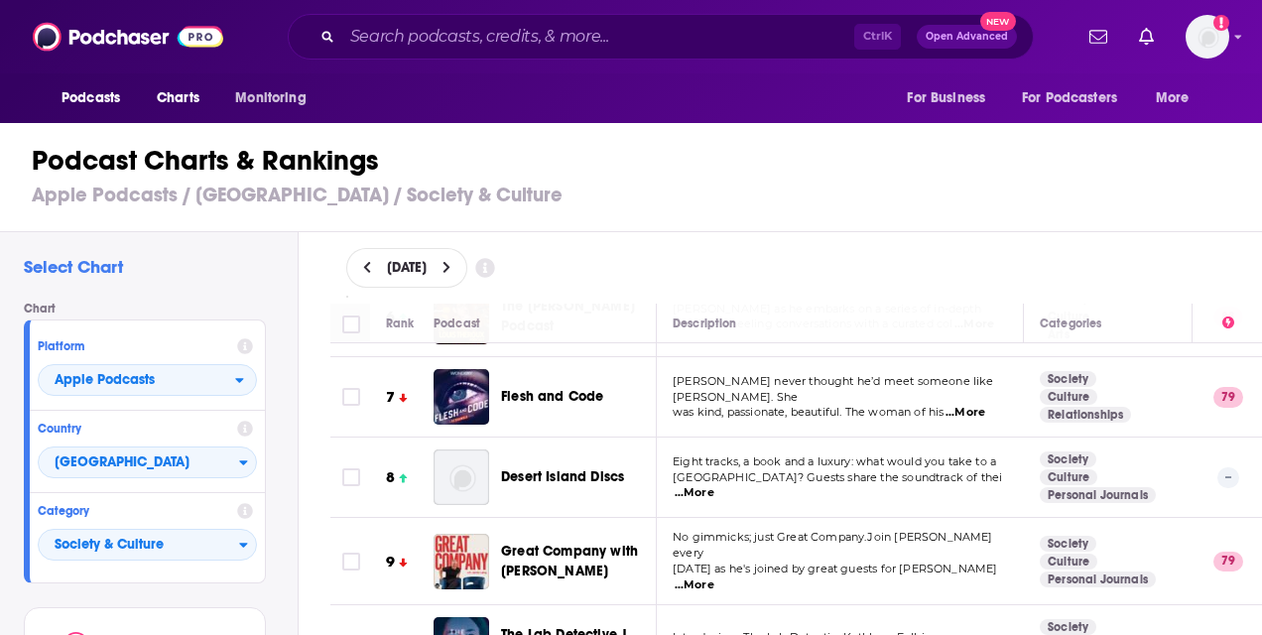
scroll to position [496, 0]
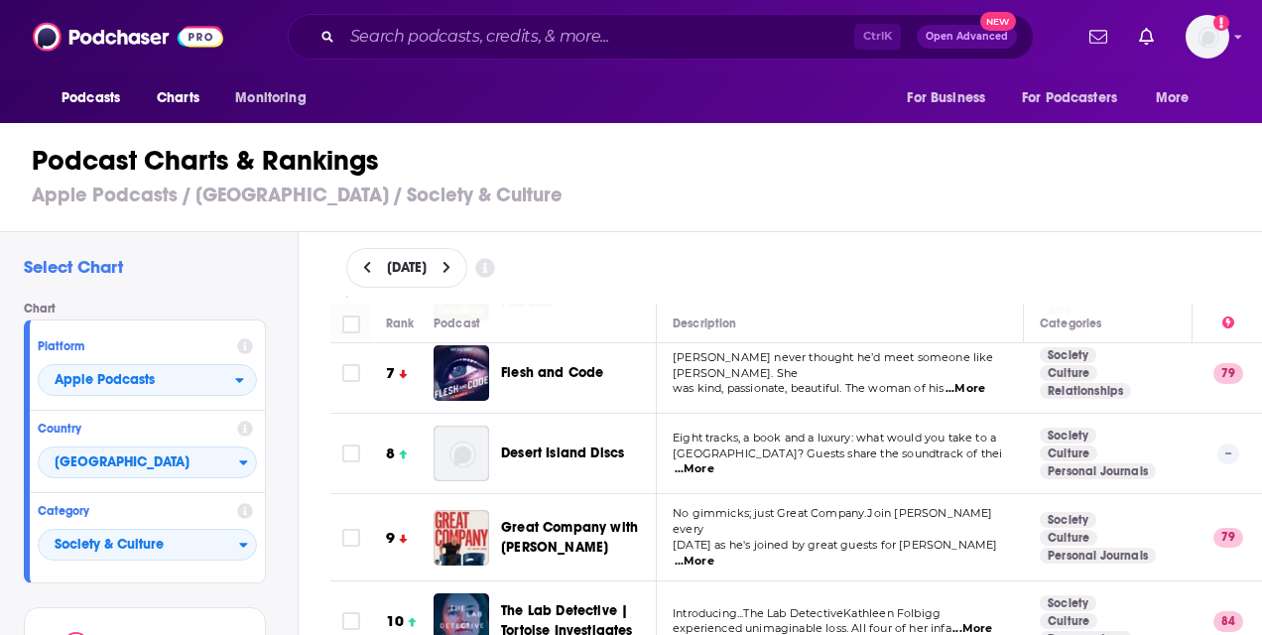
click at [1000, 452] on p "[GEOGRAPHIC_DATA]? Guests share the soundtrack of thei ...More" at bounding box center [839, 462] width 334 height 32
click at [714, 461] on span "...More" at bounding box center [694, 469] width 40 height 16
click at [784, 275] on div "[DATE]" at bounding box center [796, 268] width 901 height 40
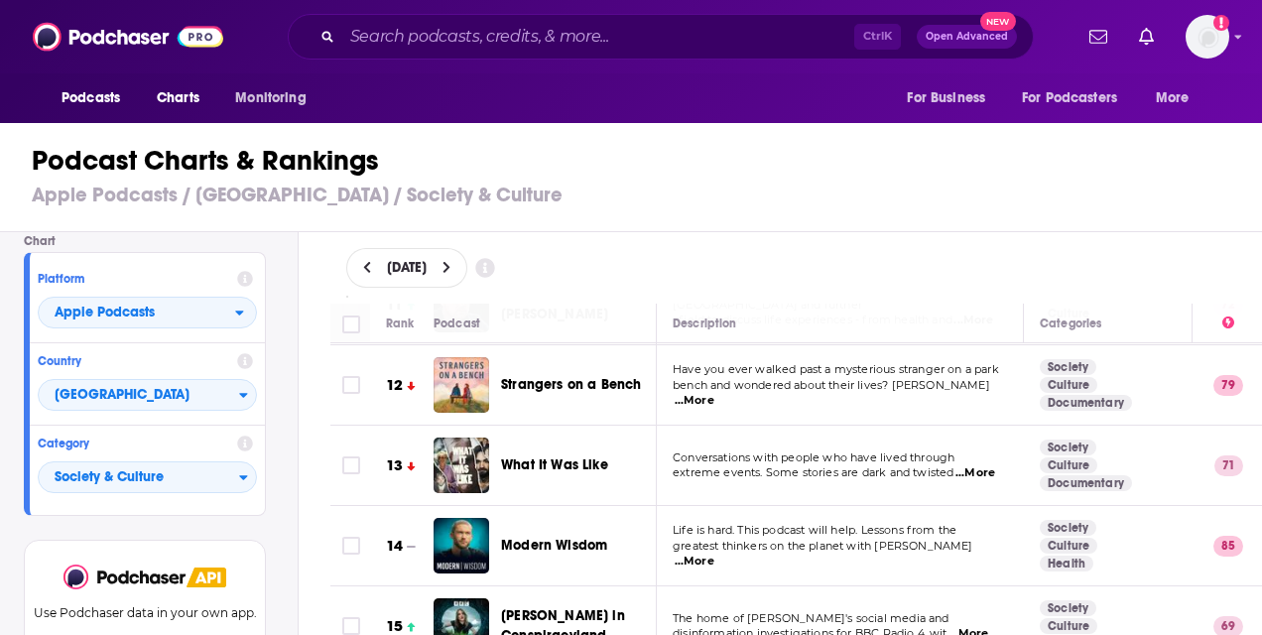
scroll to position [98, 0]
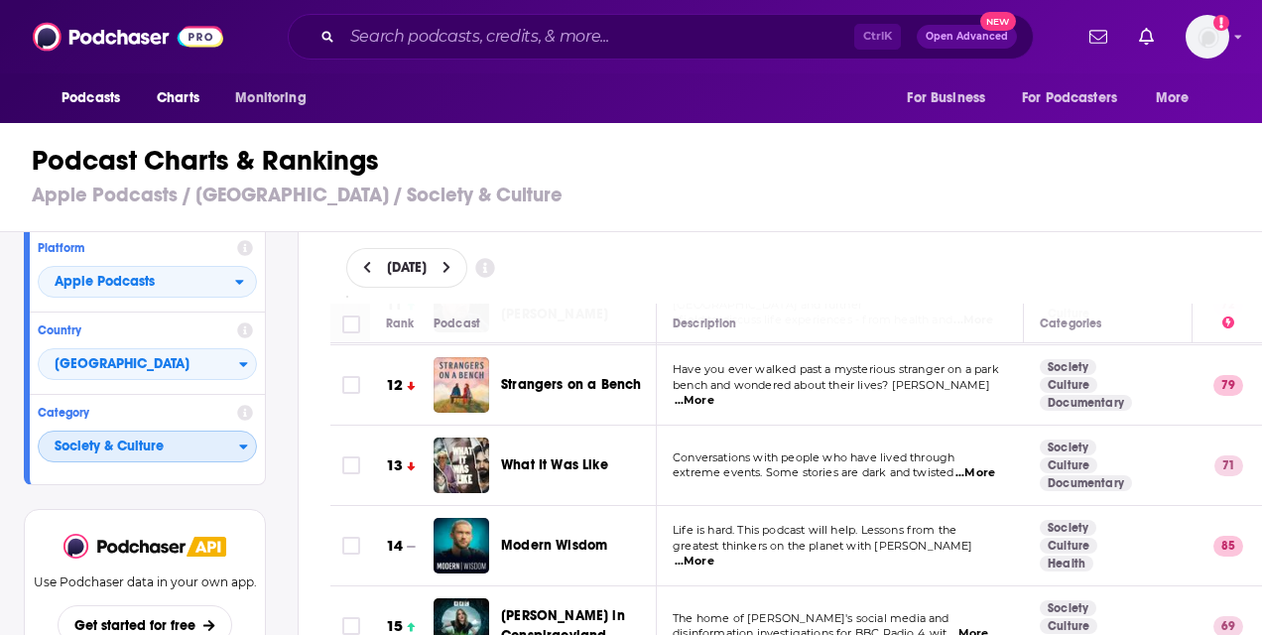
click at [171, 441] on span "Society & Culture" at bounding box center [139, 447] width 200 height 34
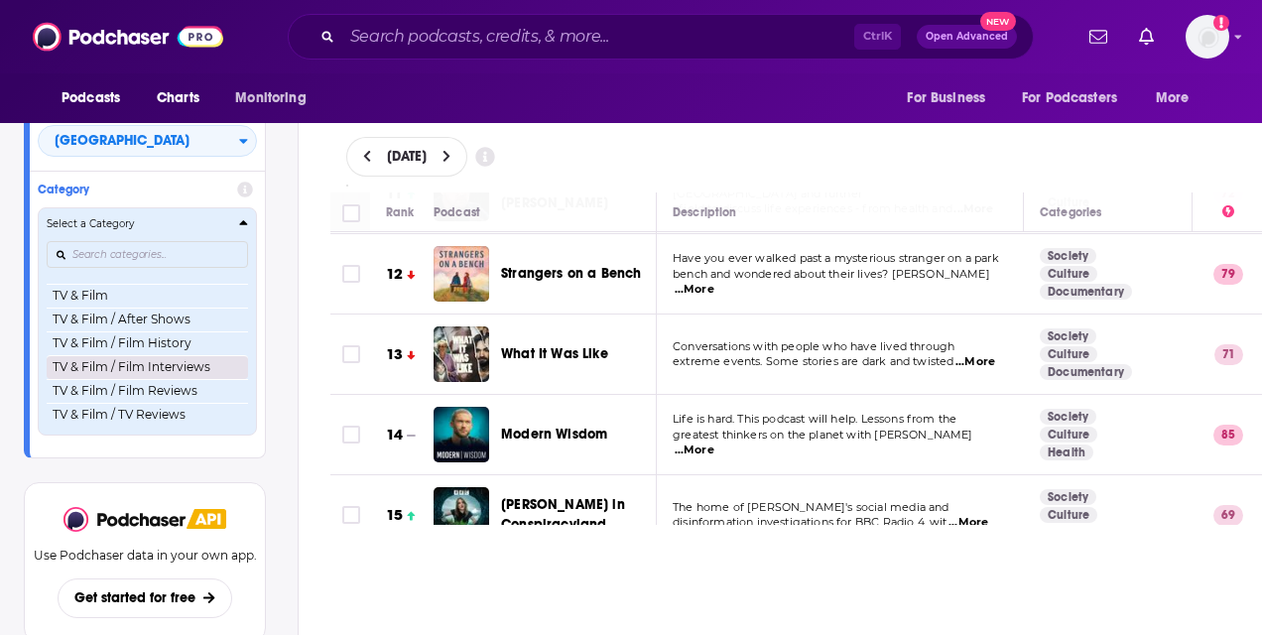
scroll to position [0, 0]
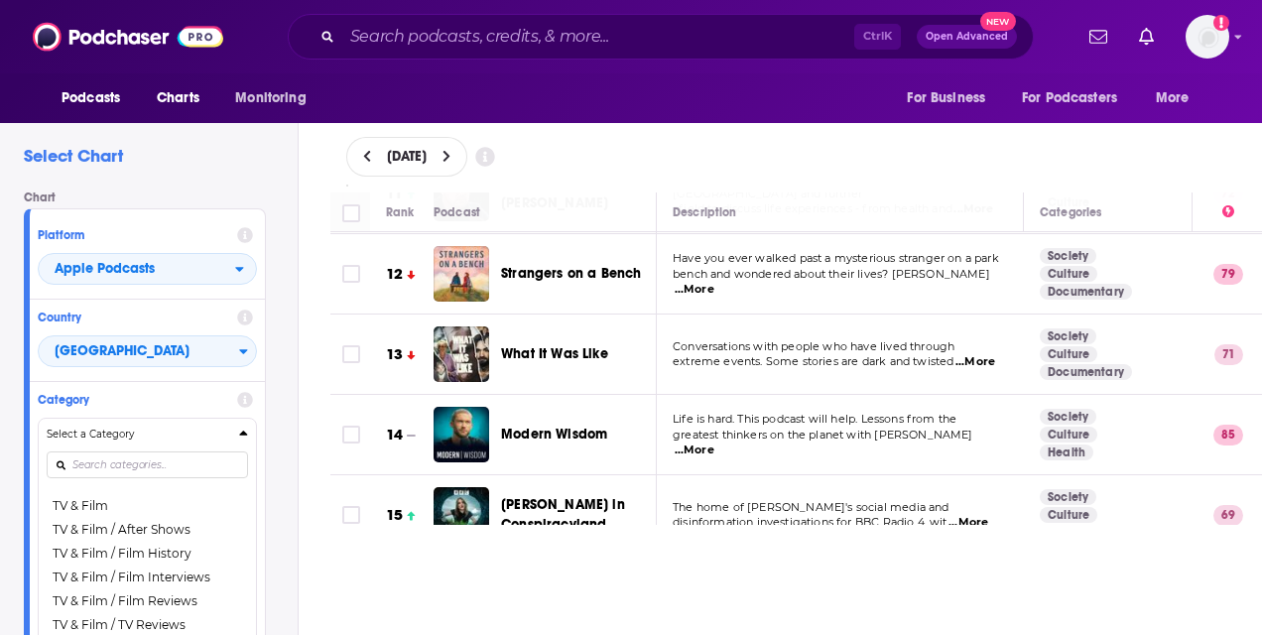
drag, startPoint x: 256, startPoint y: 378, endPoint x: 254, endPoint y: 367, distance: 11.1
click at [255, 379] on div "Country [GEOGRAPHIC_DATA]" at bounding box center [147, 341] width 235 height 82
click at [199, 228] on h4 "Platform" at bounding box center [133, 235] width 191 height 14
click at [198, 275] on span "Apple Podcasts" at bounding box center [137, 270] width 196 height 34
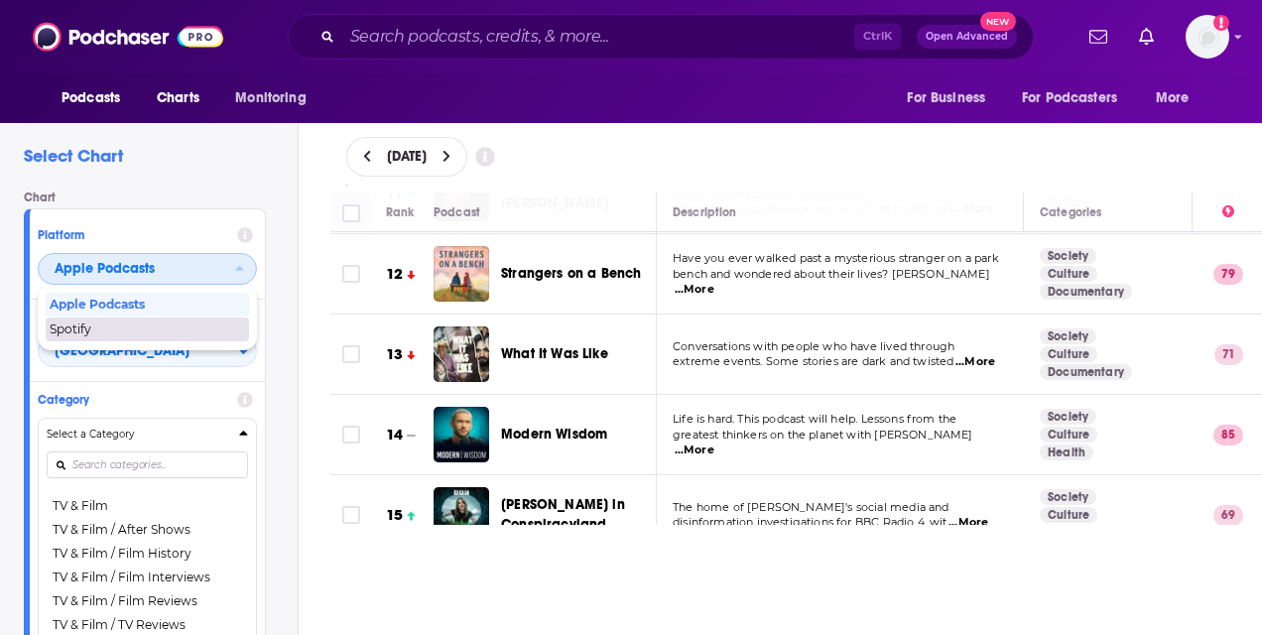
click at [188, 338] on div "Spotify" at bounding box center [147, 329] width 203 height 24
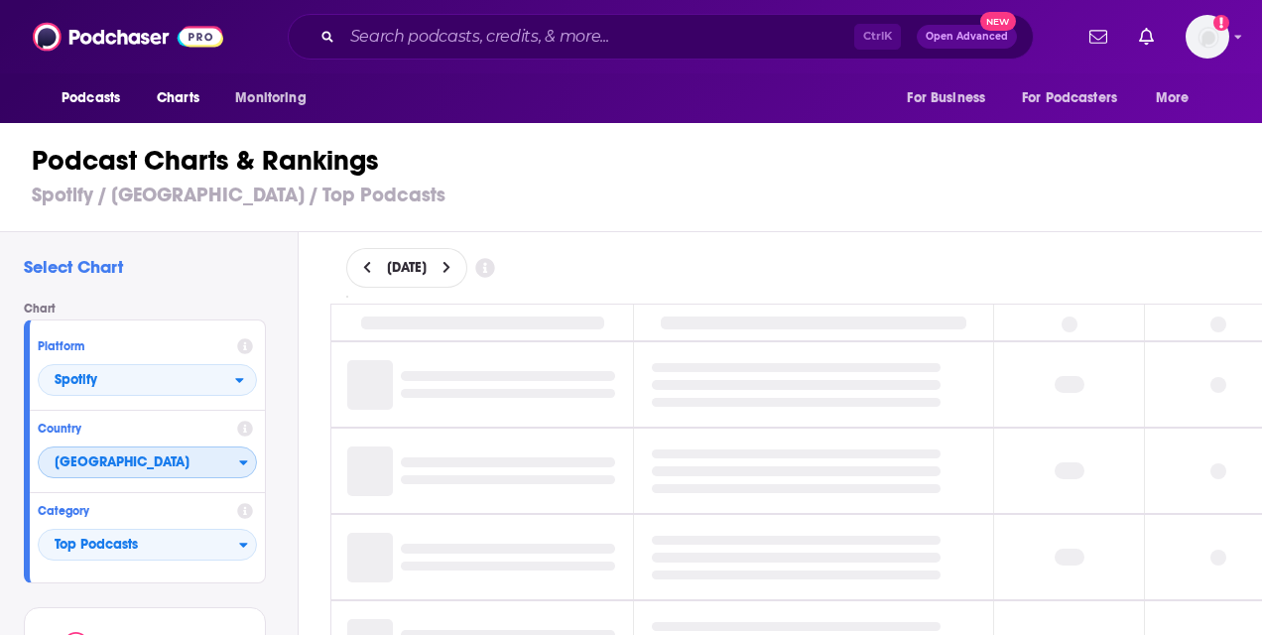
click at [188, 470] on span "[GEOGRAPHIC_DATA]" at bounding box center [139, 463] width 200 height 34
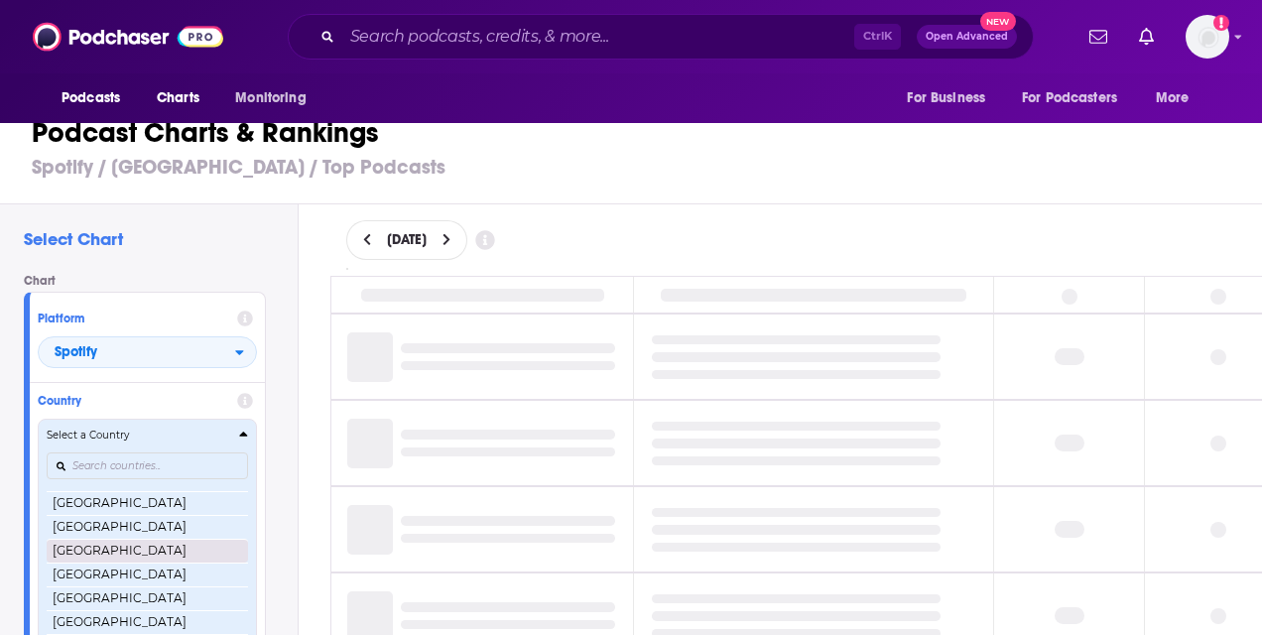
scroll to position [470, 0]
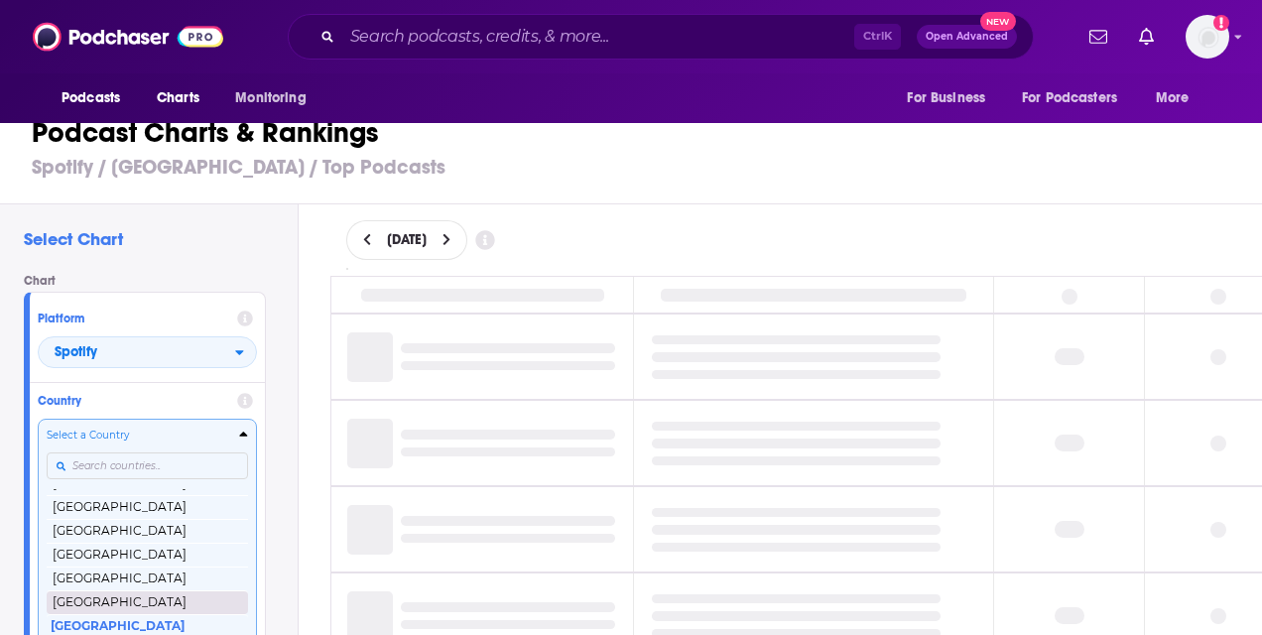
click at [170, 600] on button "[GEOGRAPHIC_DATA]" at bounding box center [147, 602] width 201 height 24
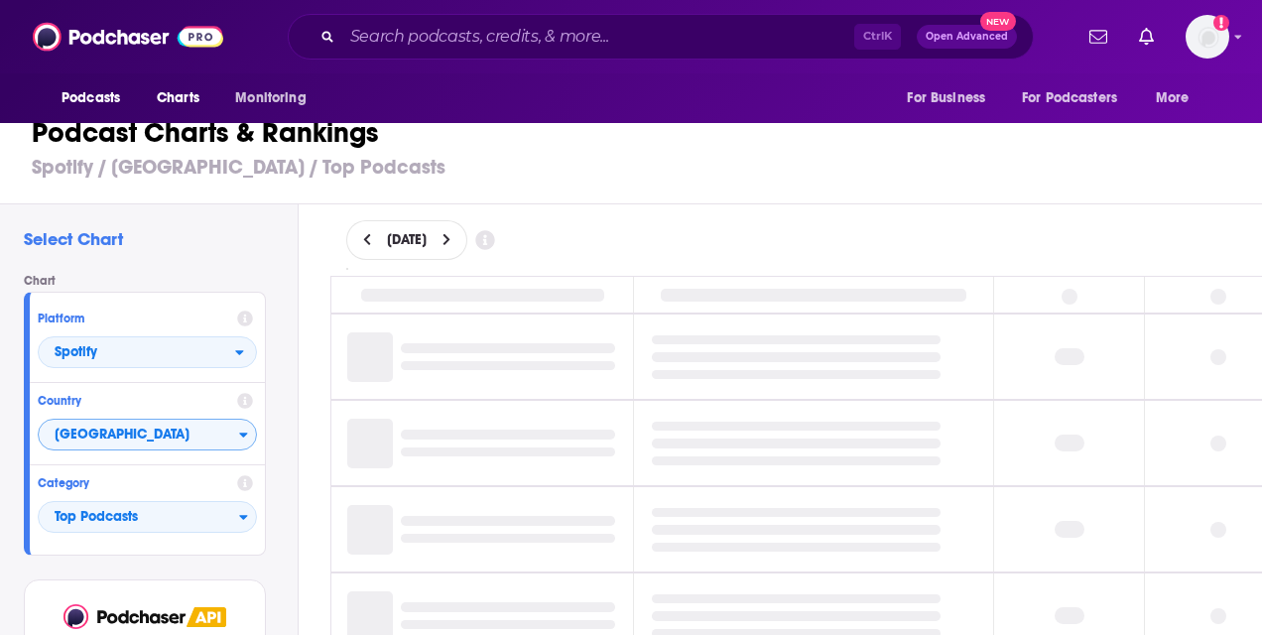
click at [282, 232] on div "Select Chart Chart Platform Spotify Country [GEOGRAPHIC_DATA] Category Top Podc…" at bounding box center [149, 461] width 298 height 515
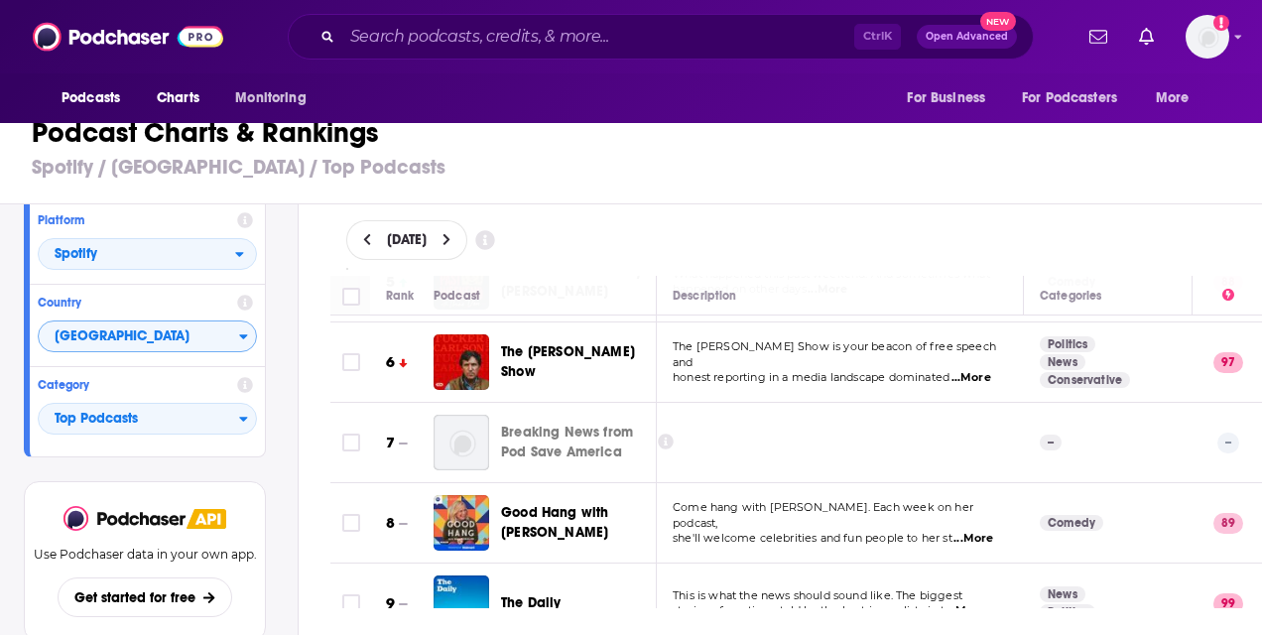
scroll to position [397, 0]
click at [184, 330] on span "[GEOGRAPHIC_DATA]" at bounding box center [139, 337] width 200 height 34
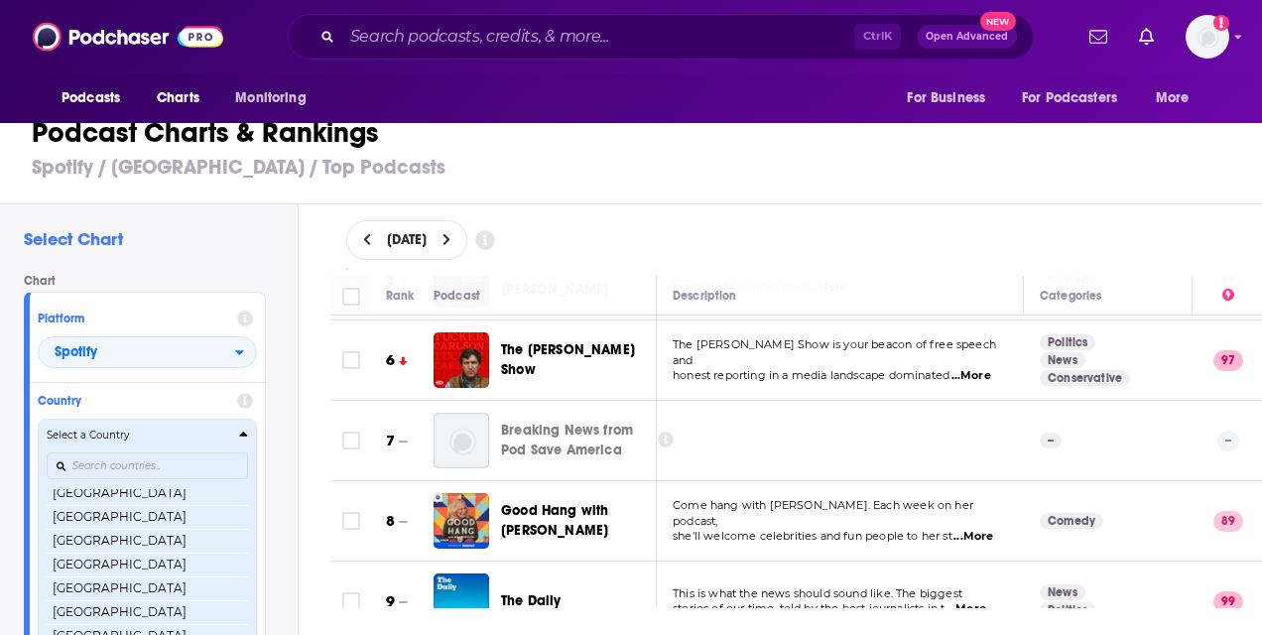
scroll to position [446, 0]
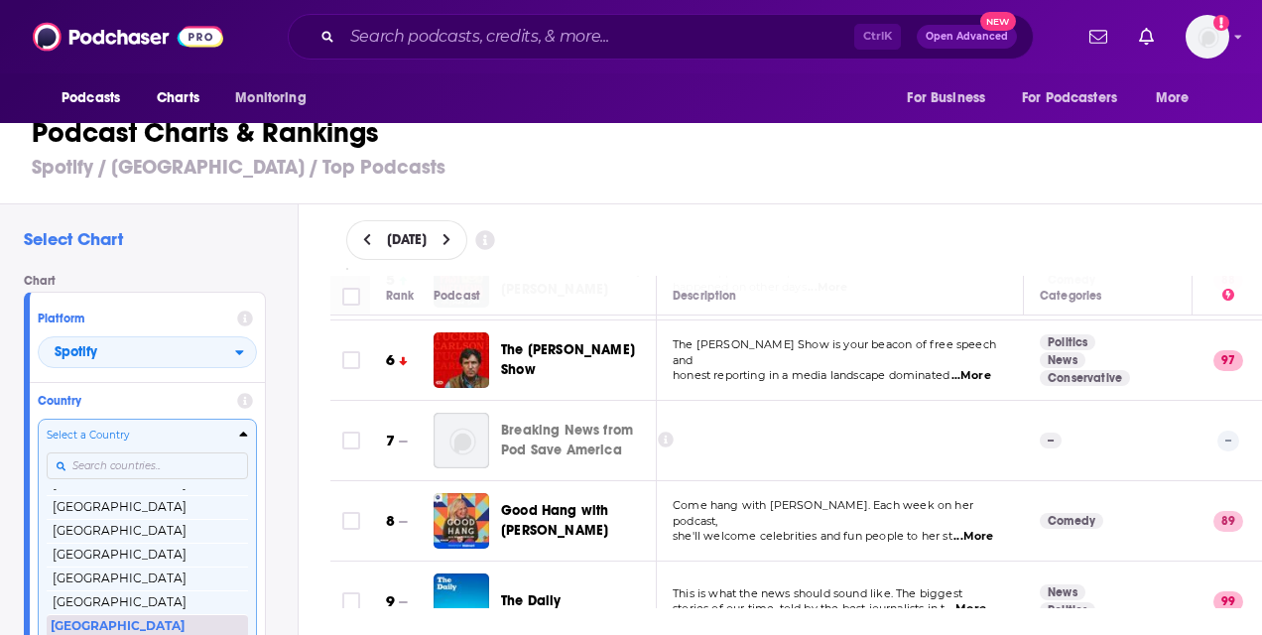
click at [86, 619] on button "[GEOGRAPHIC_DATA]" at bounding box center [147, 626] width 201 height 24
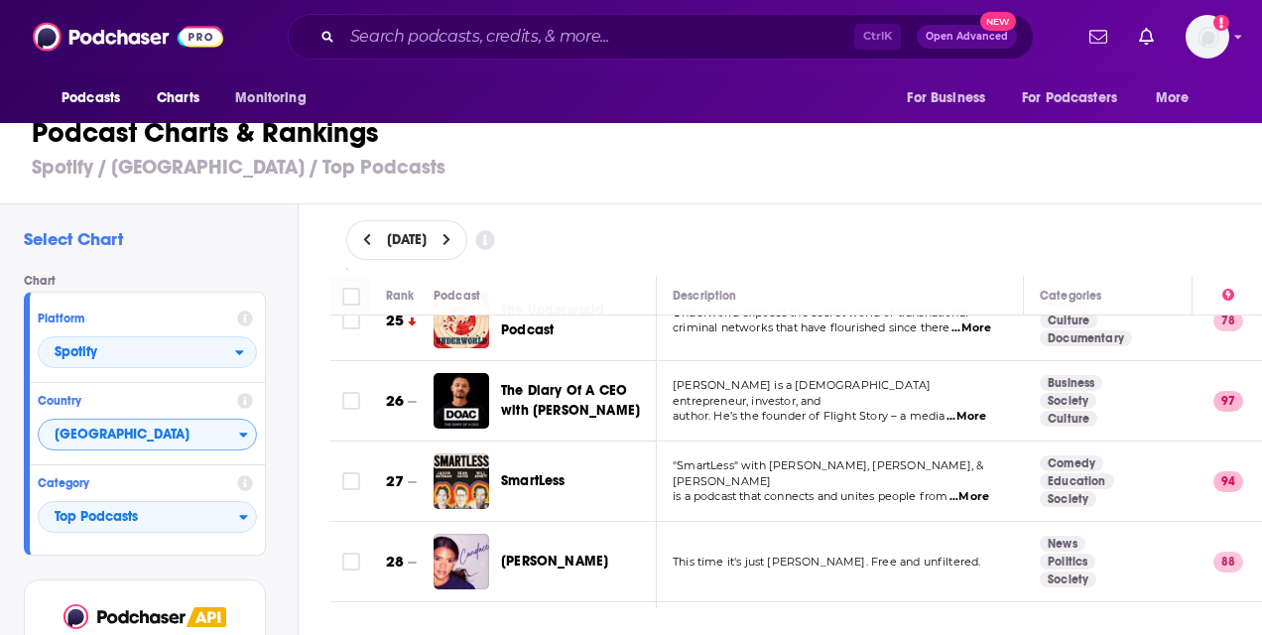
scroll to position [1984, 0]
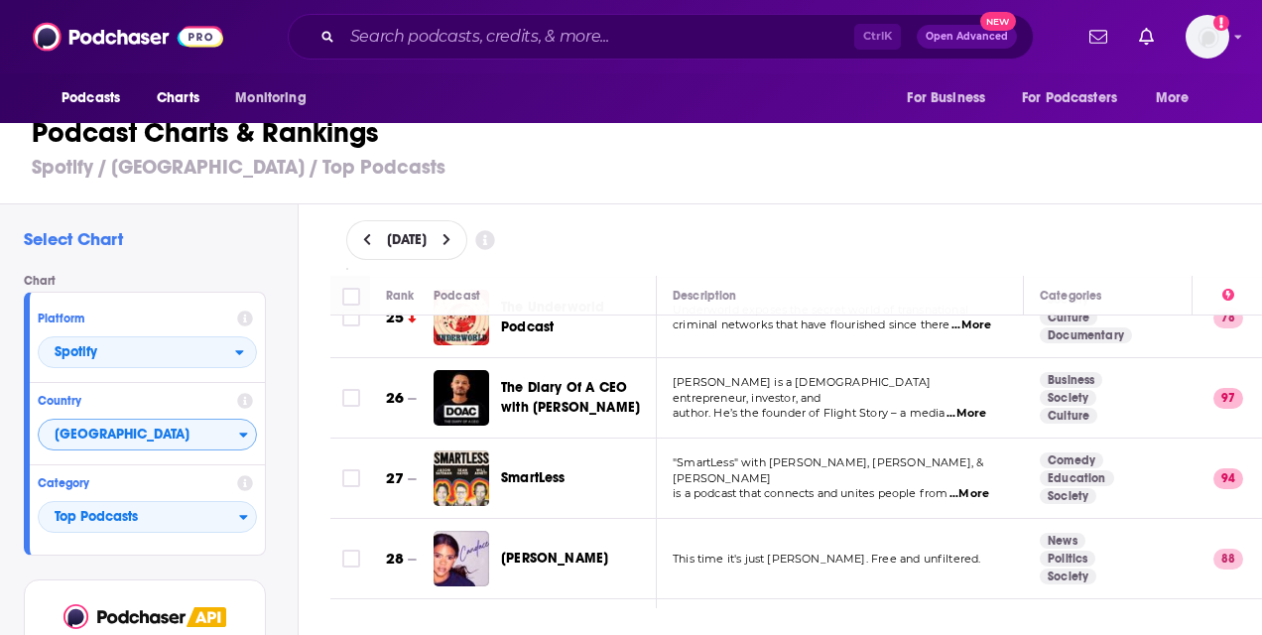
click at [957, 406] on span "...More" at bounding box center [966, 414] width 40 height 16
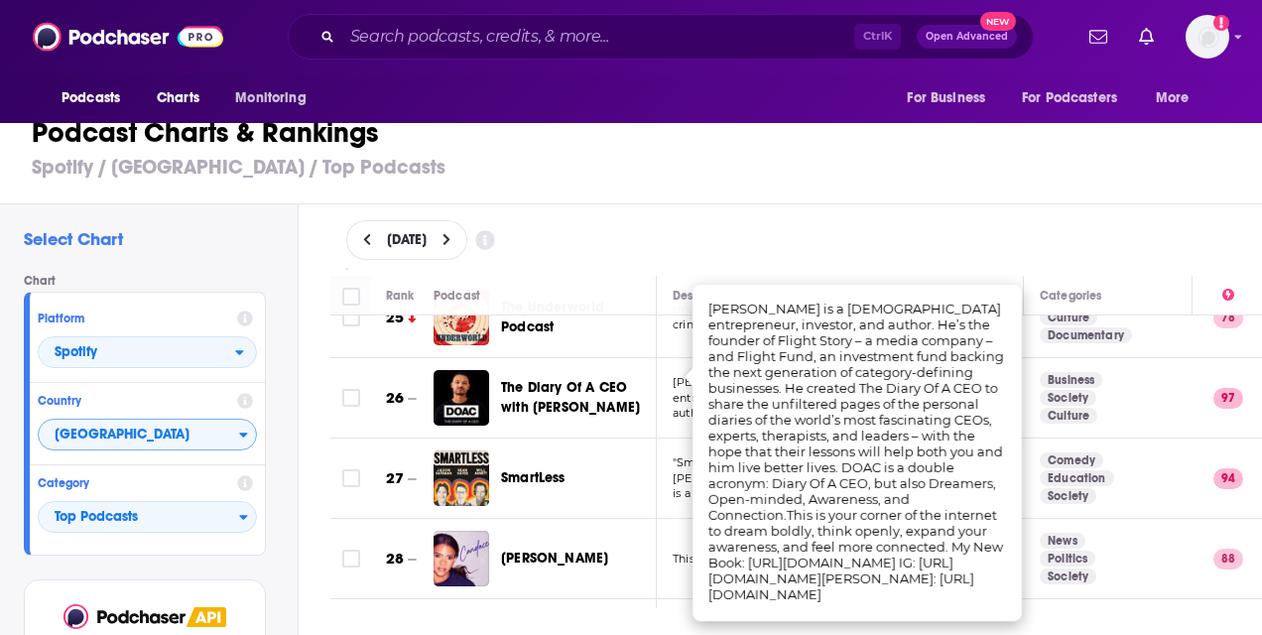
click at [1035, 438] on td "Comedy Education Society" at bounding box center [1108, 478] width 169 height 80
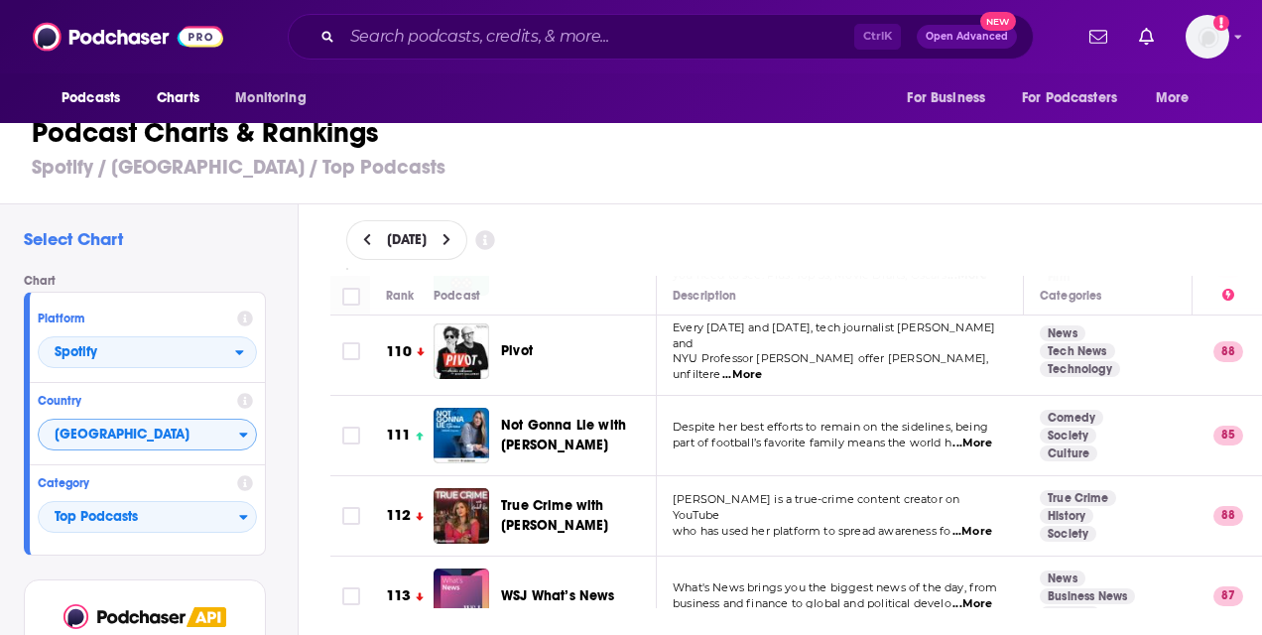
scroll to position [9124, 0]
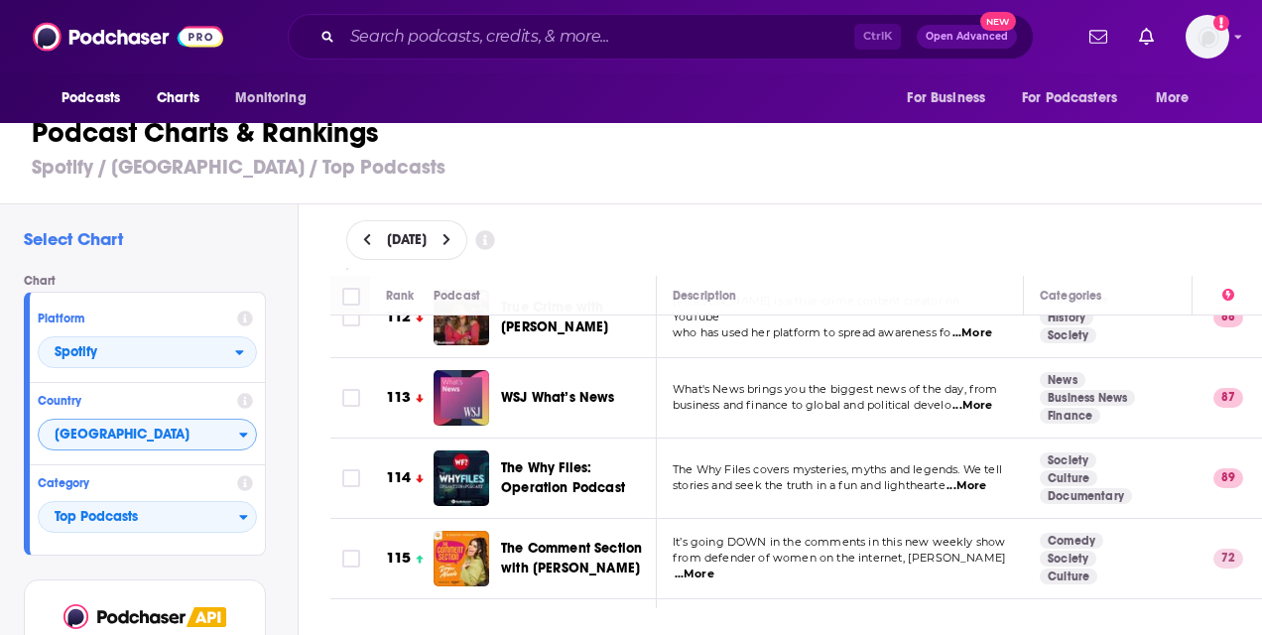
click at [714, 566] on span "...More" at bounding box center [694, 574] width 40 height 16
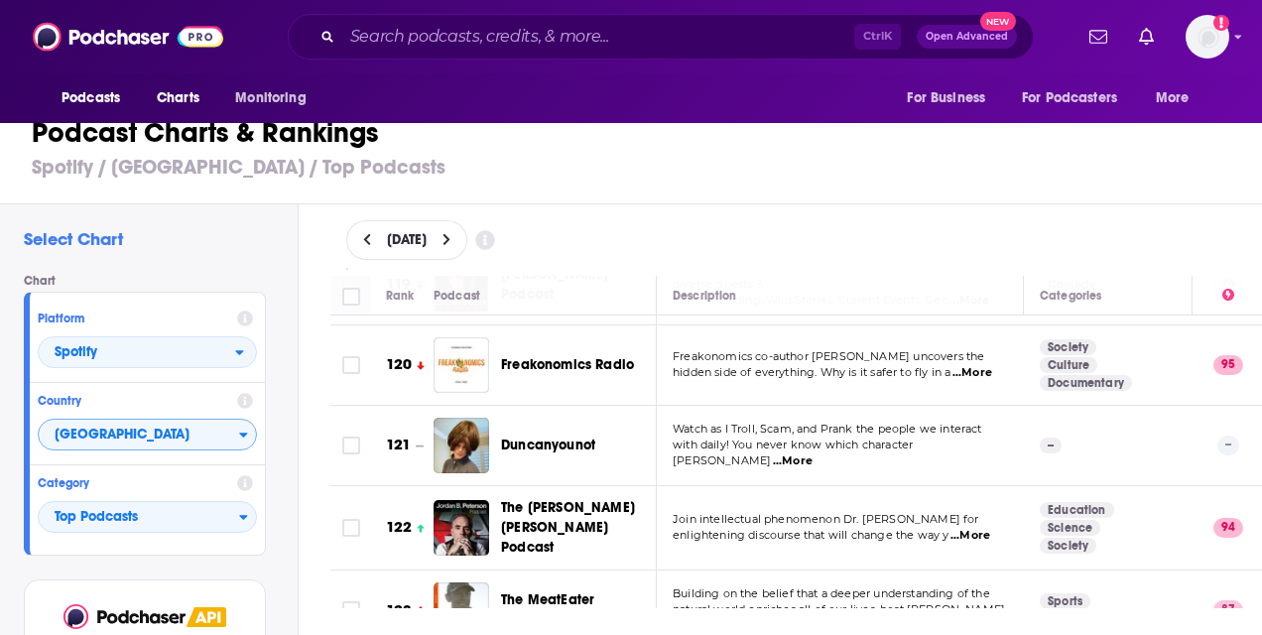
scroll to position [9918, 0]
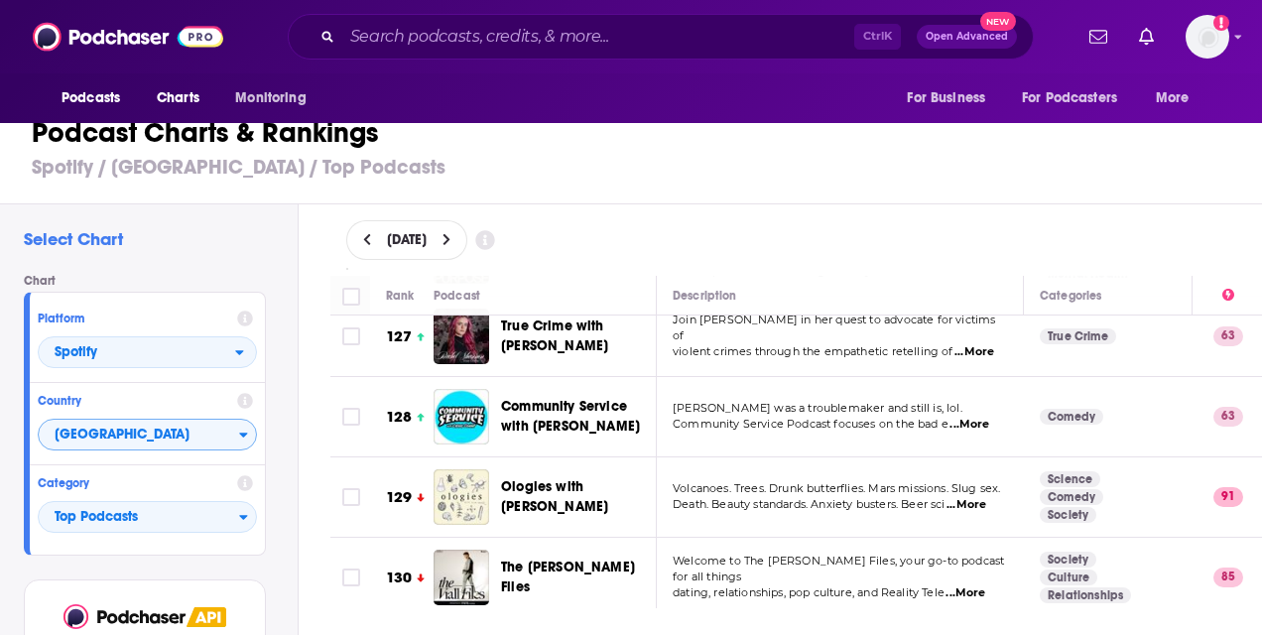
scroll to position [10215, 0]
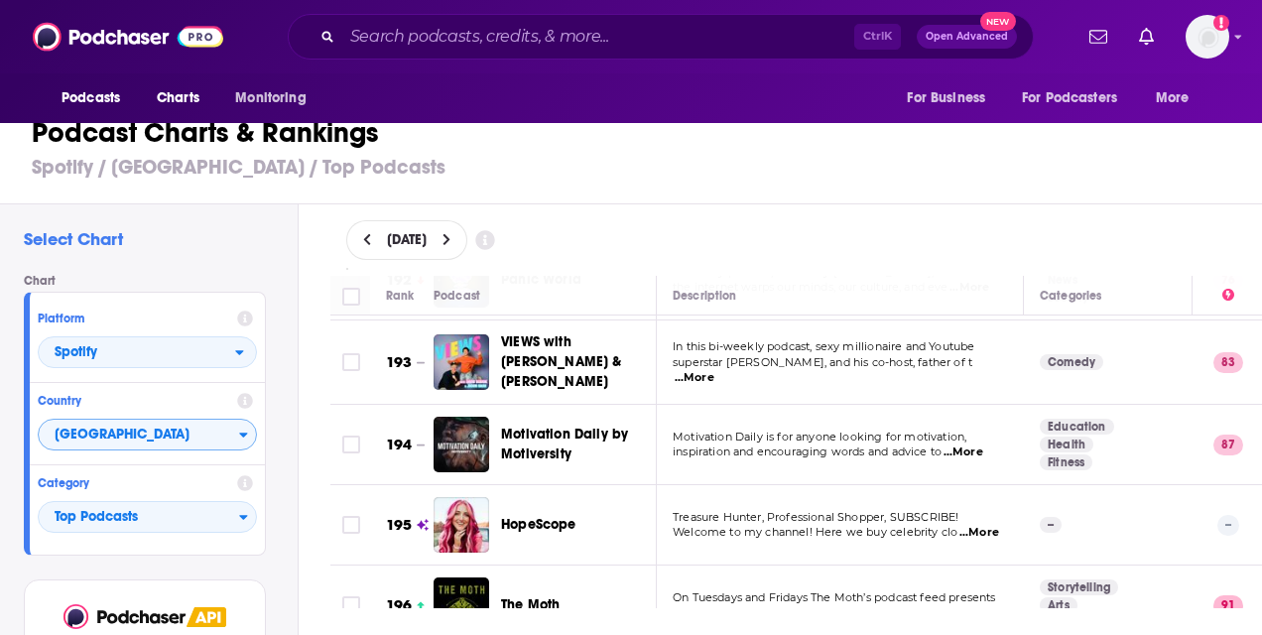
scroll to position [15786, 0]
